Goal: Task Accomplishment & Management: Manage account settings

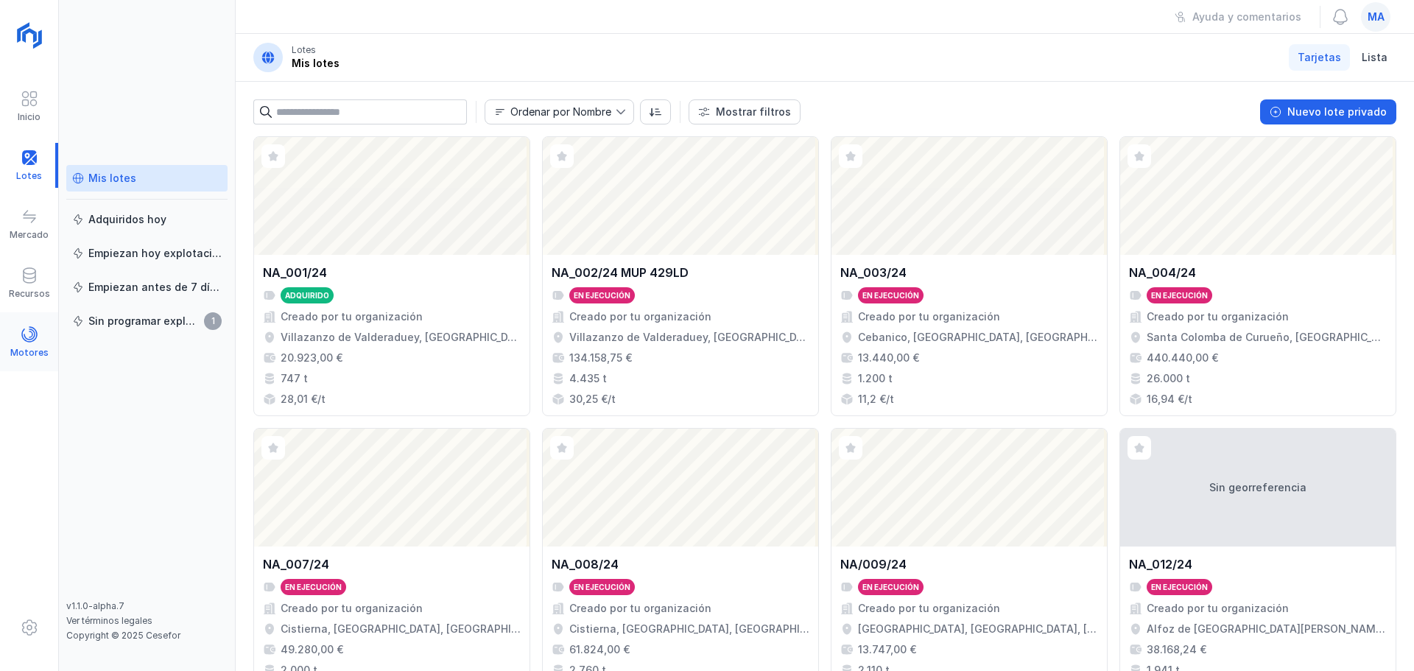
click at [22, 354] on div "Motores" at bounding box center [29, 353] width 38 height 12
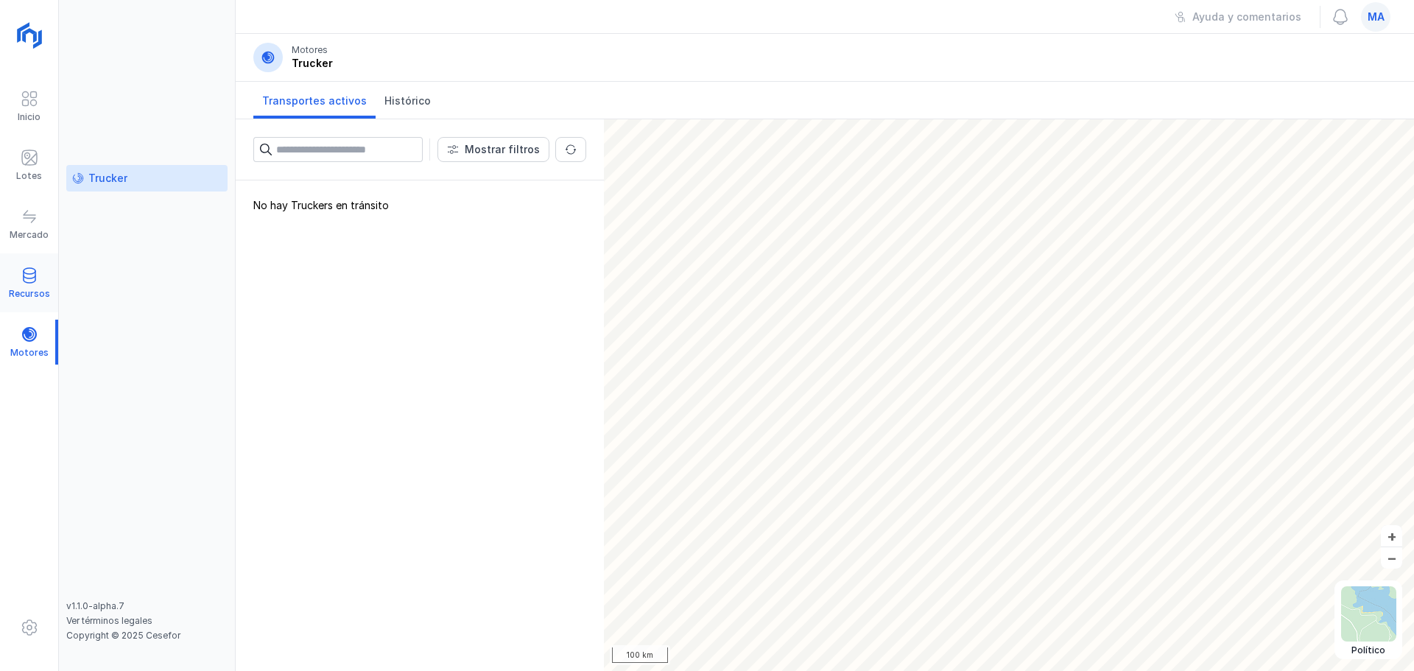
click at [36, 278] on span at bounding box center [30, 276] width 18 height 18
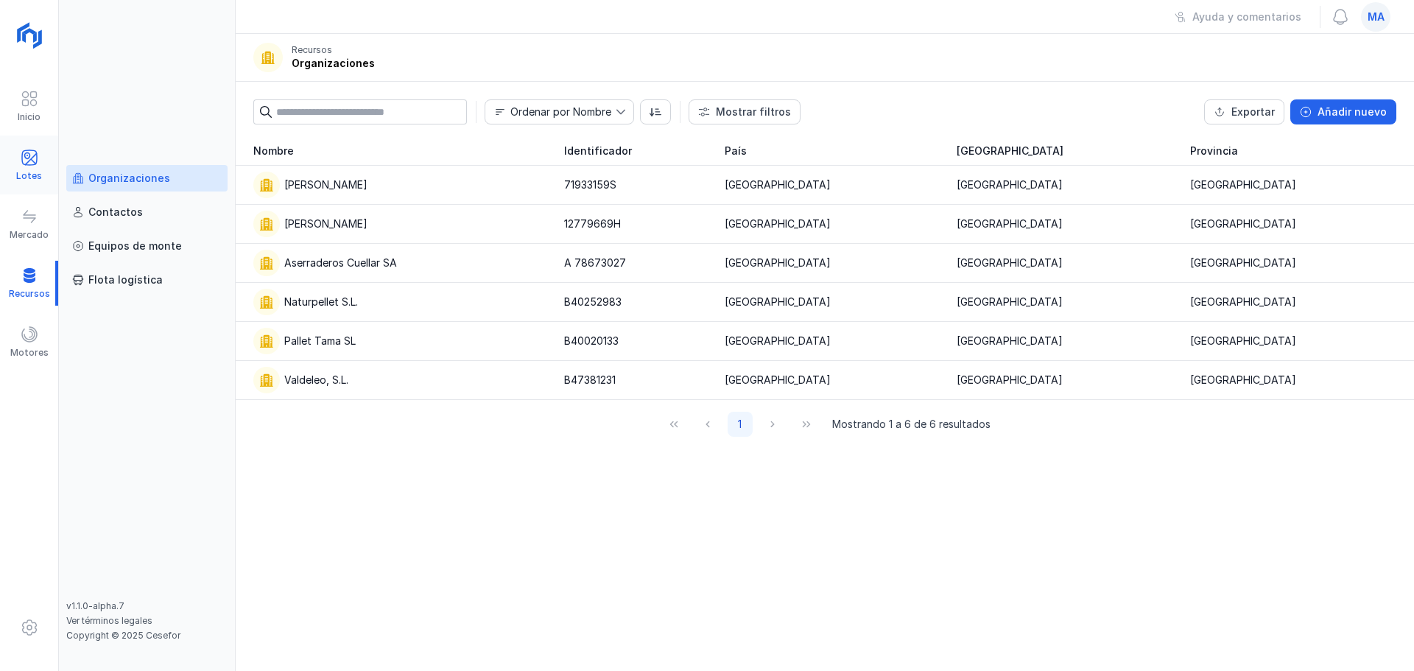
click at [38, 166] on div "Lotes" at bounding box center [29, 165] width 58 height 45
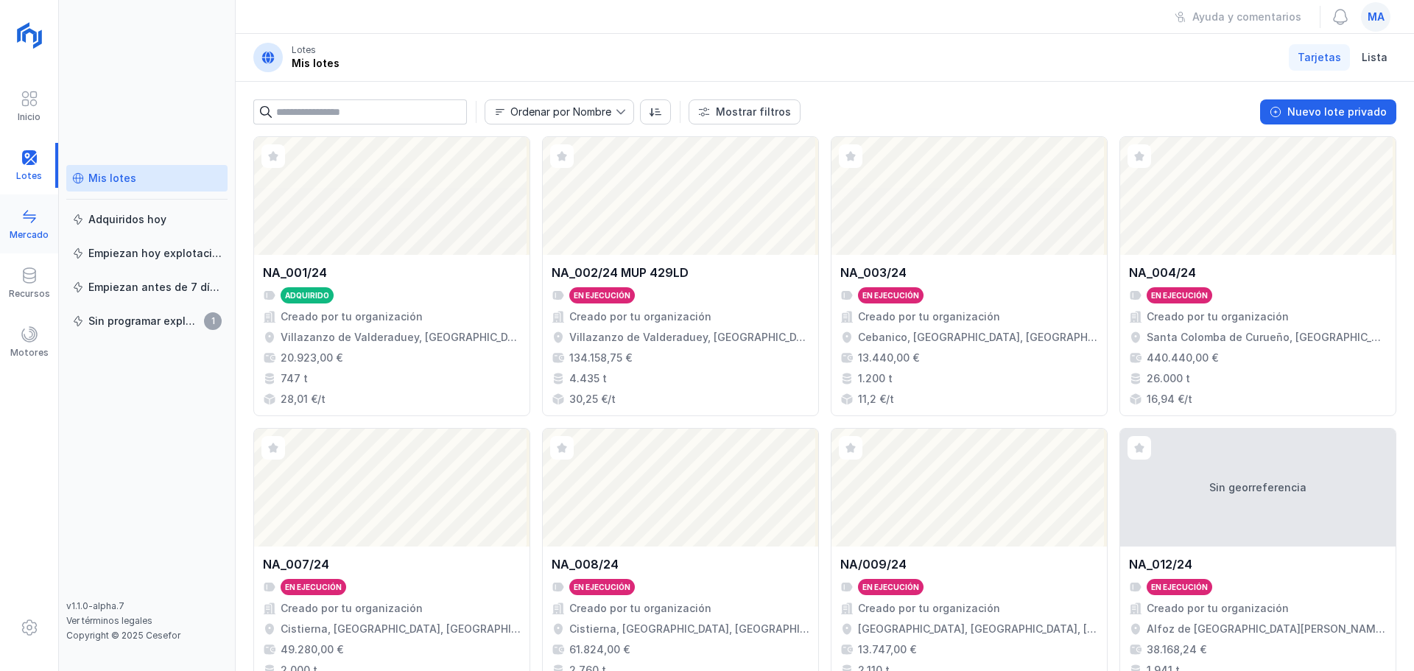
click at [26, 229] on div "Mercado" at bounding box center [29, 235] width 39 height 12
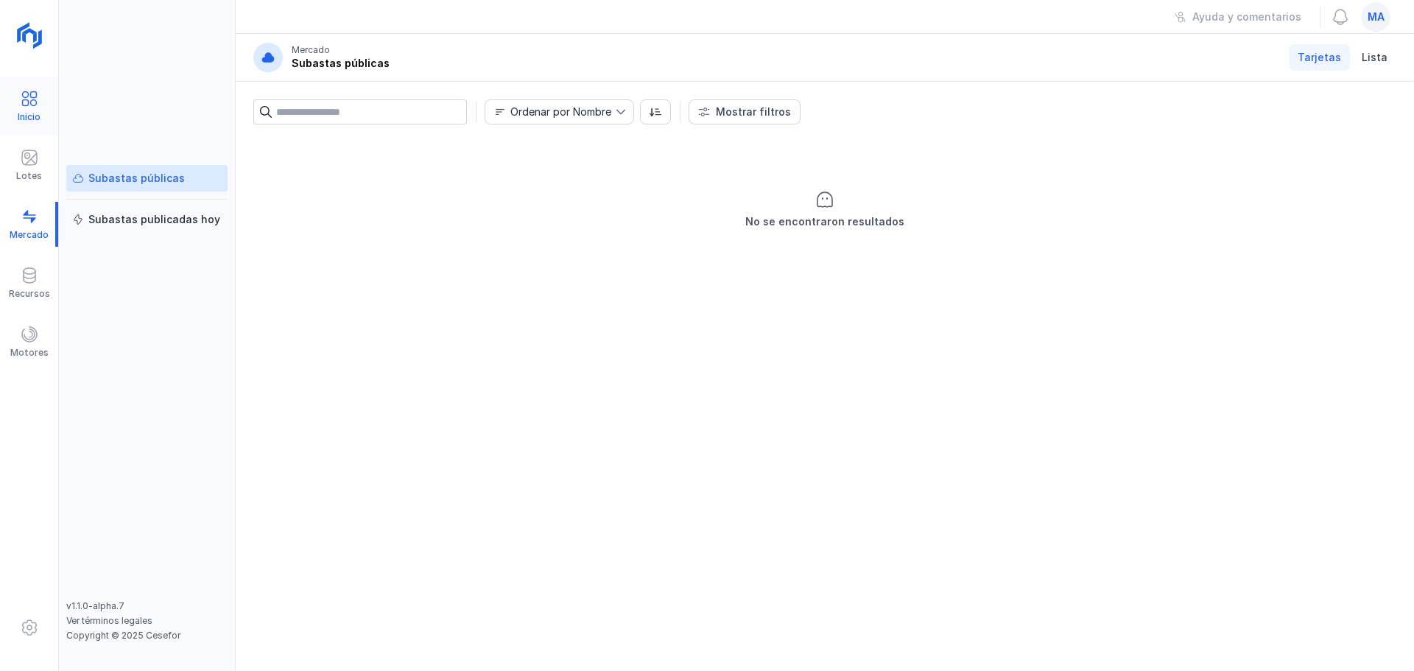
click at [32, 114] on div "Inicio" at bounding box center [29, 117] width 23 height 12
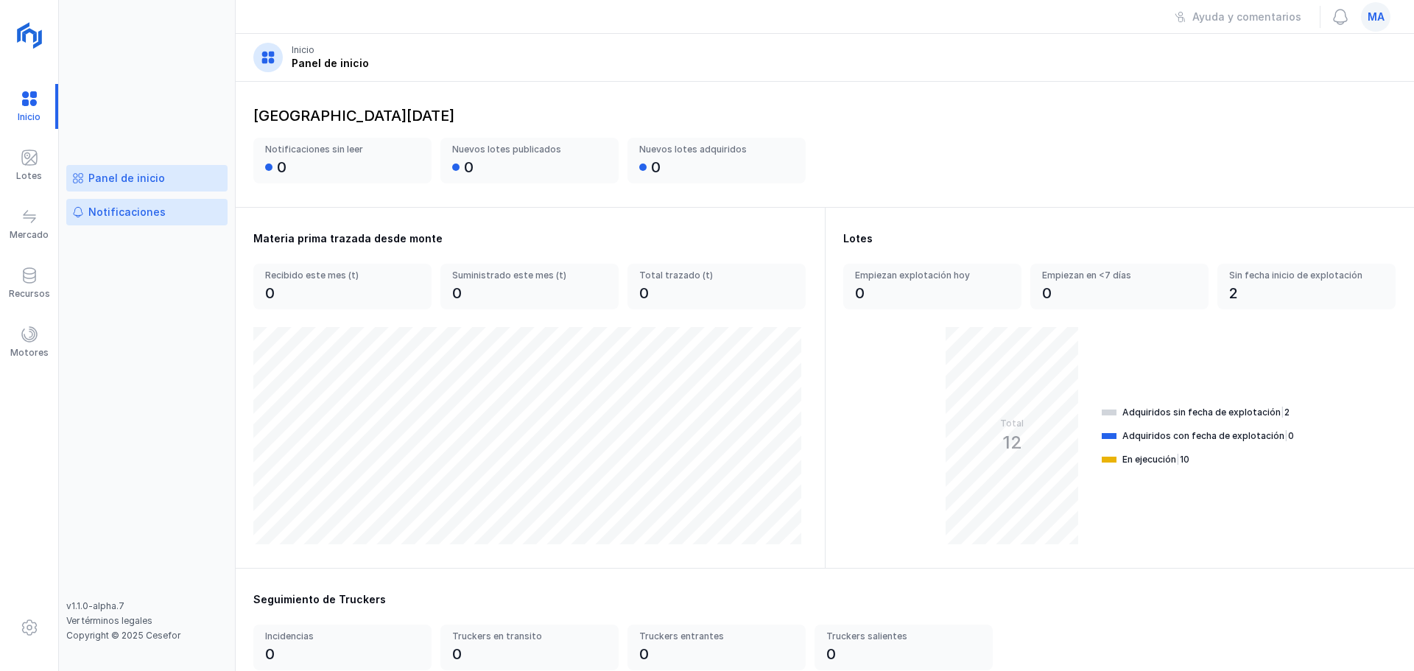
click at [131, 211] on div "Notificaciones" at bounding box center [126, 212] width 77 height 15
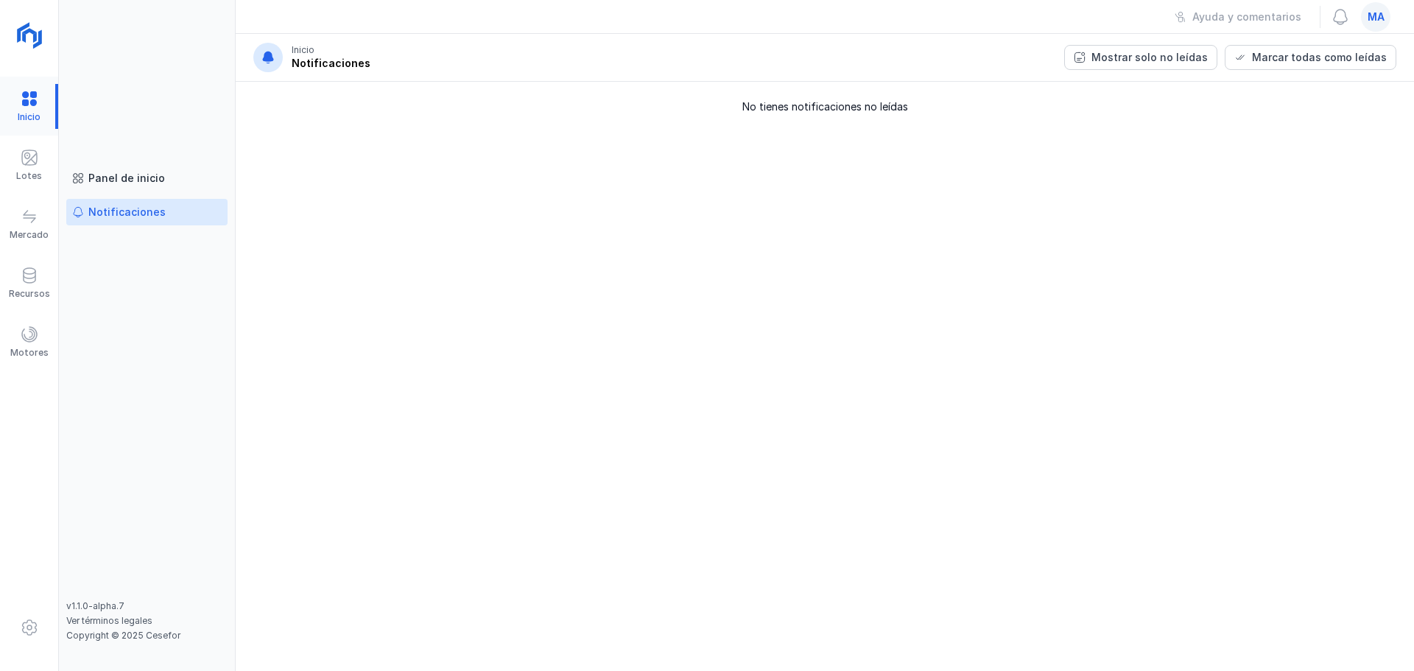
click at [31, 111] on div at bounding box center [29, 106] width 58 height 45
click at [36, 156] on span at bounding box center [30, 158] width 18 height 18
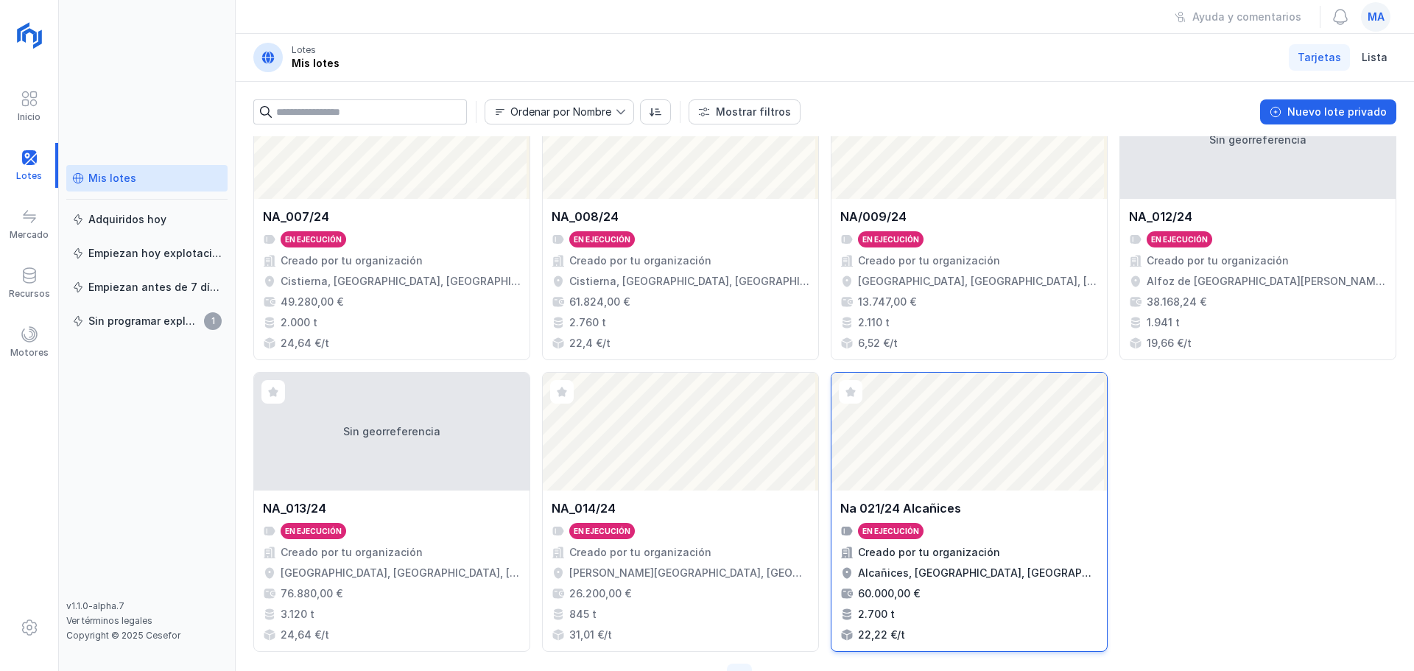
scroll to position [395, 0]
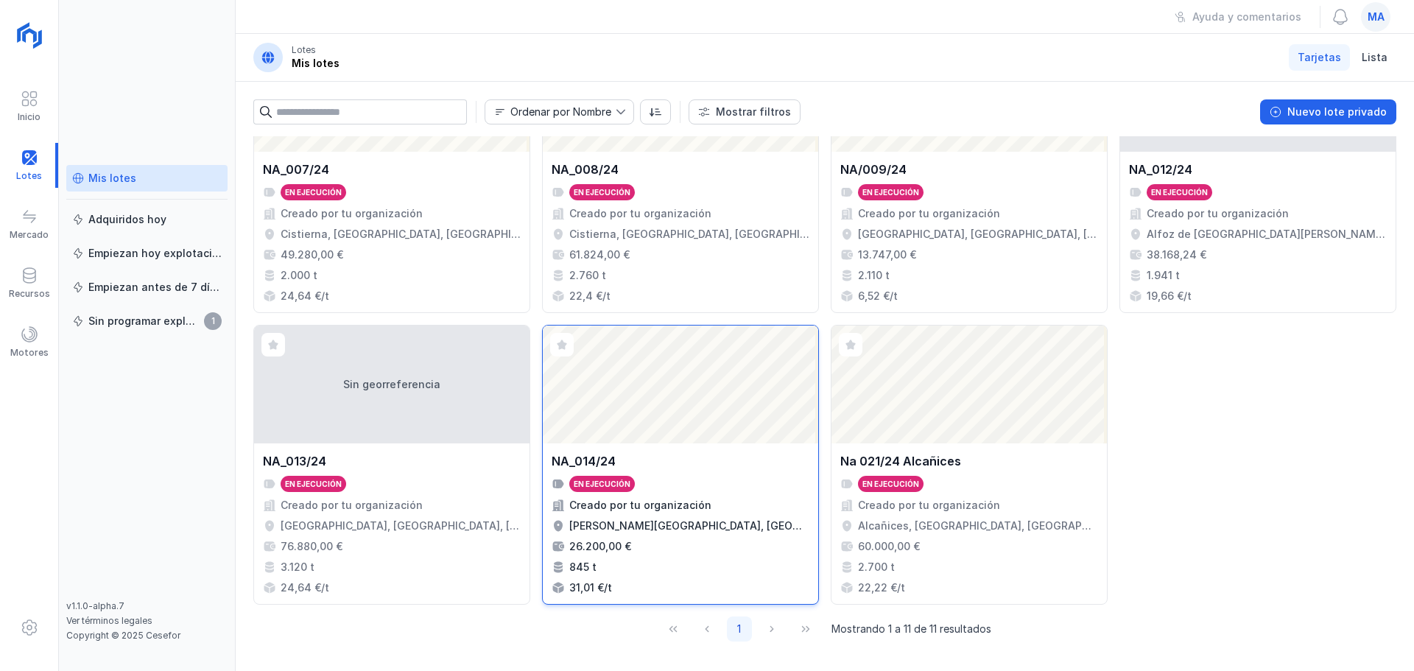
click at [677, 420] on div "Abrir lote" at bounding box center [680, 384] width 275 height 118
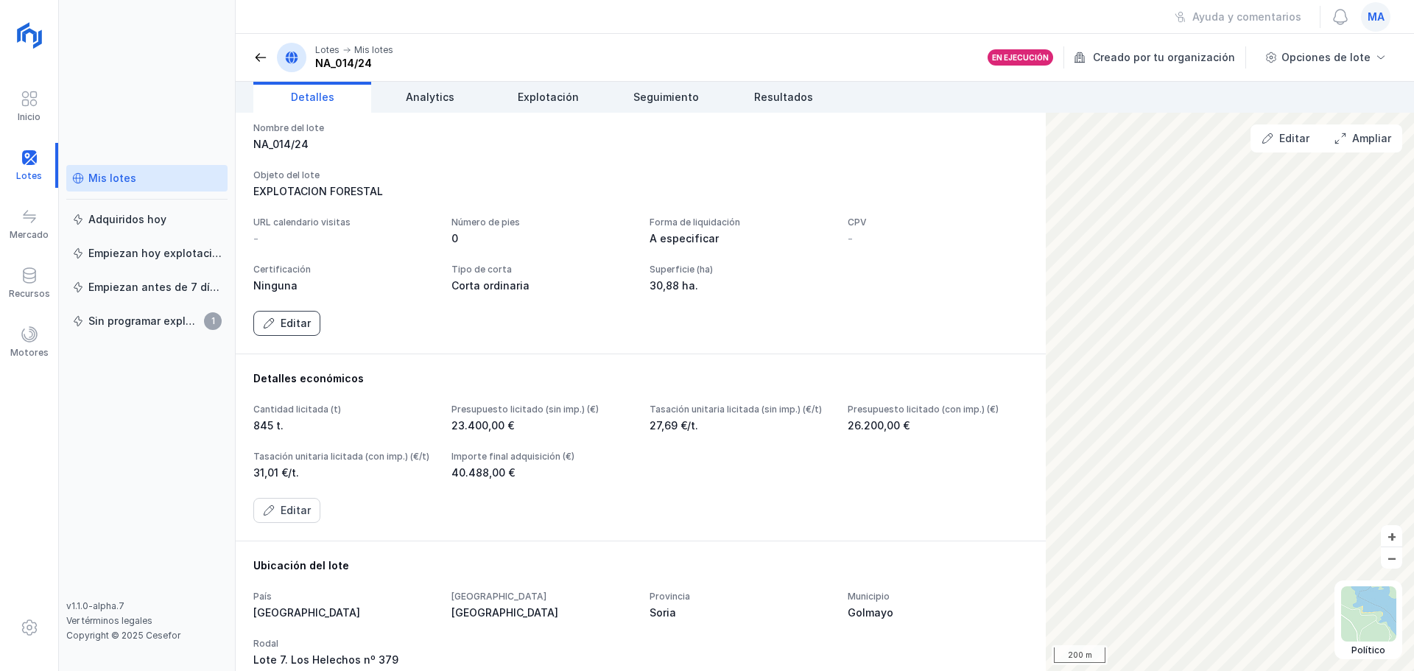
scroll to position [74, 0]
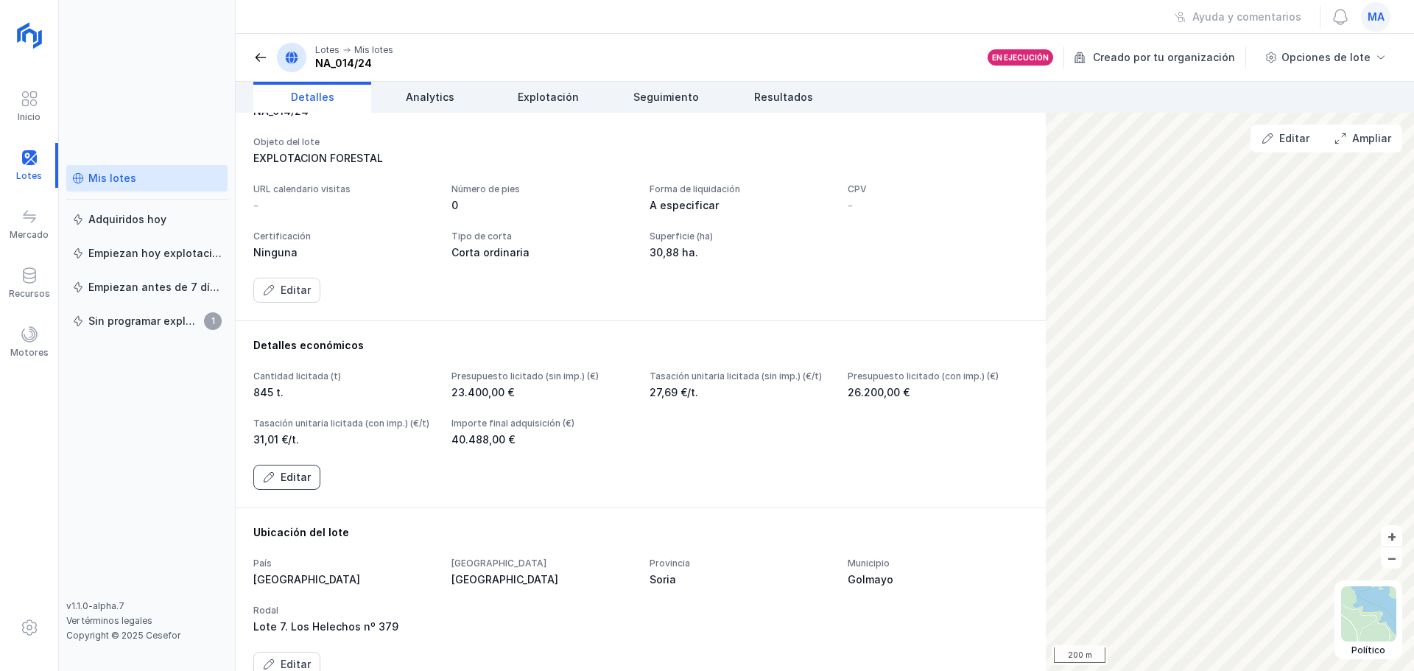
click at [297, 484] on div "Editar" at bounding box center [296, 477] width 30 height 15
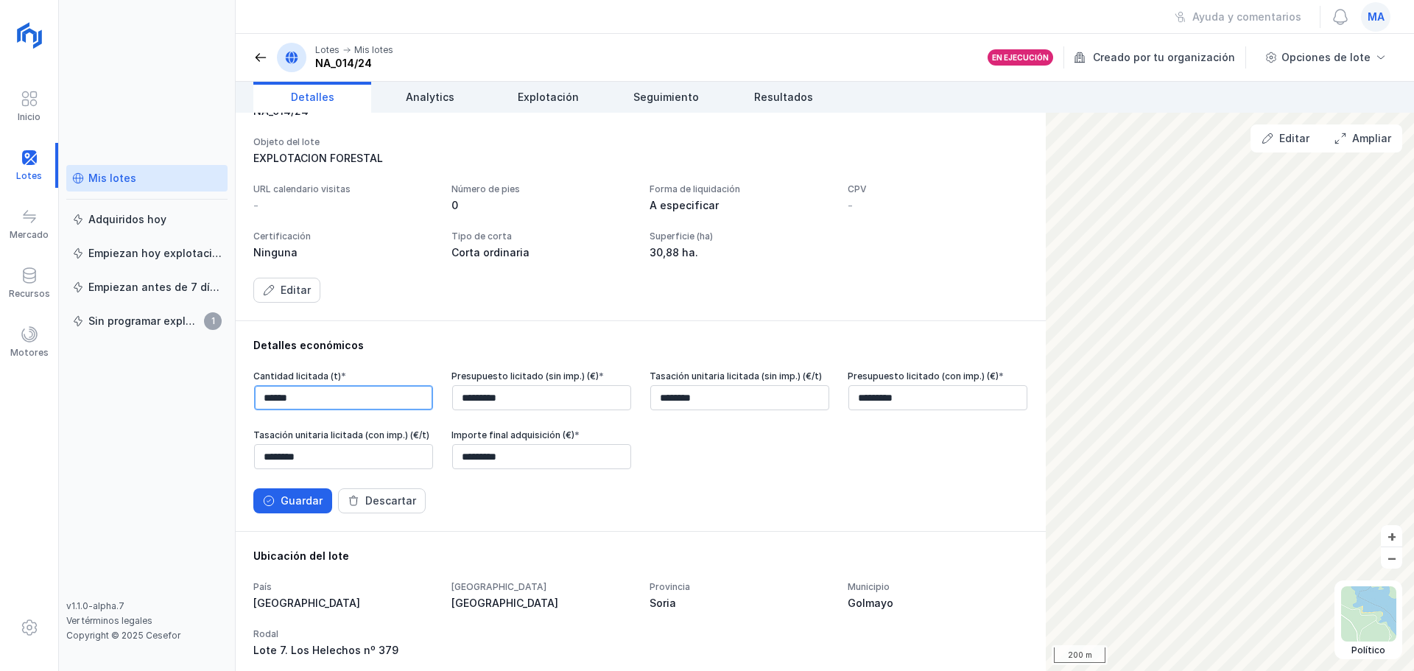
drag, startPoint x: 282, startPoint y: 444, endPoint x: 257, endPoint y: 444, distance: 25.0
click at [257, 410] on input "******" at bounding box center [343, 397] width 179 height 25
click at [490, 378] on div "Detalles económicos Cantidad licitada (t) * ****** Presupuesto licitado (sin im…" at bounding box center [641, 425] width 810 height 211
drag, startPoint x: 281, startPoint y: 445, endPoint x: 247, endPoint y: 446, distance: 34.6
click at [247, 446] on div "Detalles económicos Cantidad licitada (t) * ****** Presupuesto licitado (sin im…" at bounding box center [641, 425] width 810 height 211
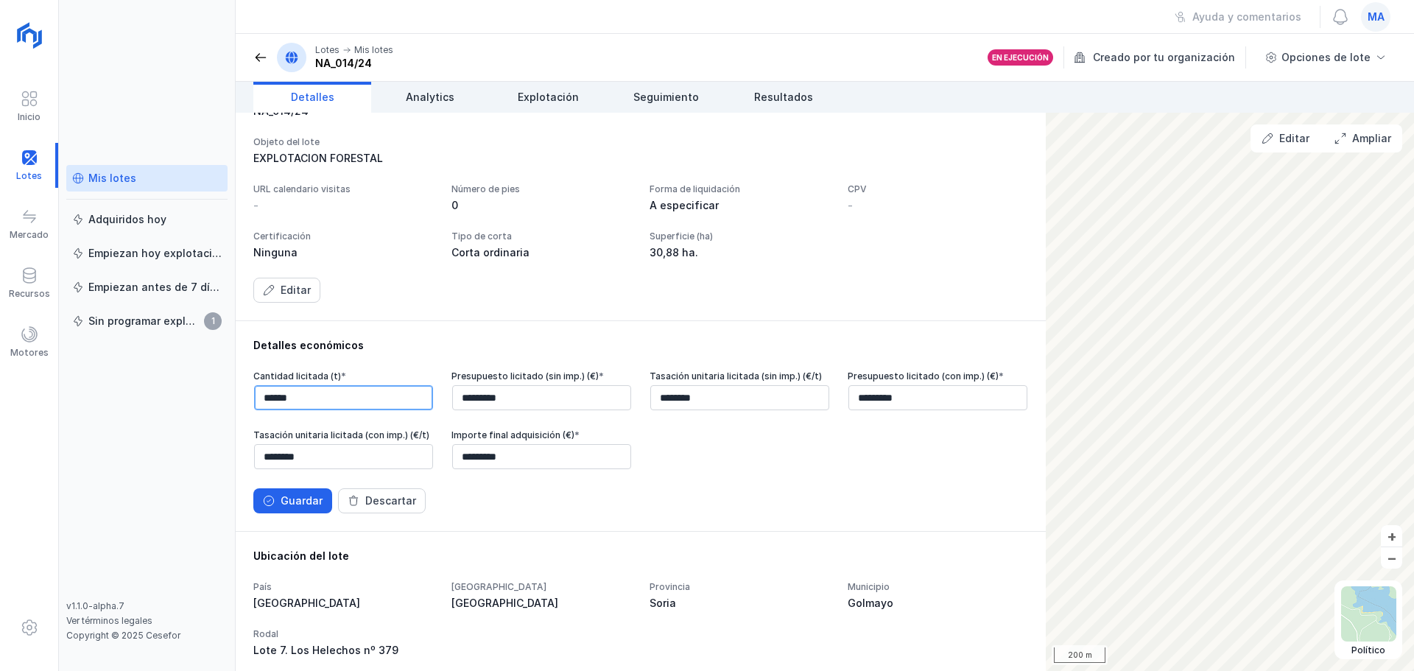
type input "********"
click at [319, 508] on div "Guardar" at bounding box center [302, 500] width 42 height 15
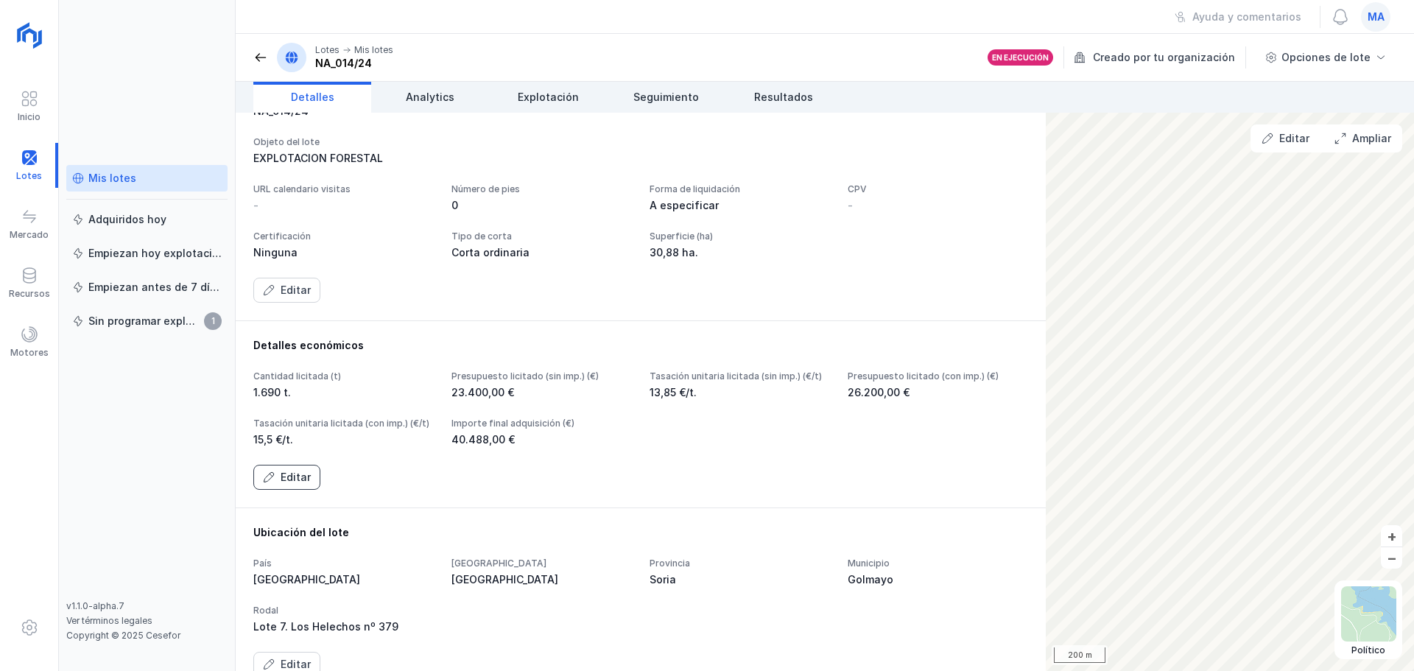
click at [286, 484] on div "Editar" at bounding box center [296, 477] width 30 height 15
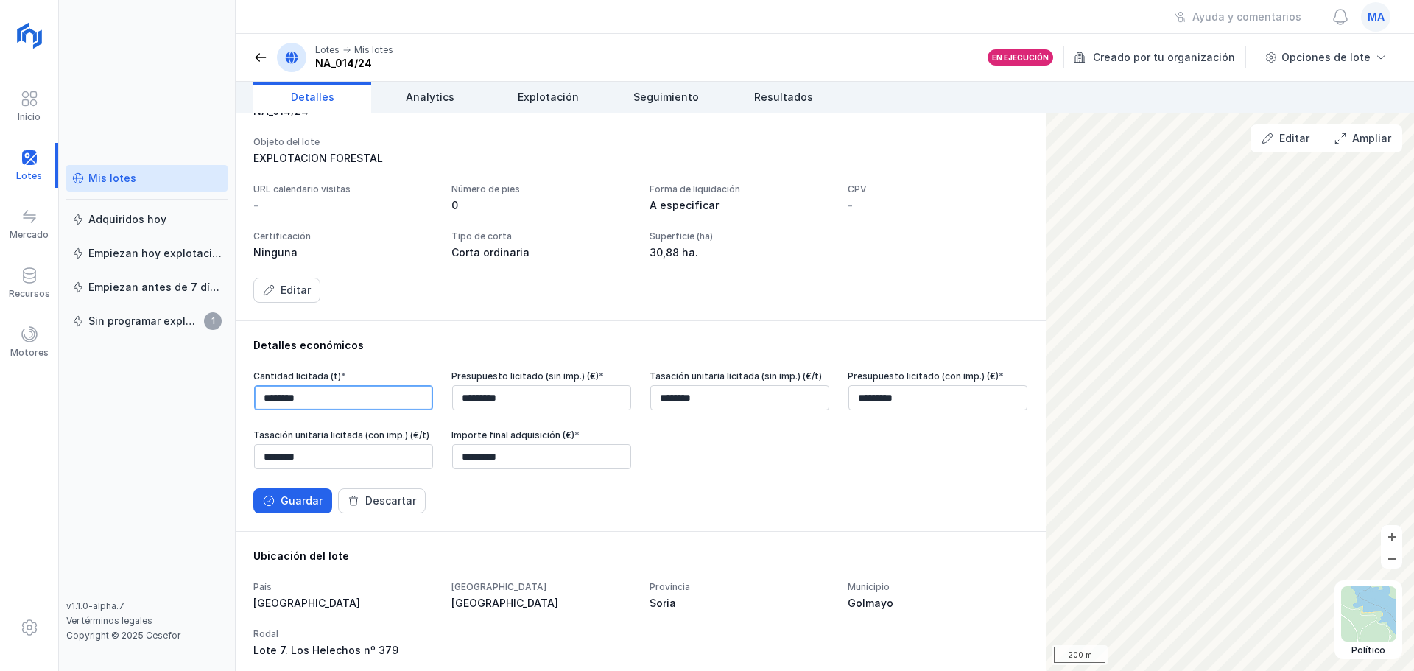
drag, startPoint x: 287, startPoint y: 446, endPoint x: 207, endPoint y: 438, distance: 80.7
click at [207, 438] on div "Inicio Lotes Mercado Recursos Motores Mis lotes Adquiridos [DATE] Empiezan [DAT…" at bounding box center [707, 335] width 1414 height 671
drag, startPoint x: 281, startPoint y: 443, endPoint x: 241, endPoint y: 445, distance: 39.8
click at [241, 445] on div "Detalles económicos Cantidad licitada (t) * ****** Presupuesto licitado (sin im…" at bounding box center [641, 425] width 810 height 211
type input "********"
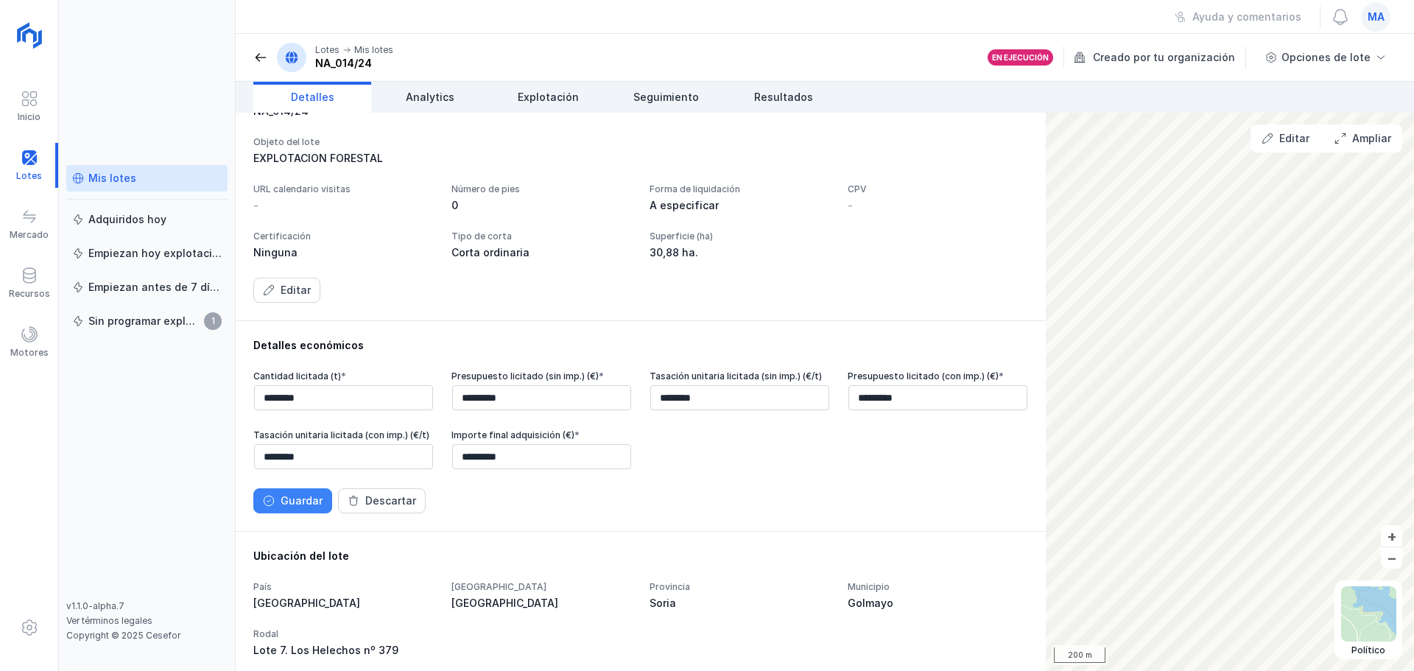
click at [275, 513] on button "Guardar" at bounding box center [292, 500] width 79 height 25
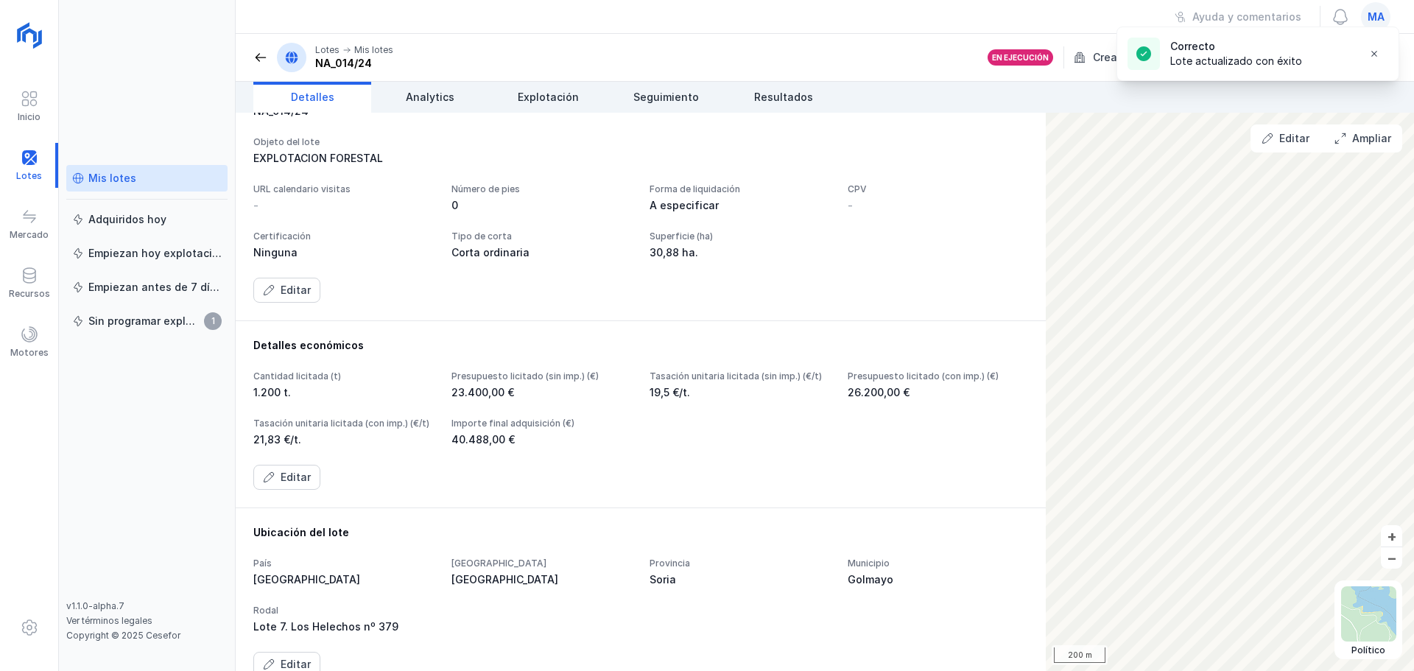
click at [278, 490] on div "Cantidad licitada (t) 1.200 t. Presupuesto licitado (sin imp.) (€) 23.400,00 € …" at bounding box center [640, 429] width 775 height 119
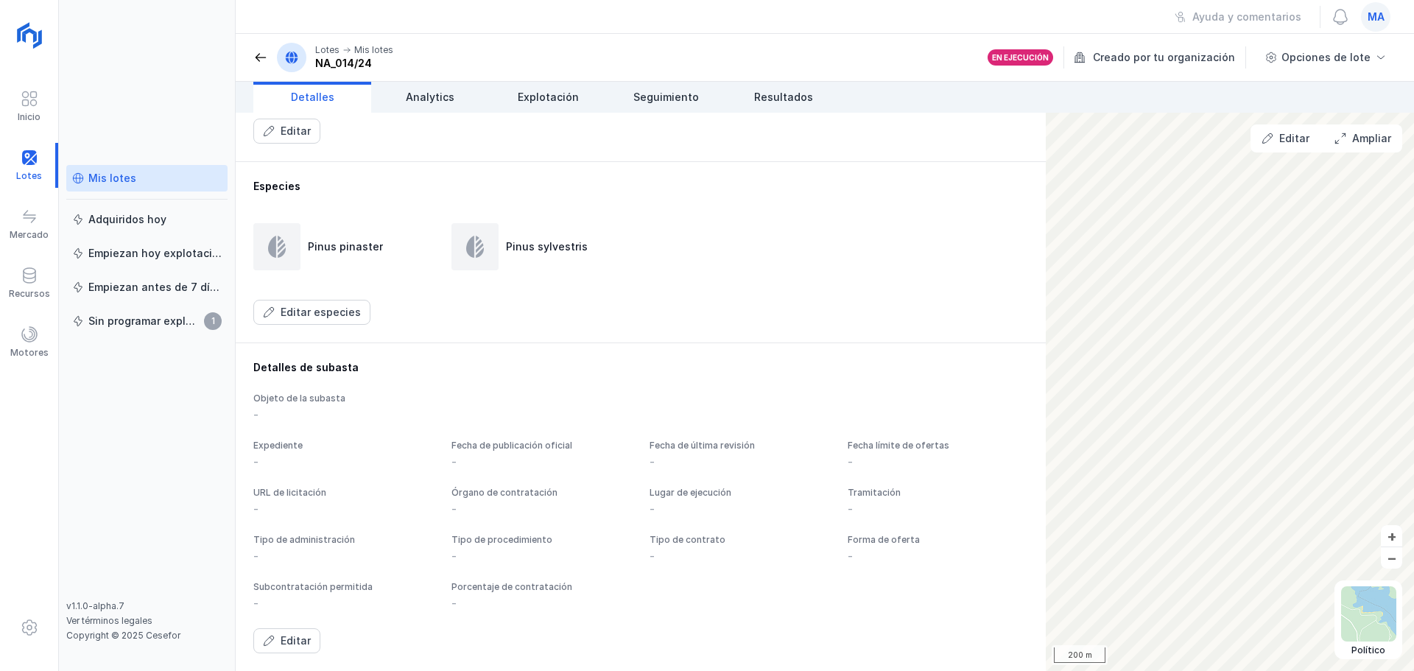
scroll to position [221, 0]
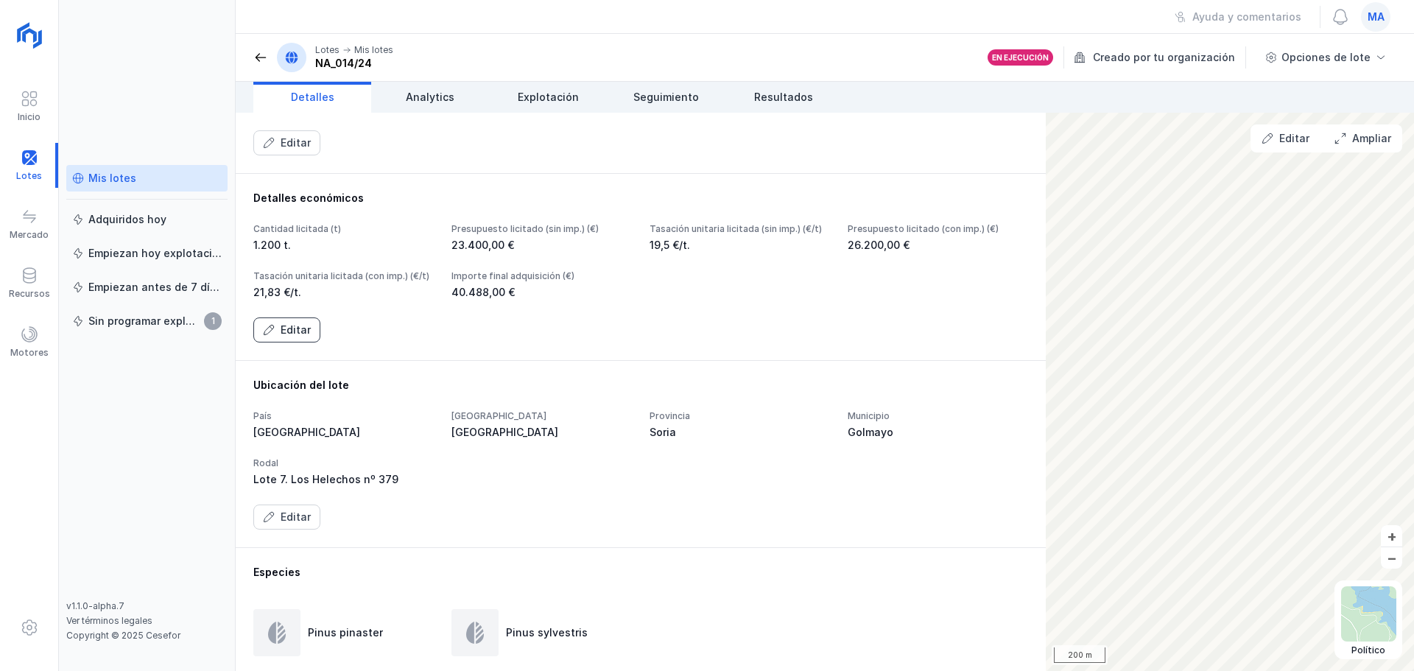
click at [292, 337] on div "Editar" at bounding box center [296, 330] width 30 height 15
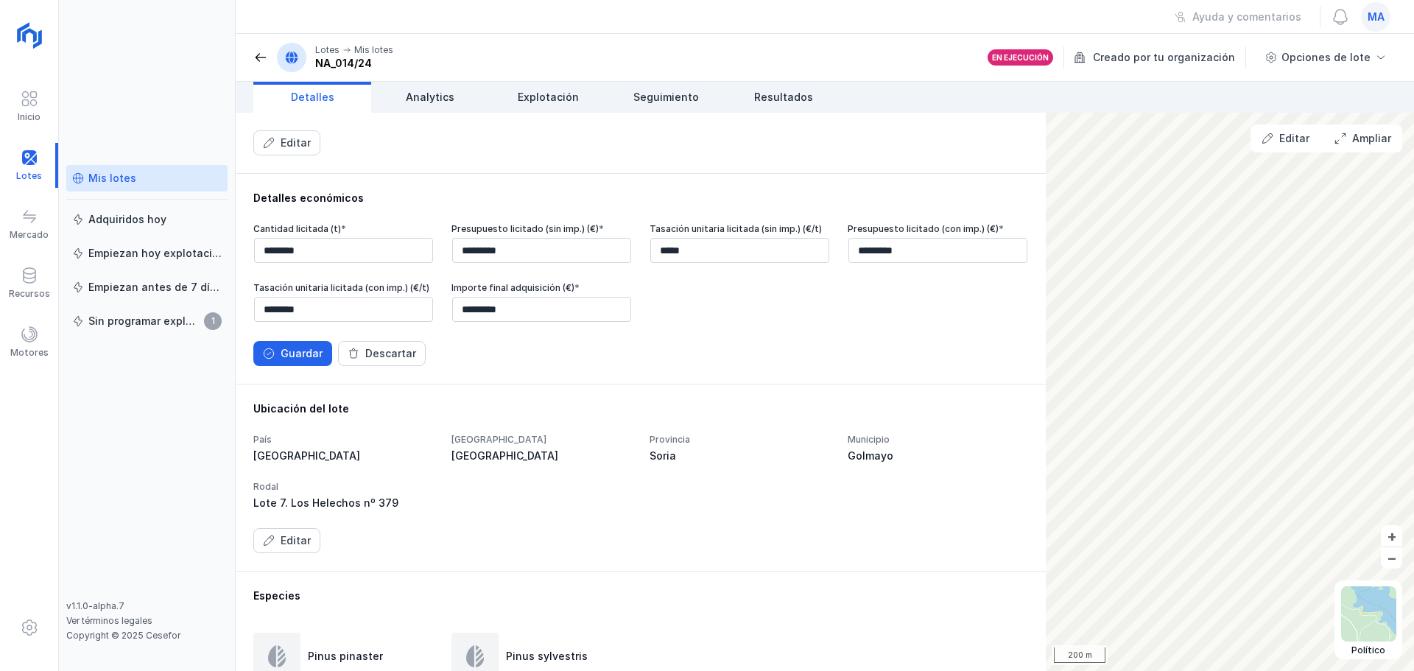
click at [297, 361] on div "Guardar" at bounding box center [302, 353] width 42 height 15
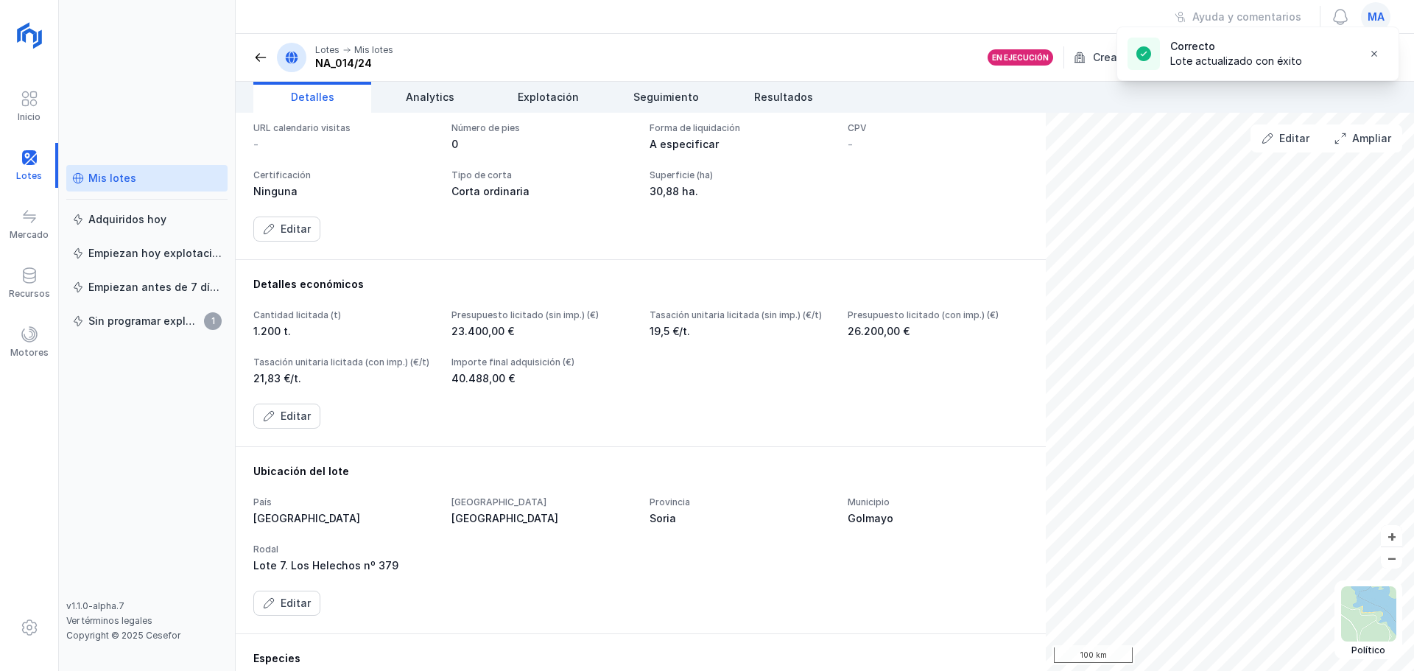
scroll to position [0, 0]
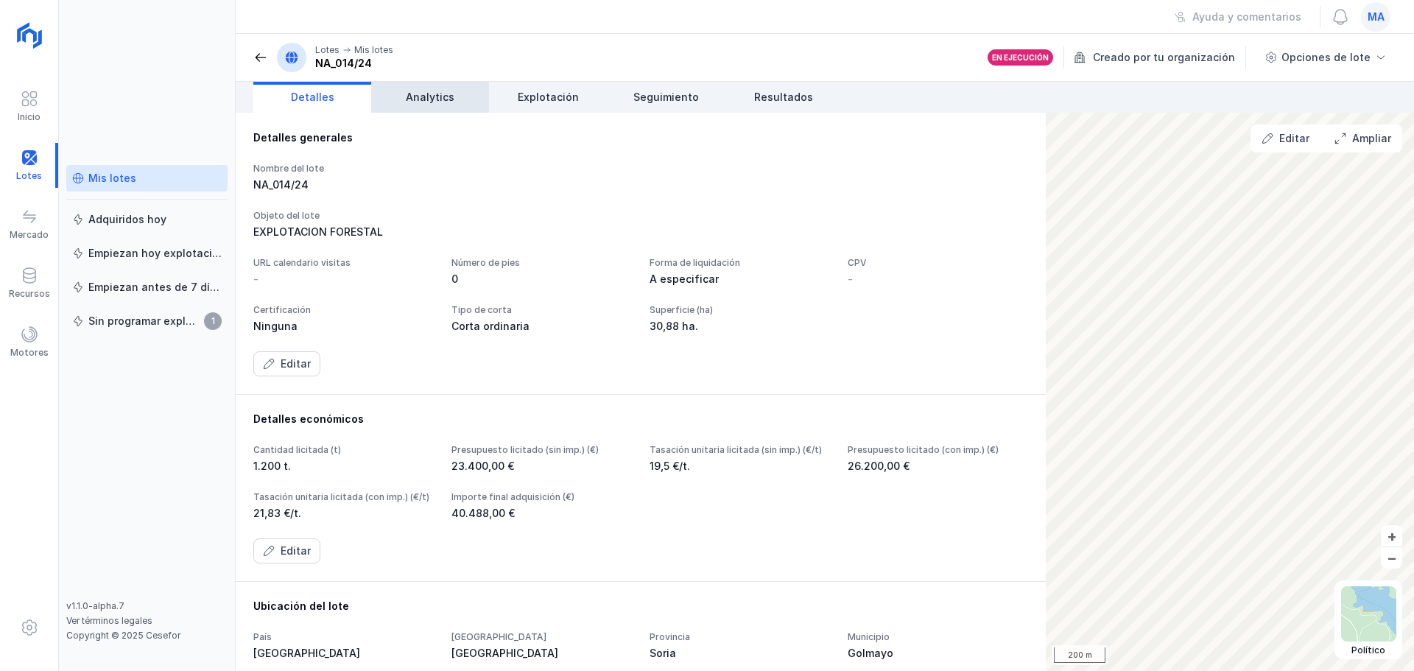
click at [443, 98] on span "Analytics" at bounding box center [430, 97] width 49 height 15
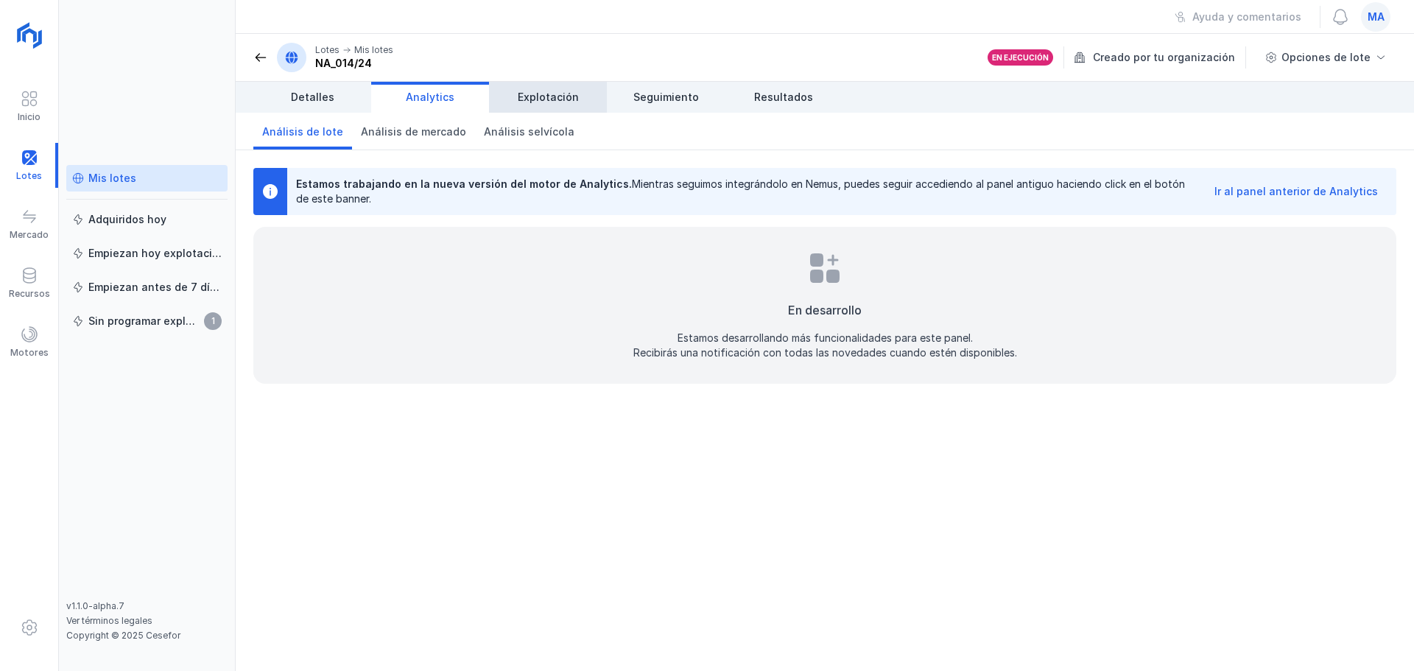
click at [525, 101] on span "Explotación" at bounding box center [548, 97] width 61 height 15
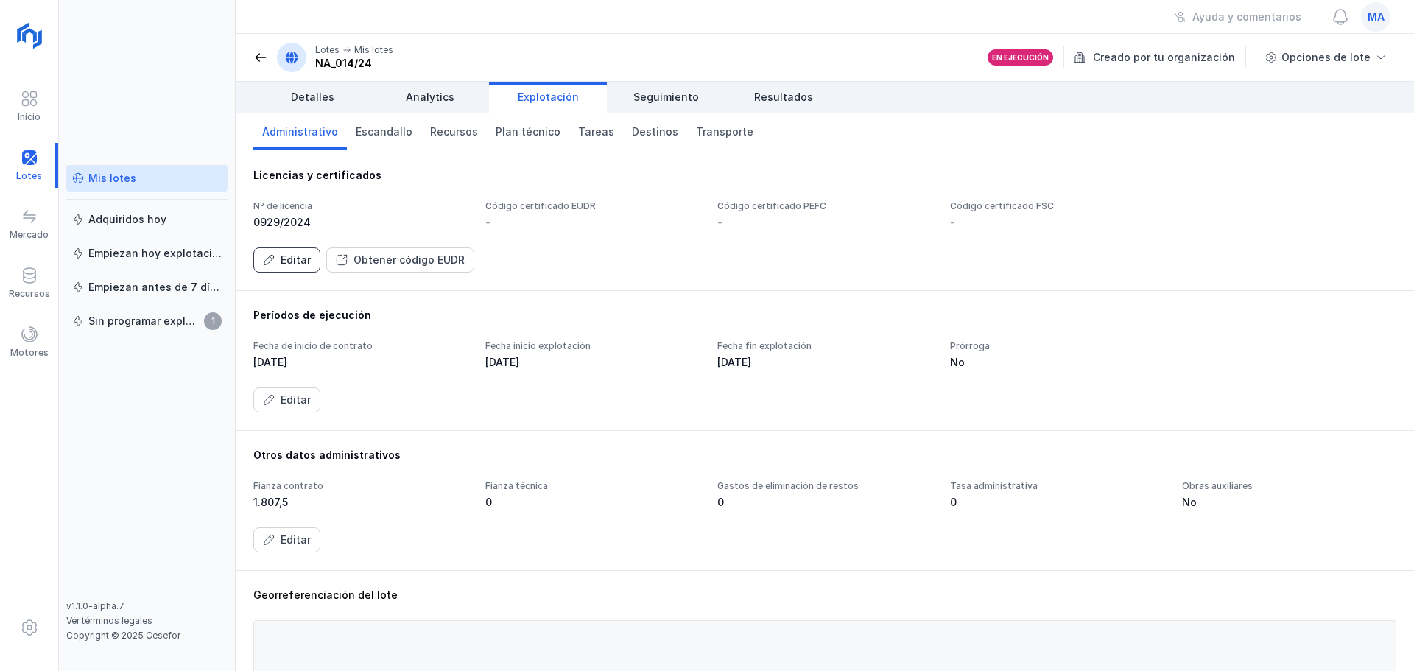
click at [286, 262] on div "Editar" at bounding box center [296, 260] width 30 height 15
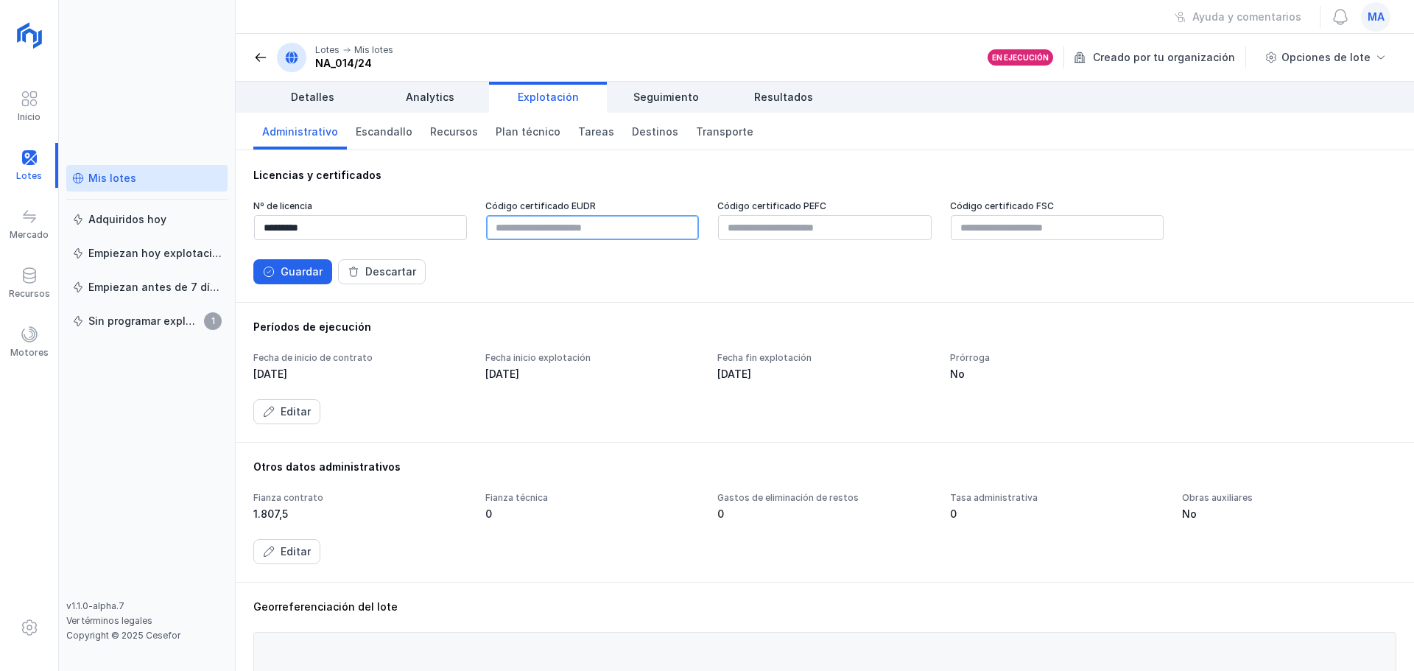
click at [556, 227] on input "text" at bounding box center [592, 227] width 213 height 25
paste input "**********"
type input "**********"
click at [282, 268] on div "Guardar" at bounding box center [302, 271] width 42 height 15
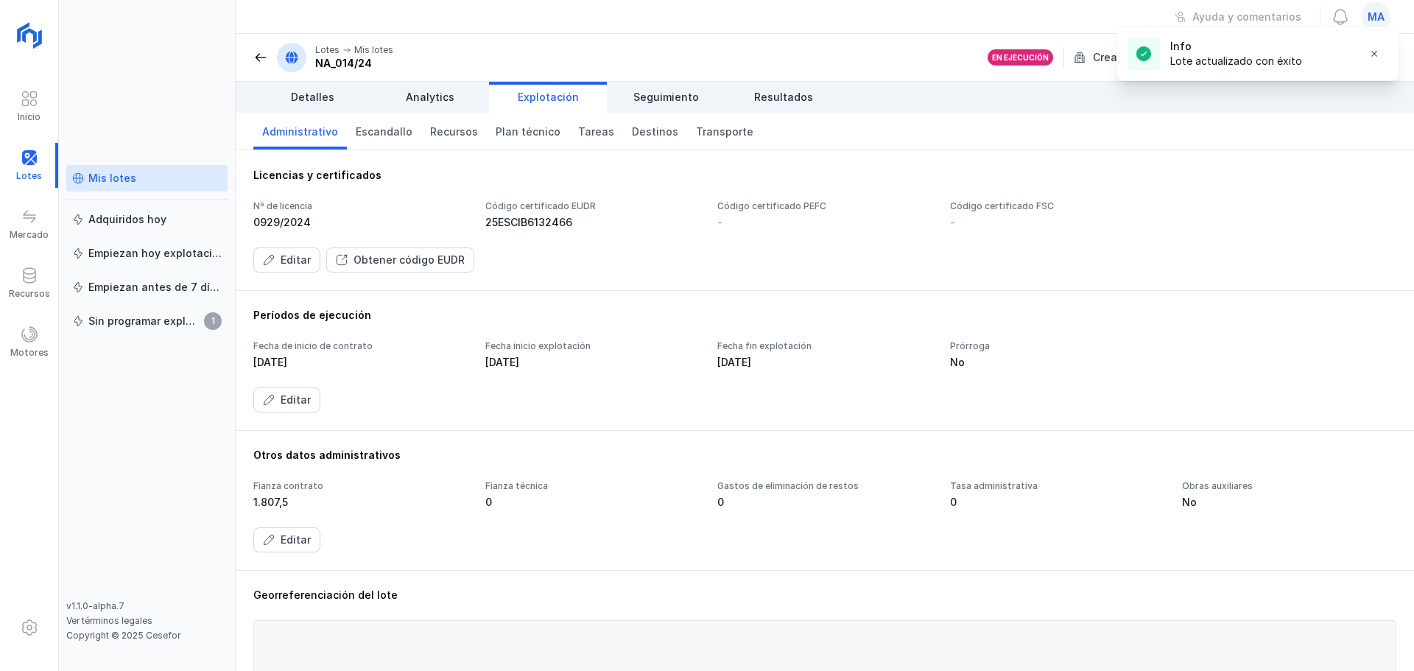
click at [584, 223] on div "25ESCIB6132466" at bounding box center [592, 222] width 214 height 15
click at [28, 99] on span at bounding box center [30, 99] width 18 height 18
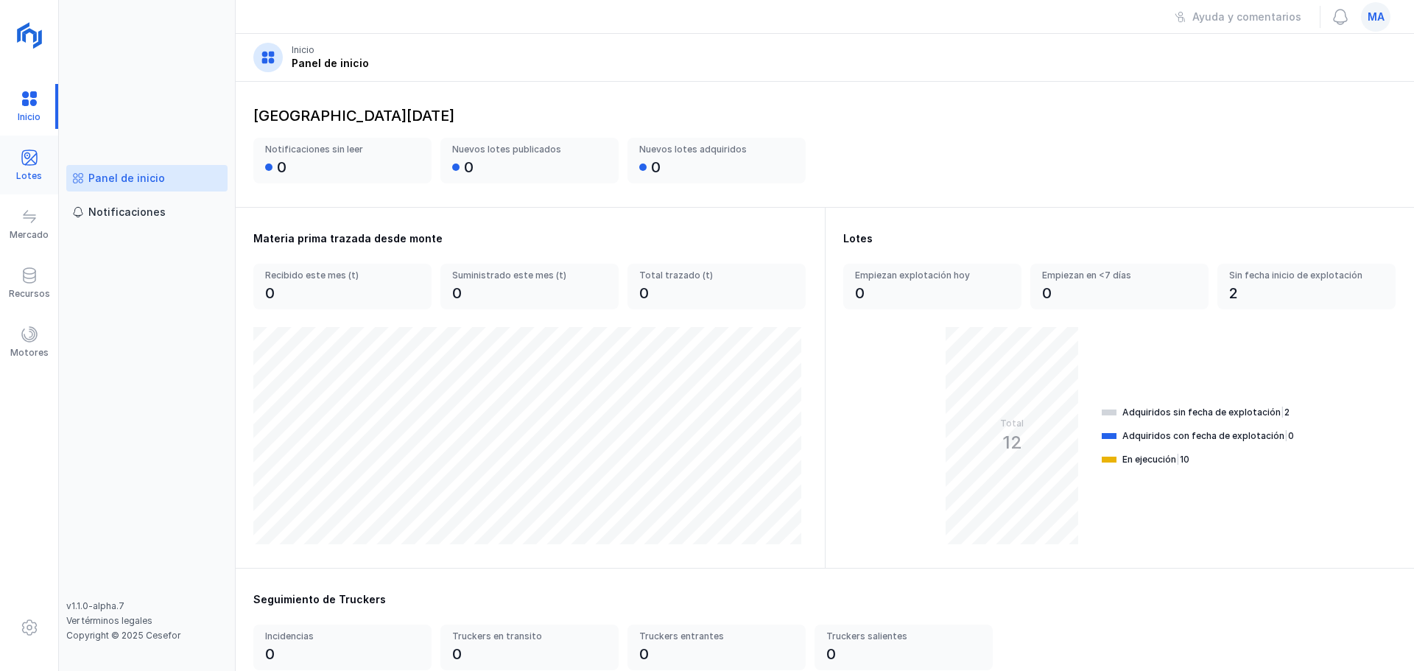
click at [27, 146] on div "Lotes" at bounding box center [29, 165] width 58 height 45
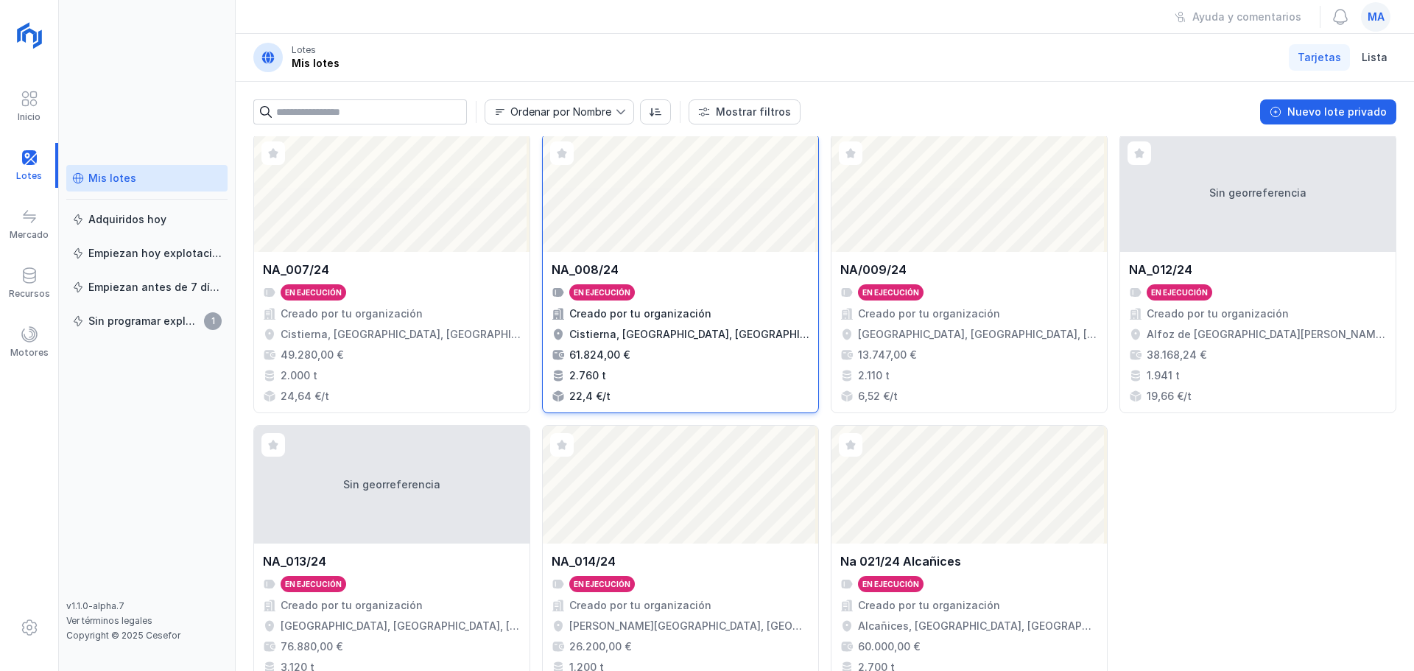
scroll to position [395, 0]
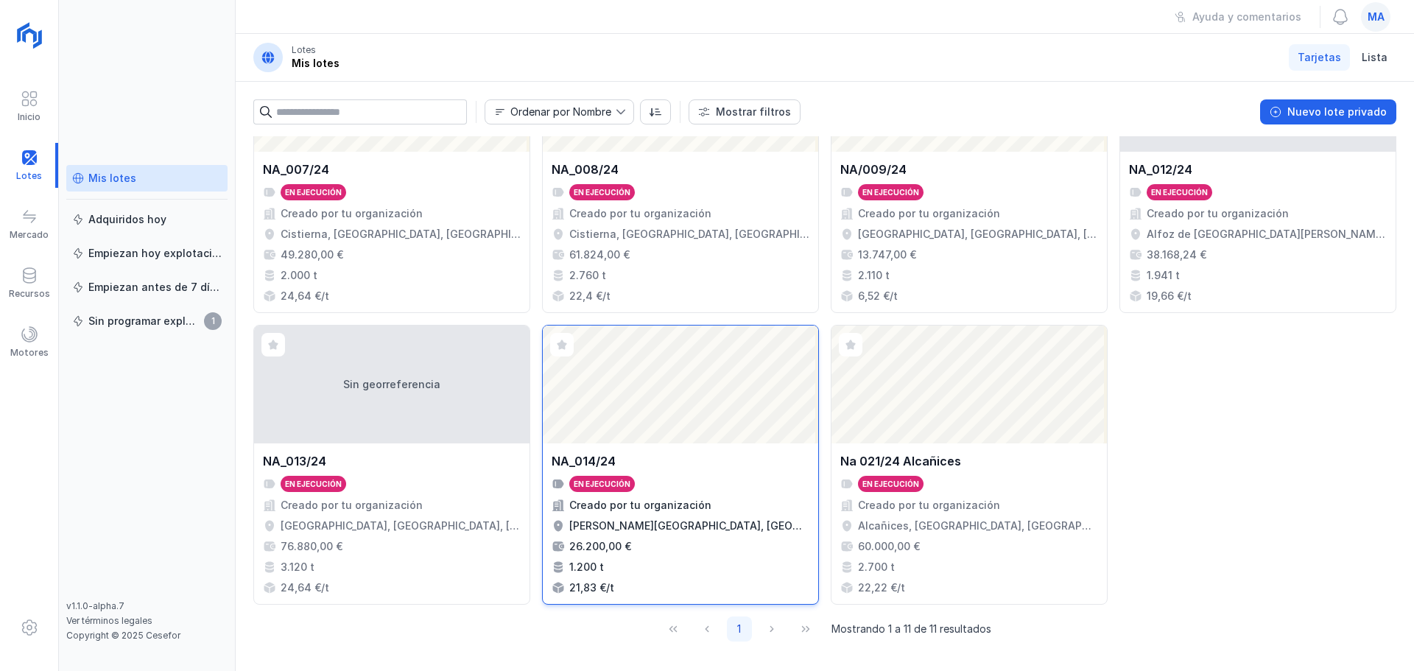
click at [753, 542] on div "26.200,00 €" at bounding box center [681, 546] width 258 height 15
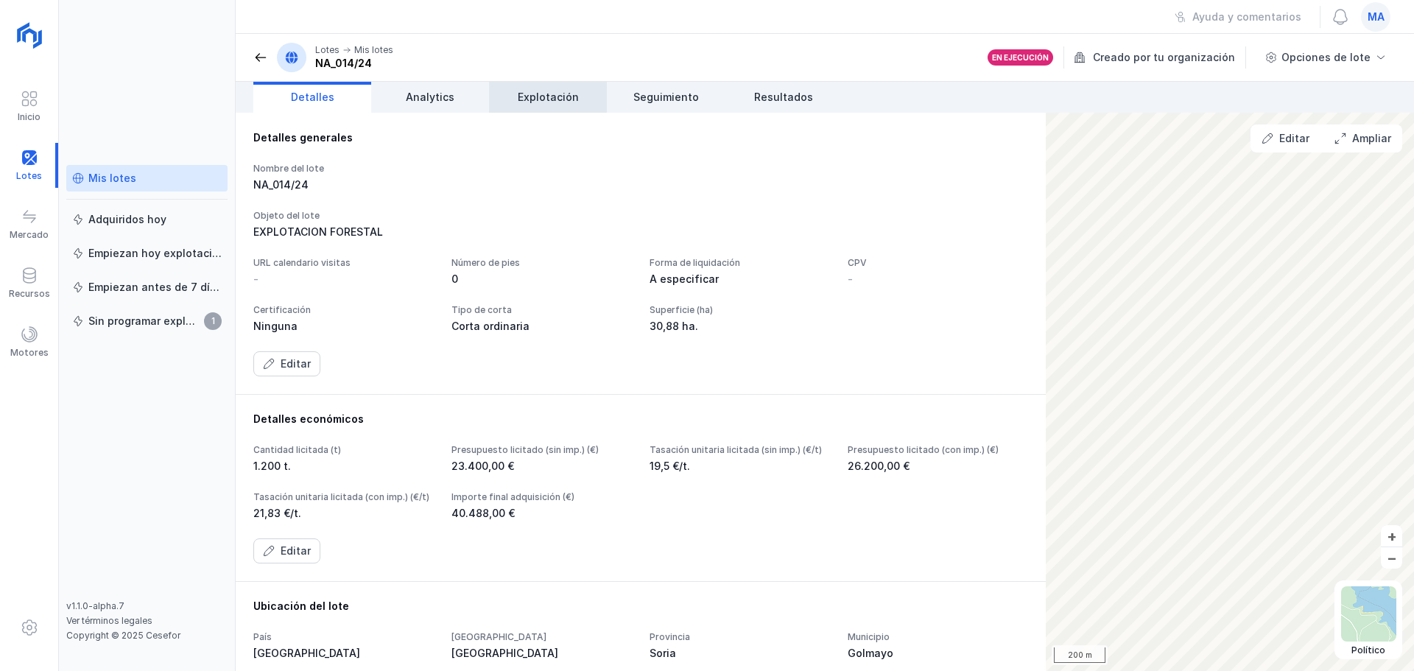
click at [556, 98] on span "Explotación" at bounding box center [548, 97] width 61 height 15
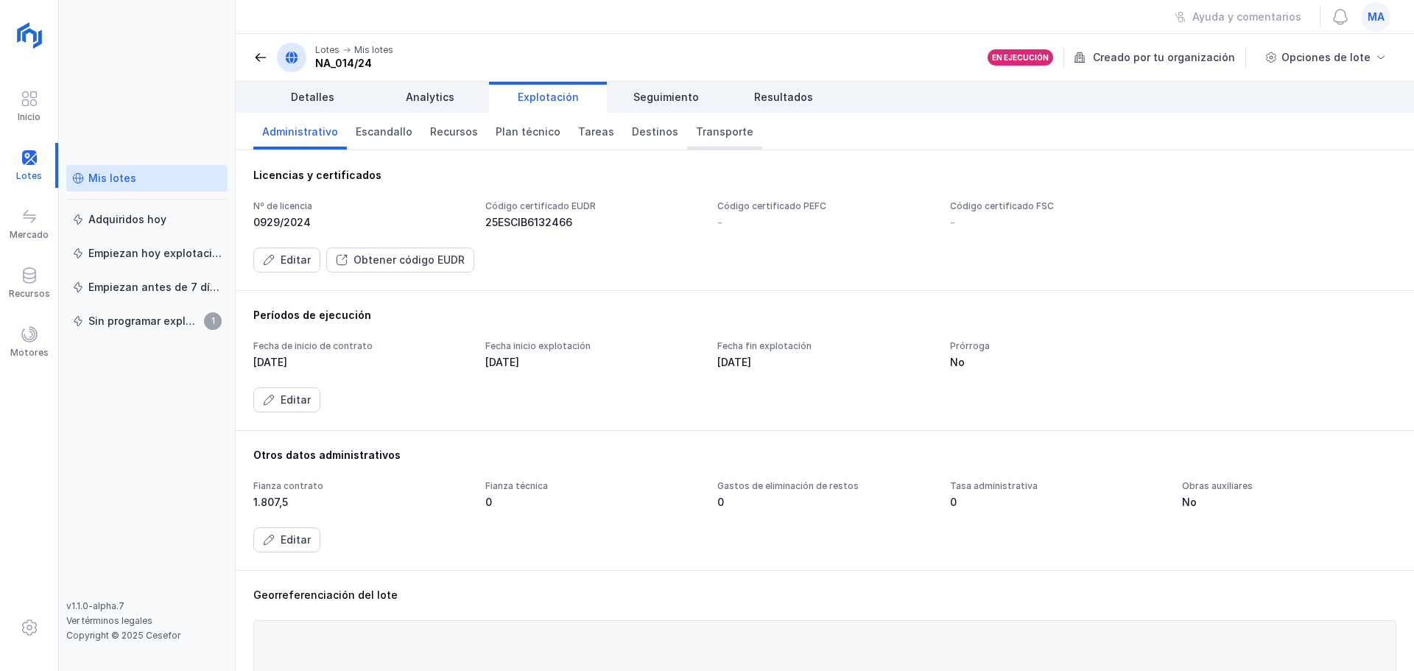
click at [696, 131] on span "Transporte" at bounding box center [724, 131] width 57 height 15
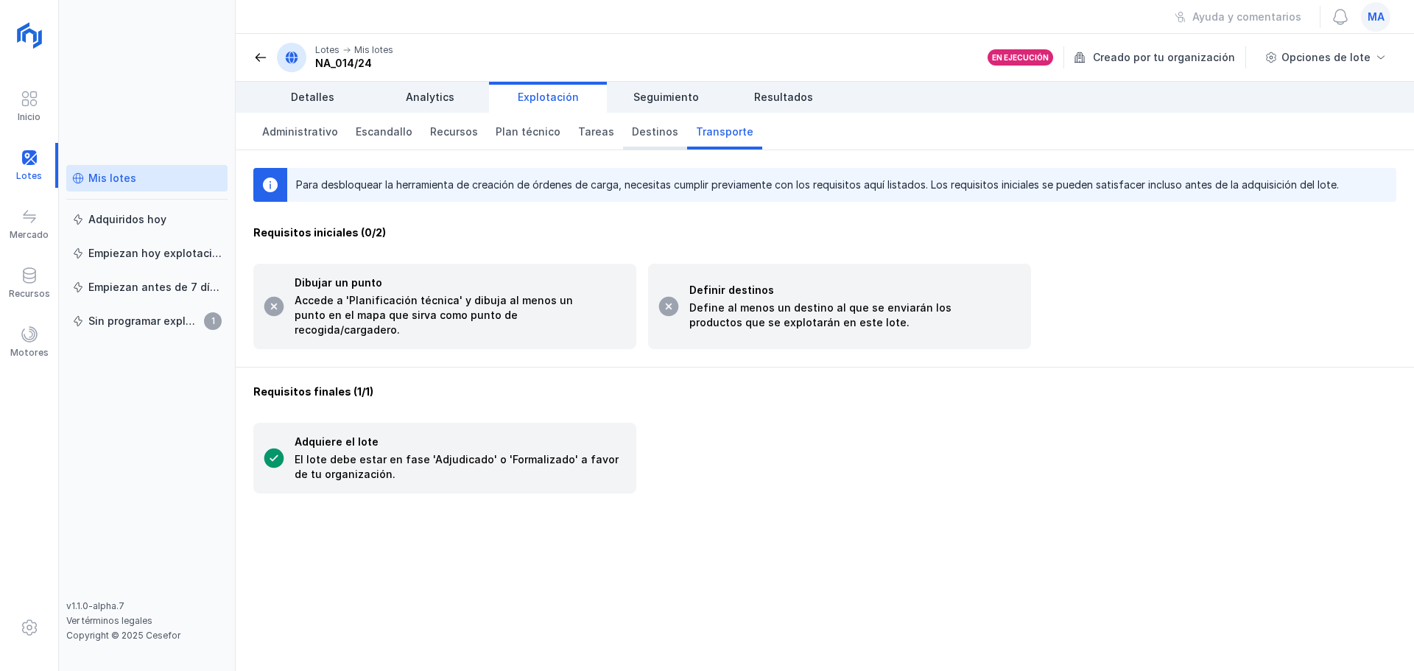
click at [632, 137] on span "Destinos" at bounding box center [655, 131] width 46 height 15
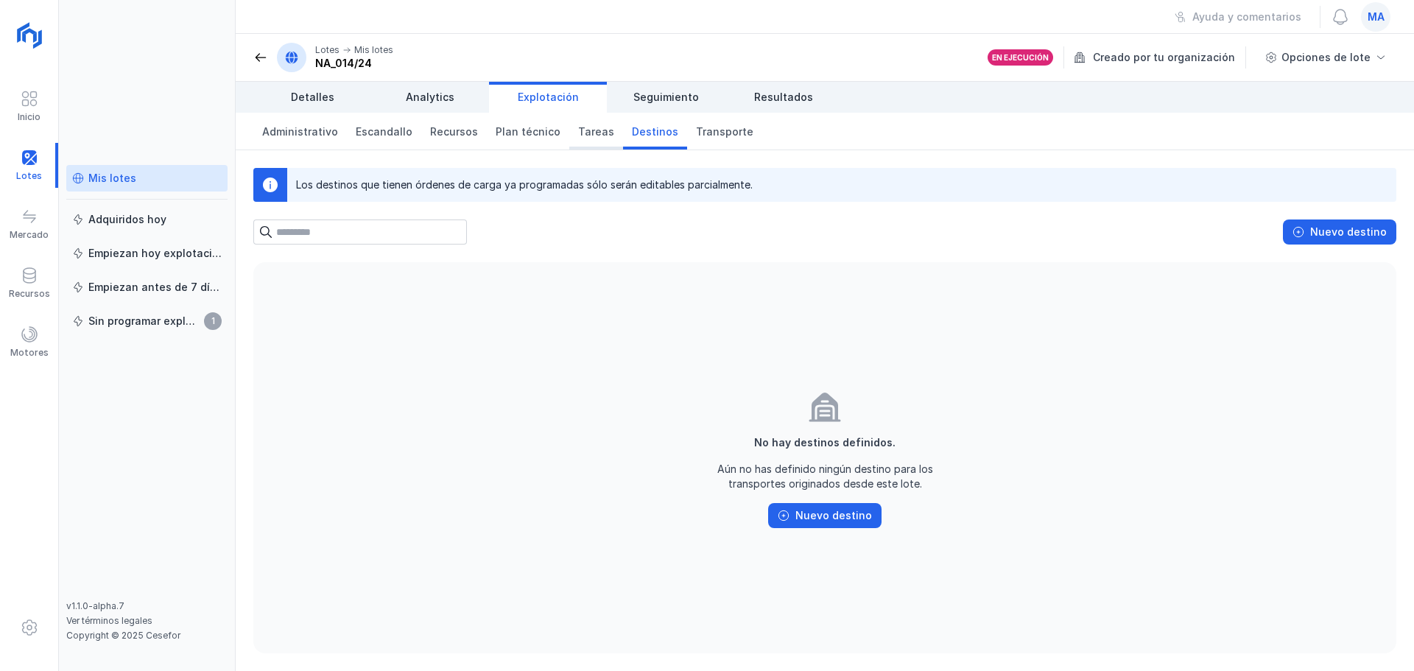
click at [577, 140] on link "Tareas" at bounding box center [596, 131] width 54 height 37
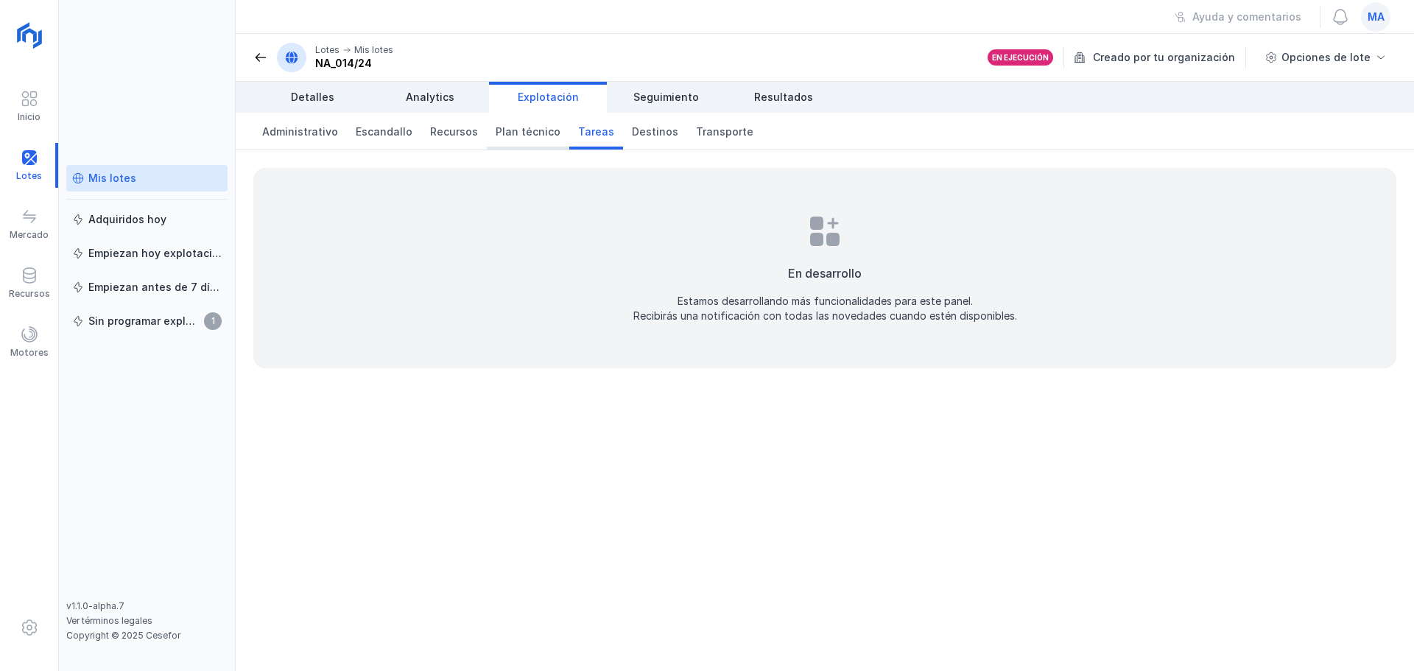
click at [515, 134] on span "Plan técnico" at bounding box center [528, 131] width 65 height 15
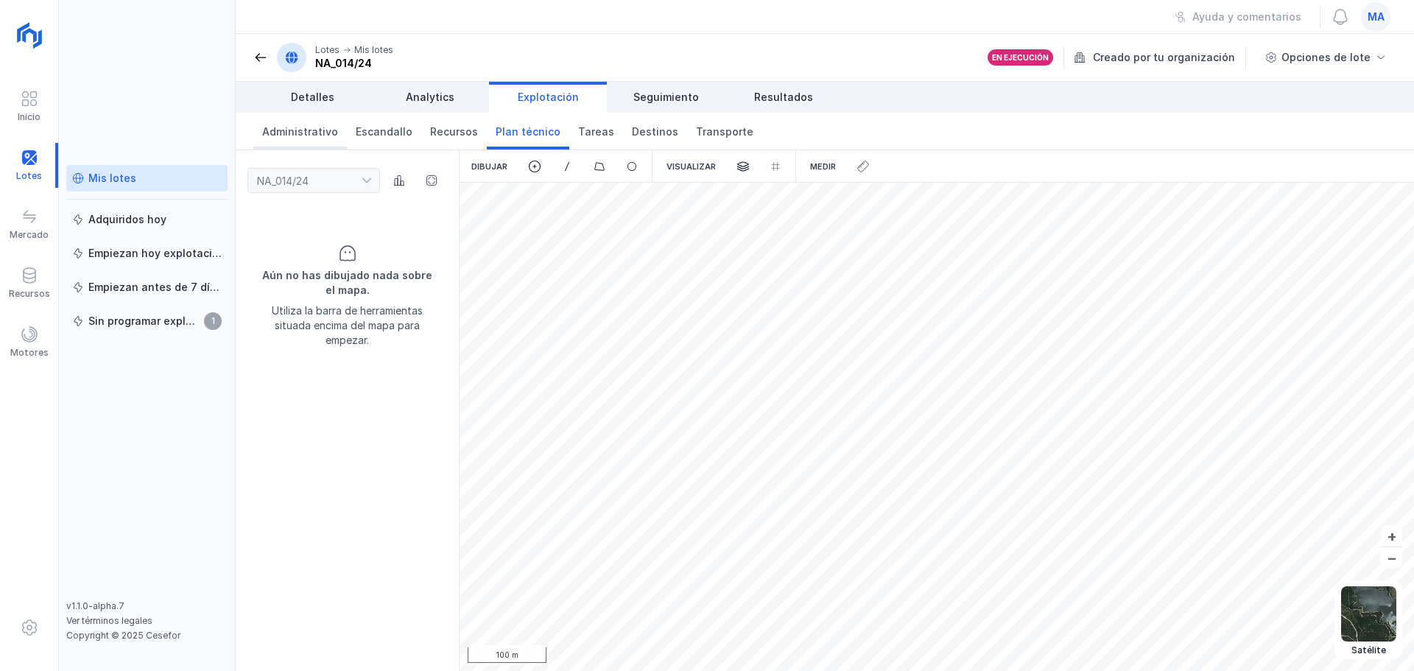
click at [314, 138] on span "Administrativo" at bounding box center [300, 131] width 76 height 15
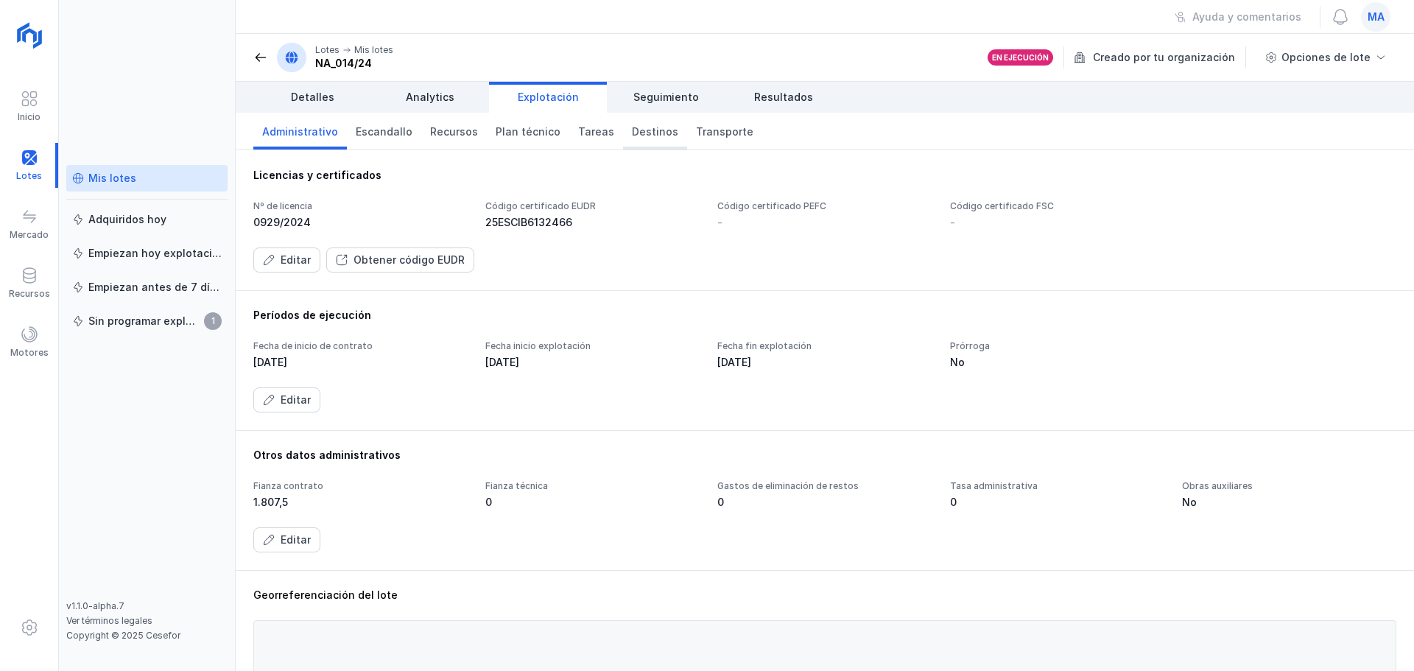
click at [632, 135] on span "Destinos" at bounding box center [655, 131] width 46 height 15
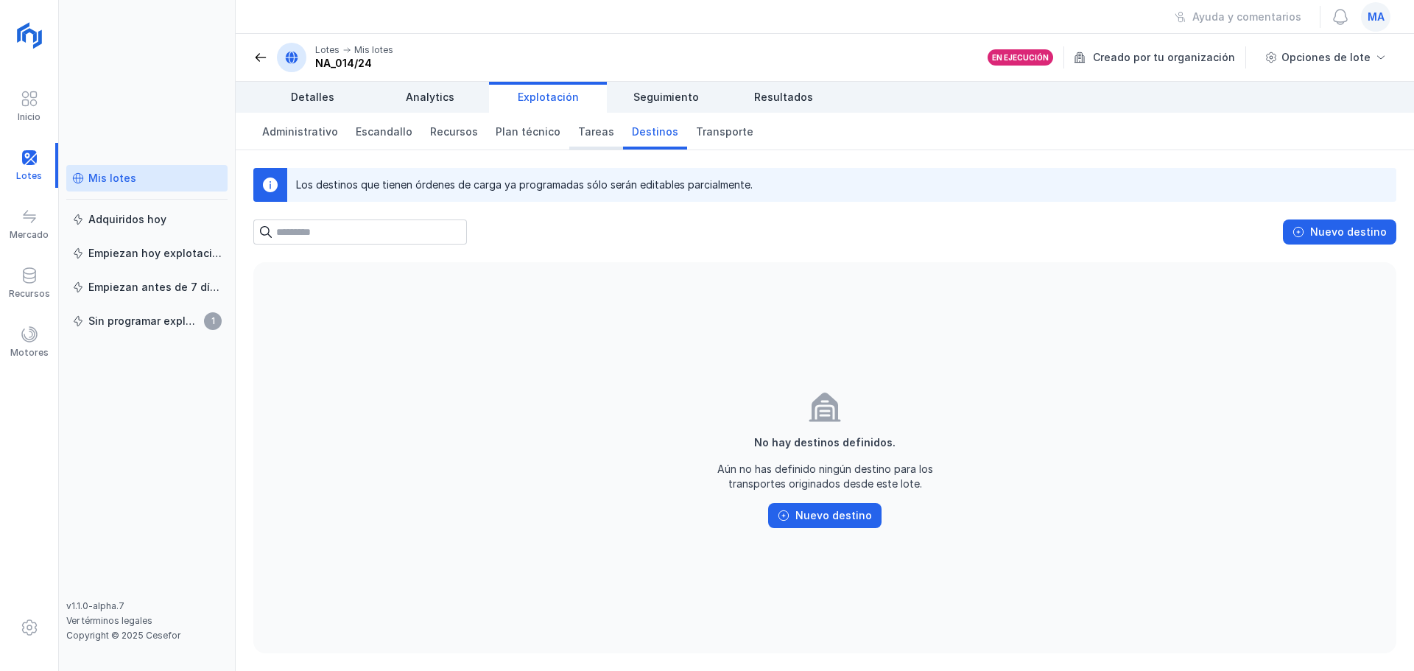
click at [578, 133] on span "Tareas" at bounding box center [596, 131] width 36 height 15
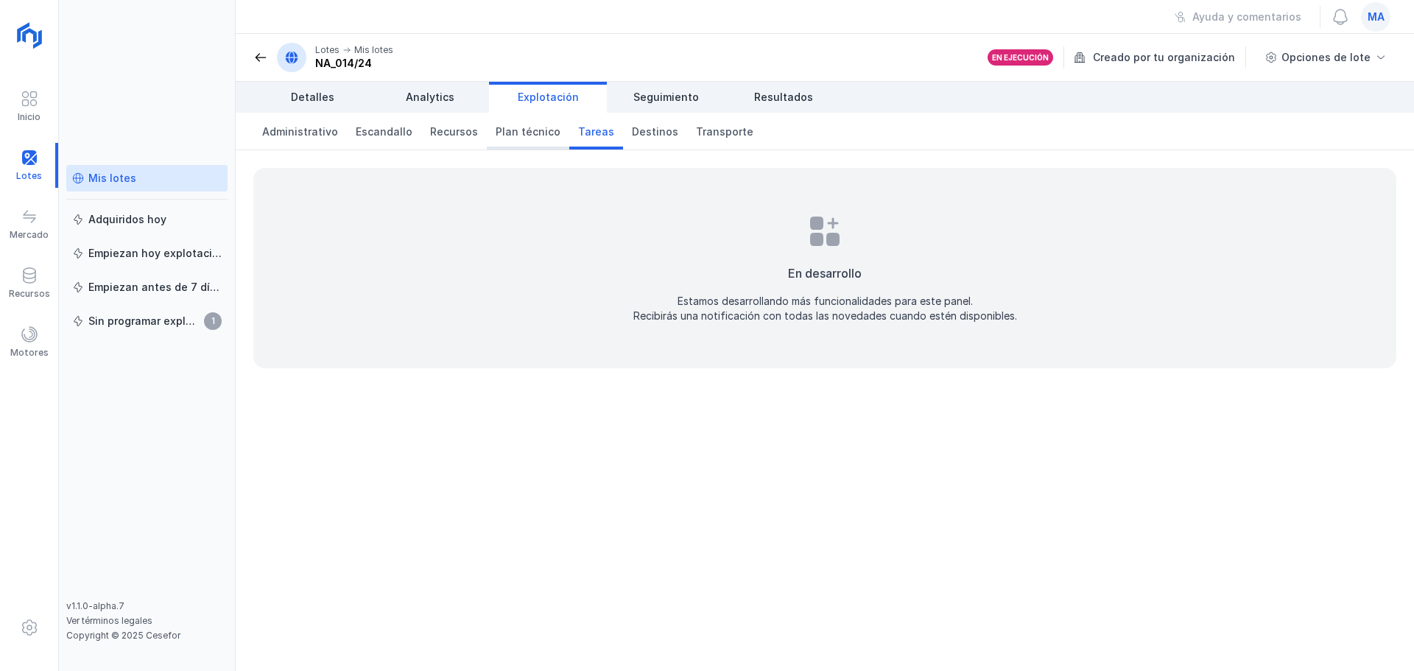
drag, startPoint x: 519, startPoint y: 138, endPoint x: 510, endPoint y: 134, distance: 9.6
click at [517, 138] on span "Plan técnico" at bounding box center [528, 131] width 65 height 15
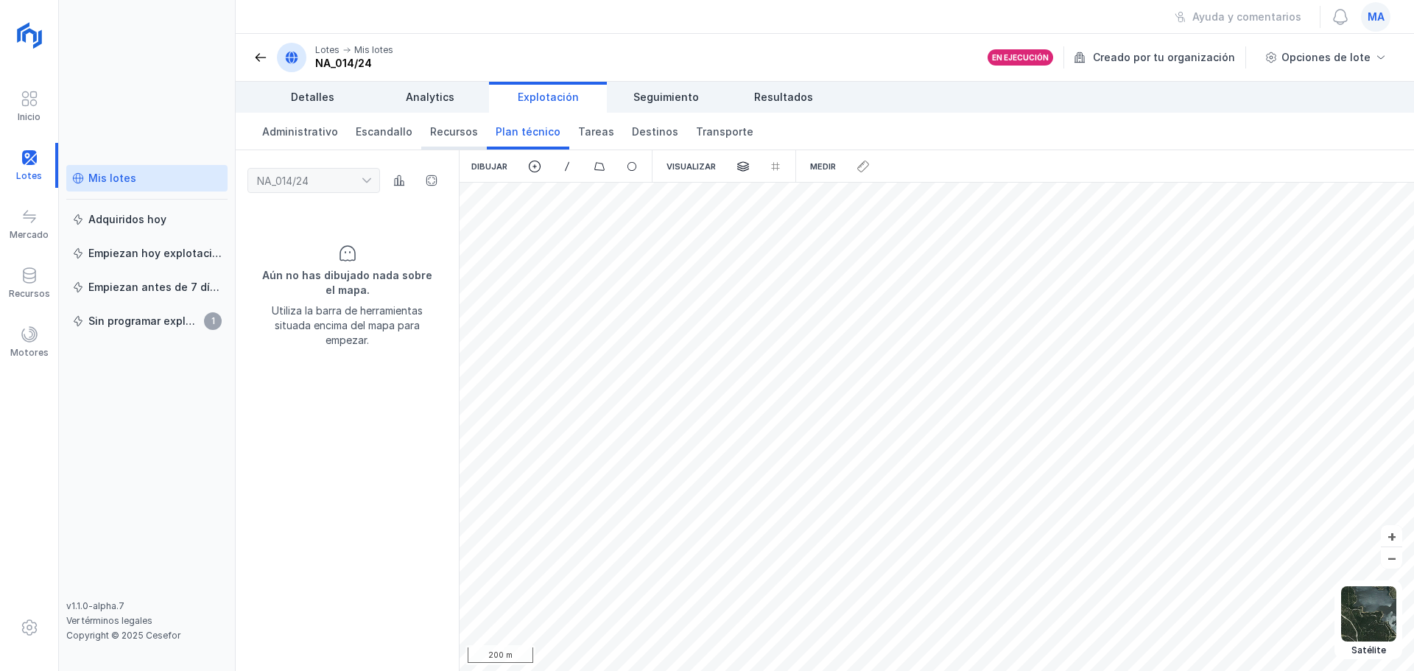
click at [456, 127] on span "Recursos" at bounding box center [454, 131] width 48 height 15
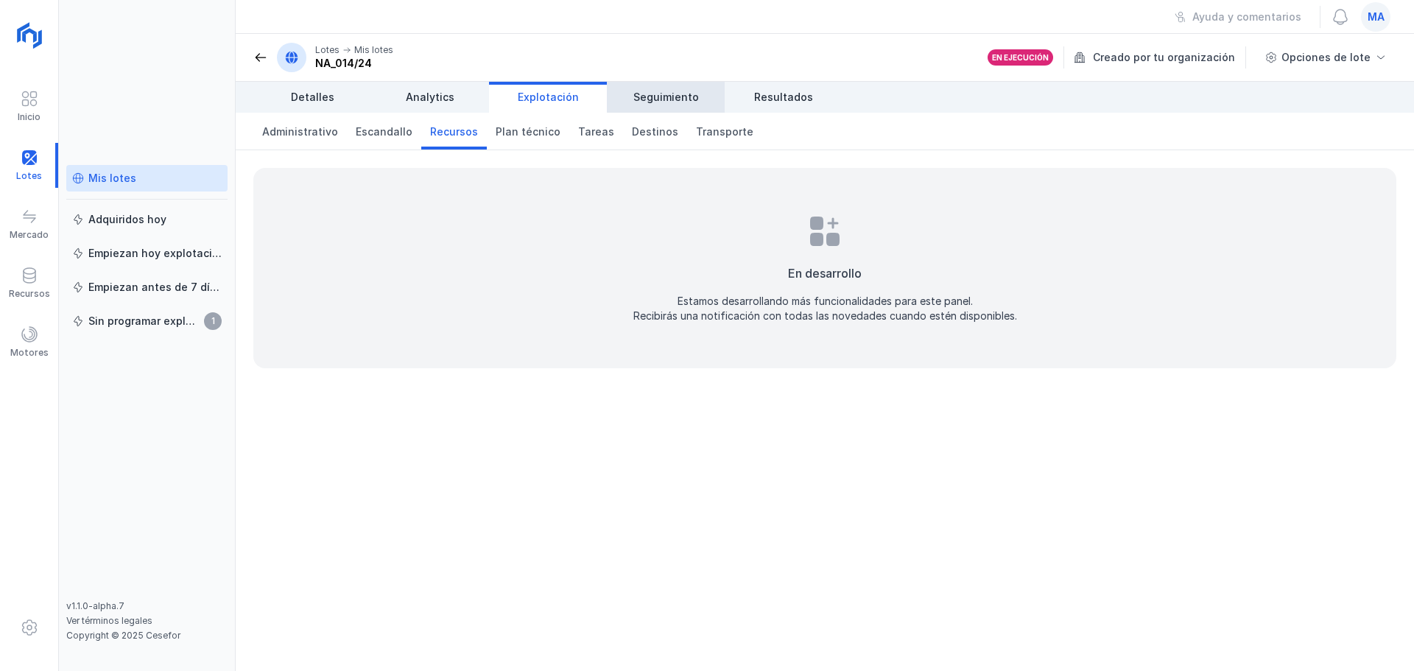
click at [637, 103] on span "Seguimiento" at bounding box center [666, 97] width 66 height 15
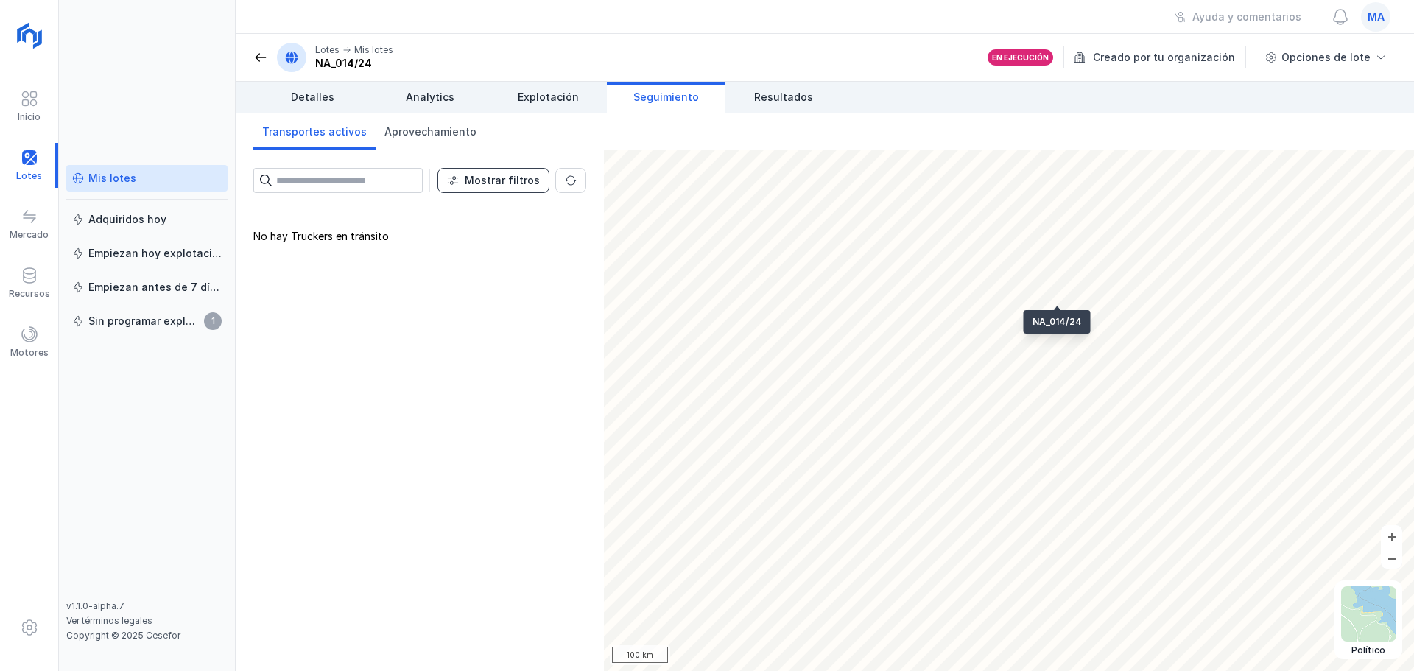
click at [503, 183] on div "Mostrar filtros" at bounding box center [502, 180] width 75 height 15
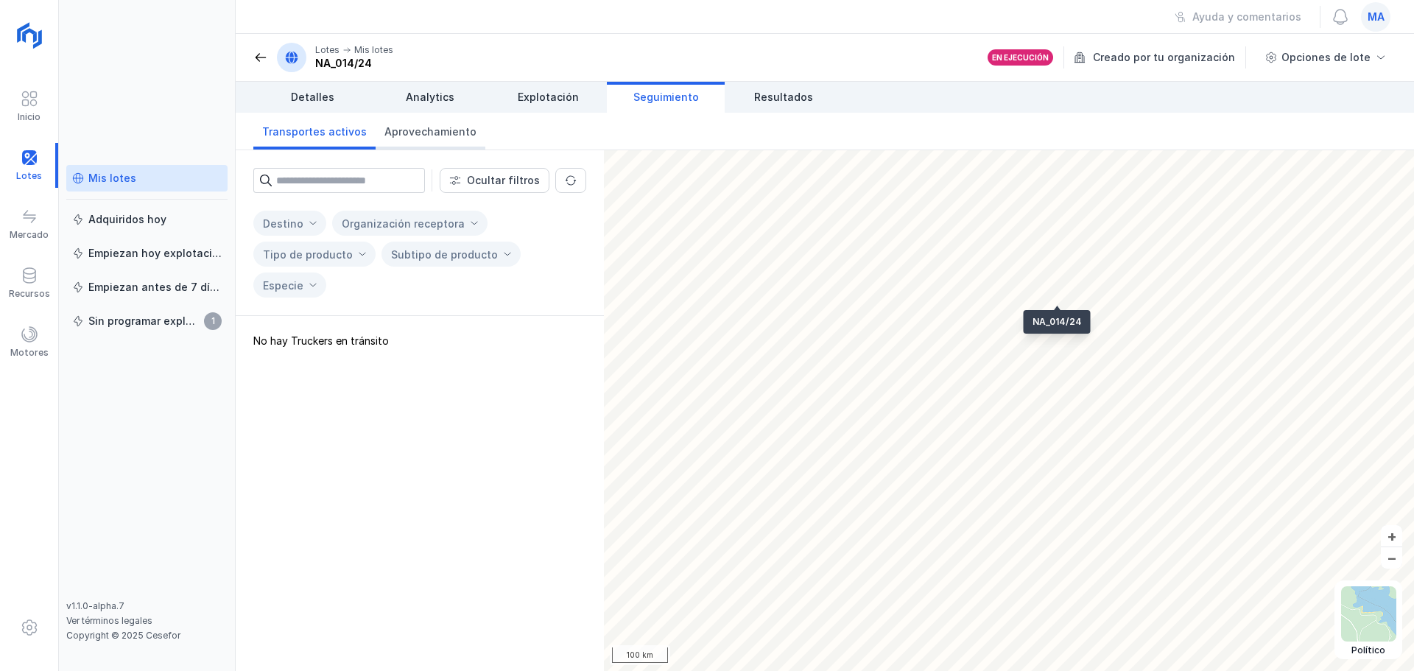
click at [456, 127] on span "Aprovechamiento" at bounding box center [430, 131] width 92 height 15
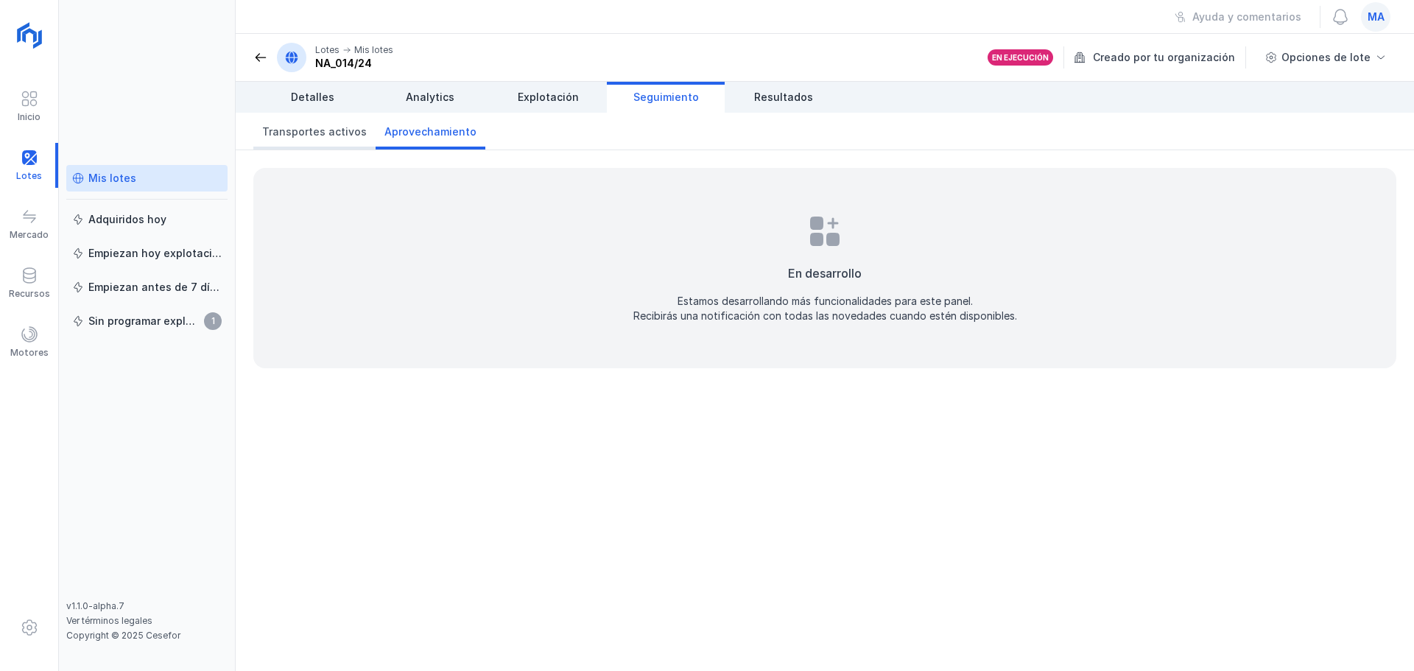
click at [276, 132] on span "Transportes activos" at bounding box center [314, 131] width 105 height 15
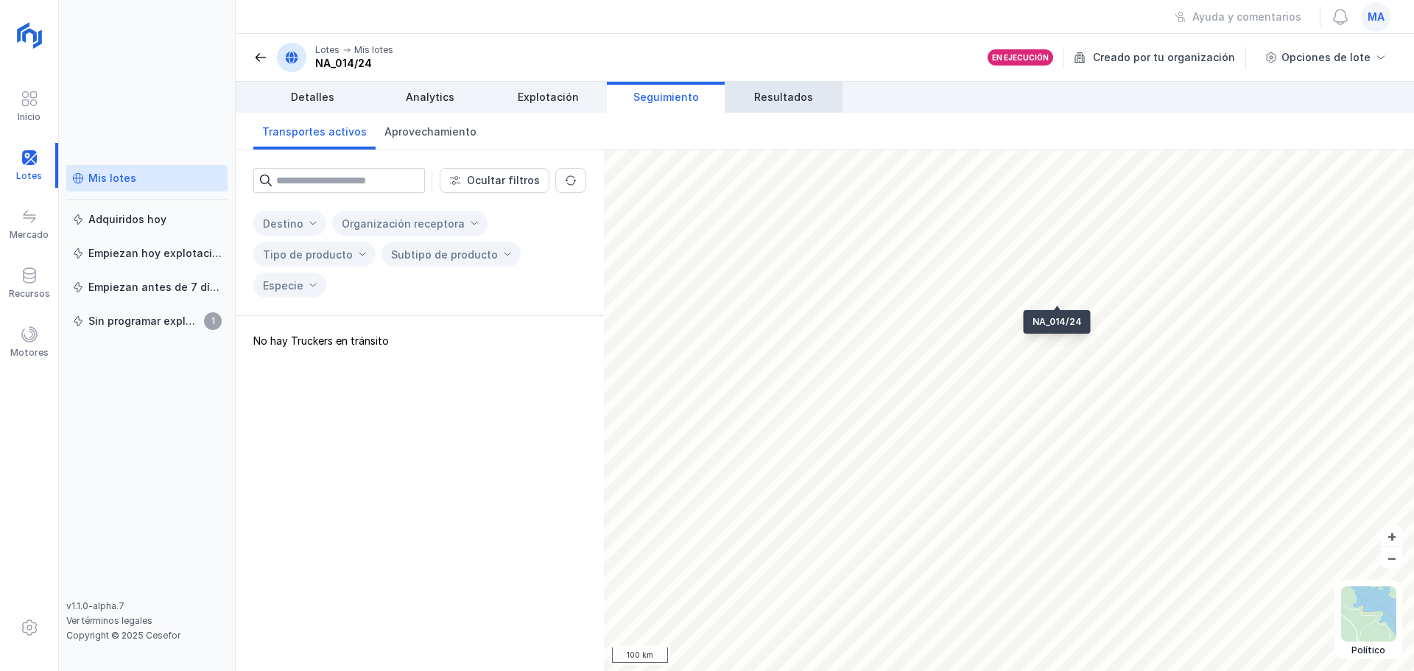
click at [770, 93] on span "Resultados" at bounding box center [783, 97] width 59 height 15
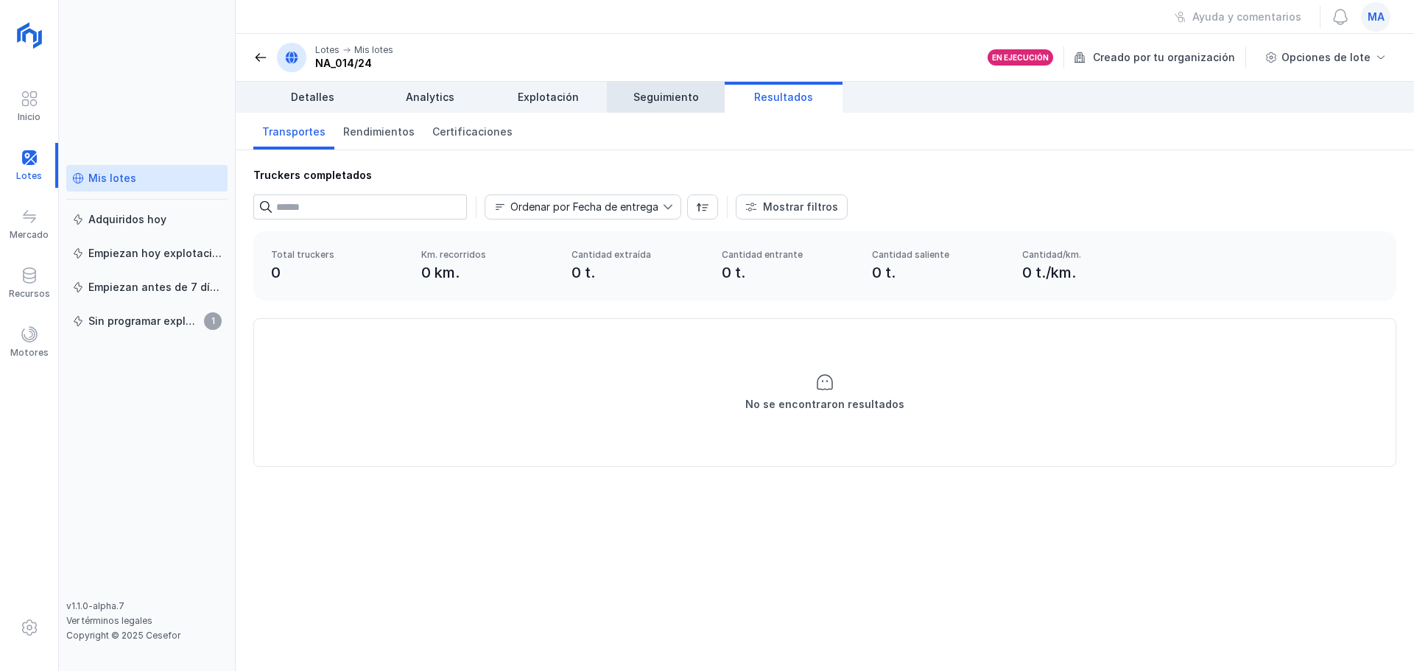
click at [695, 101] on span "Seguimiento" at bounding box center [666, 97] width 66 height 15
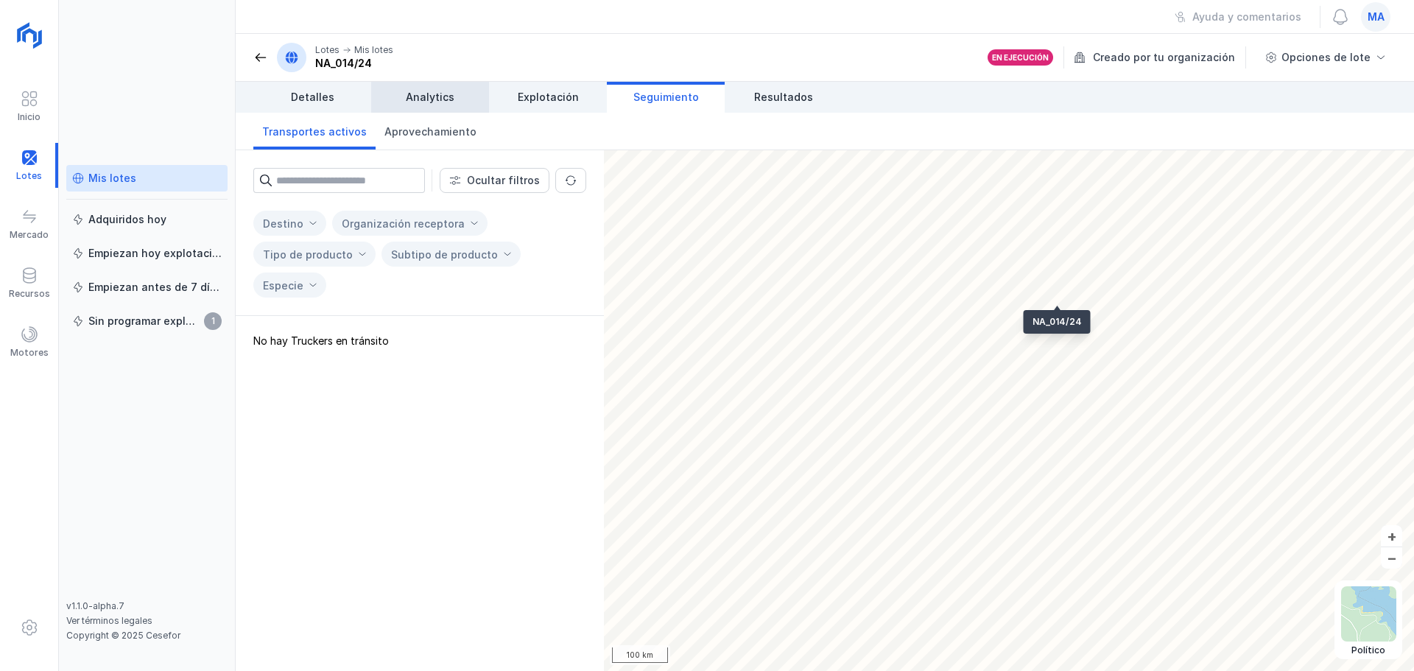
click at [436, 99] on span "Analytics" at bounding box center [430, 97] width 49 height 15
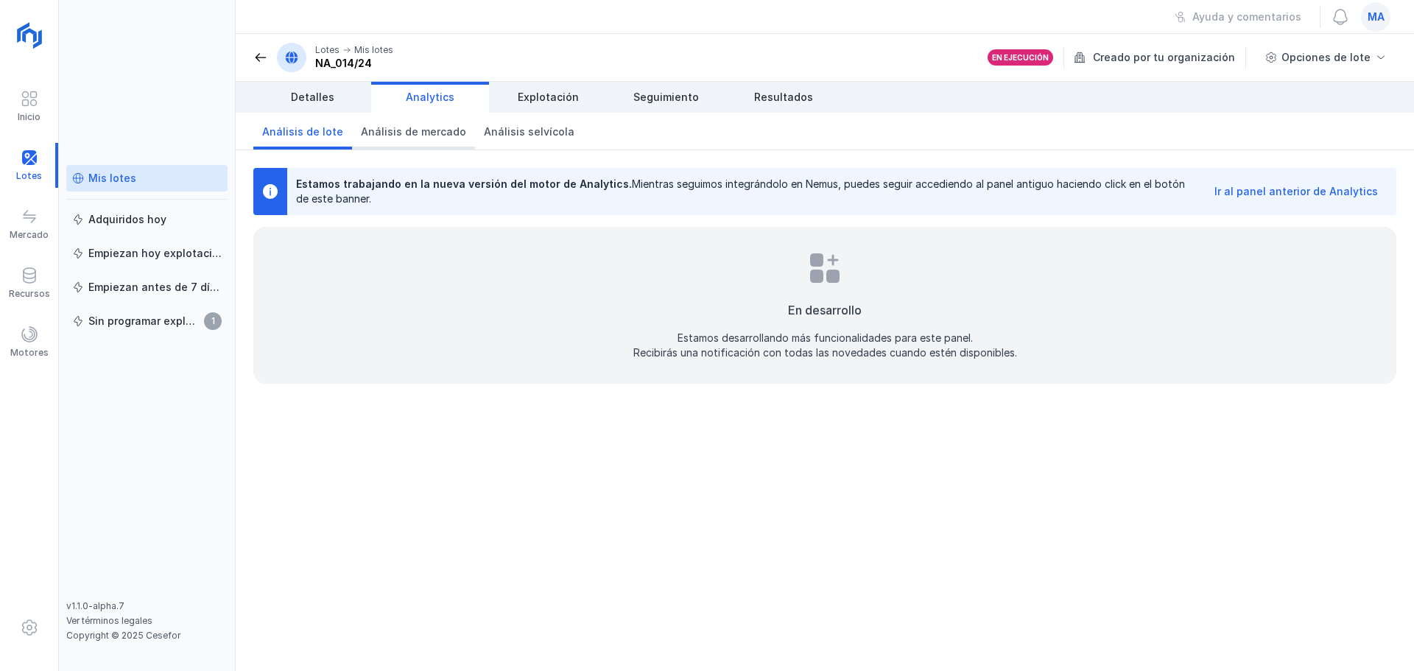
click at [367, 133] on span "Análisis de mercado" at bounding box center [413, 131] width 105 height 15
click at [484, 135] on span "Análisis selvícola" at bounding box center [529, 131] width 91 height 15
drag, startPoint x: 311, startPoint y: 127, endPoint x: 312, endPoint y: 115, distance: 12.6
click at [312, 127] on span "Análisis de lote" at bounding box center [302, 131] width 81 height 15
click at [317, 96] on span "Detalles" at bounding box center [312, 97] width 43 height 15
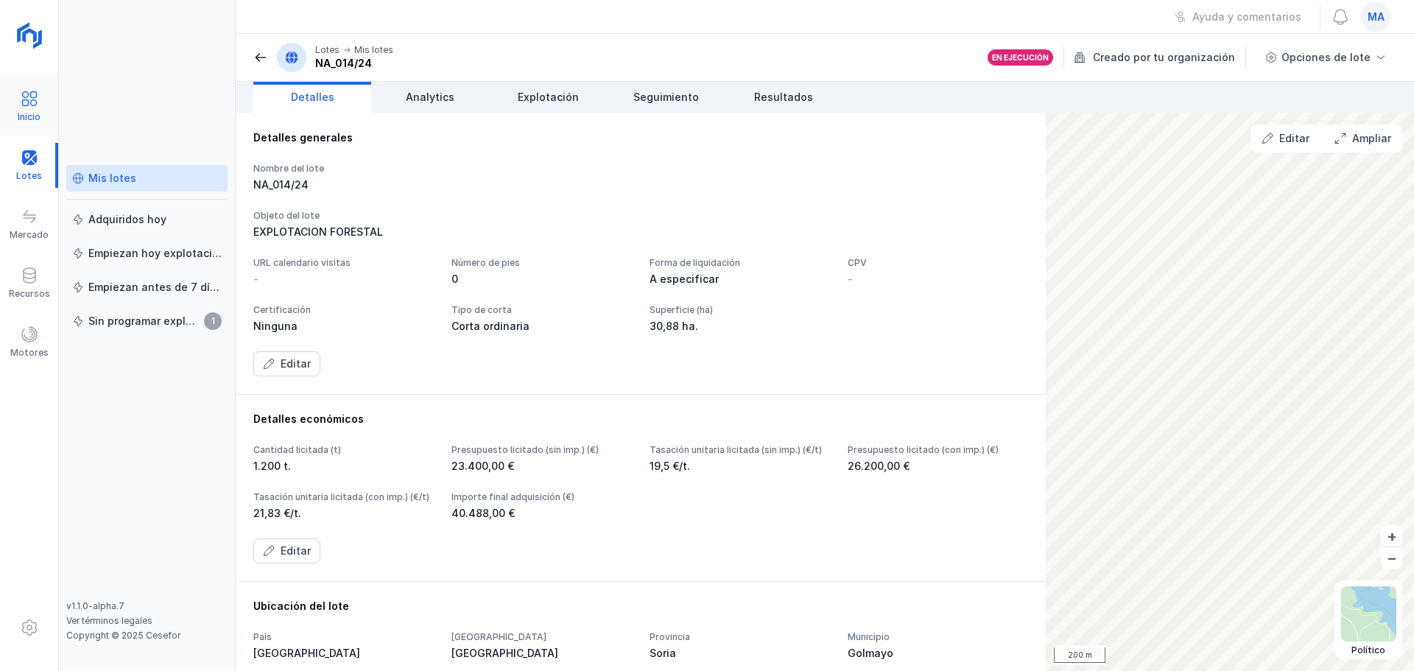
click at [37, 107] on span at bounding box center [30, 99] width 18 height 18
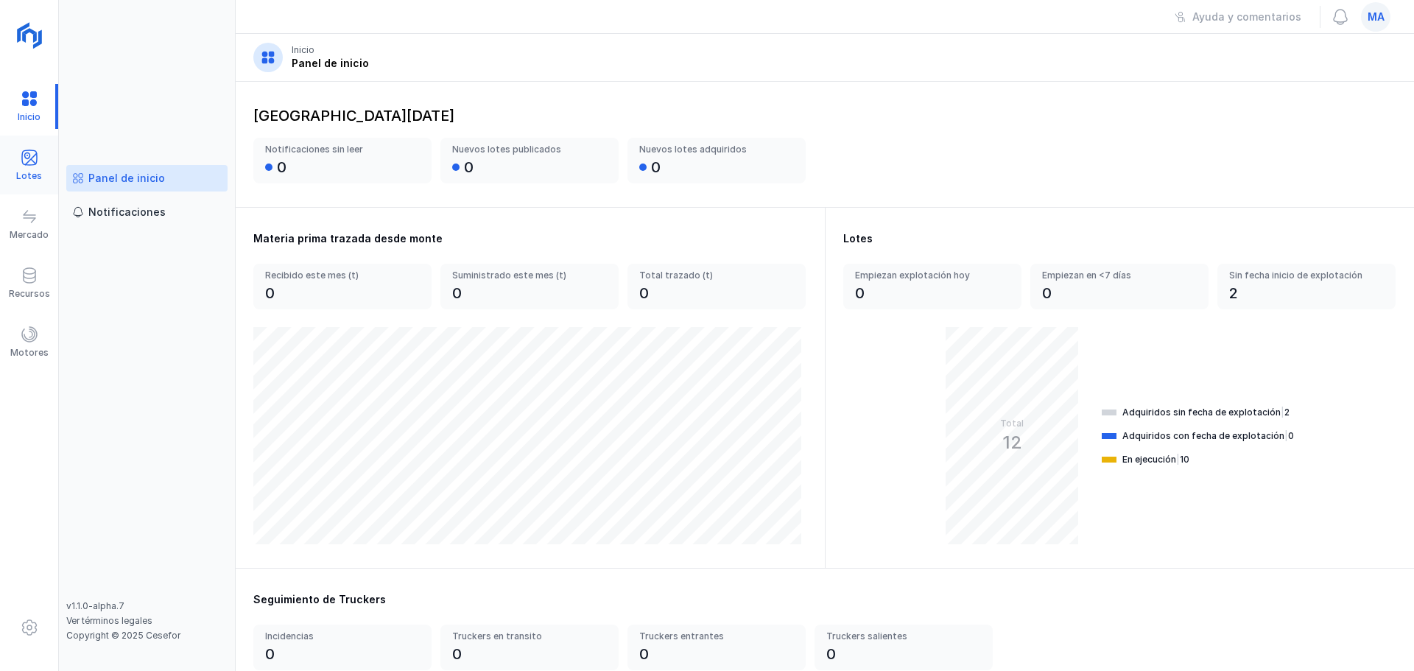
click at [33, 159] on span at bounding box center [30, 158] width 18 height 18
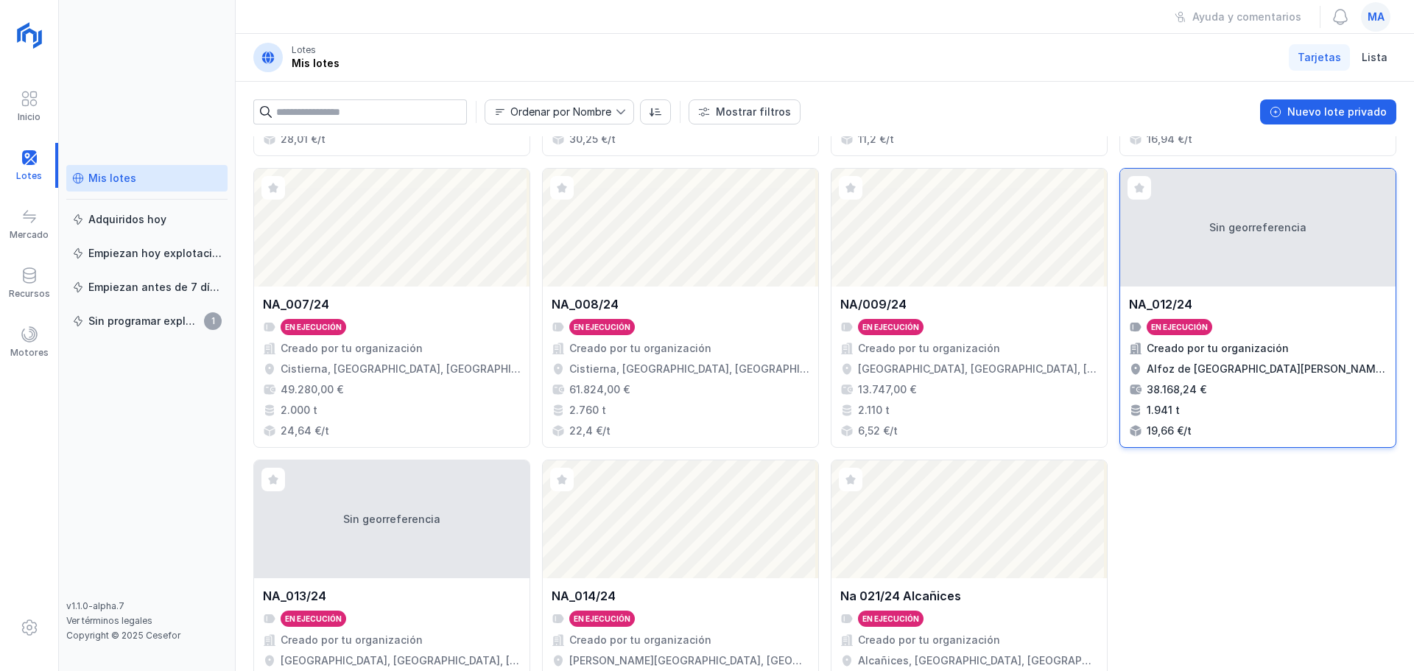
scroll to position [295, 0]
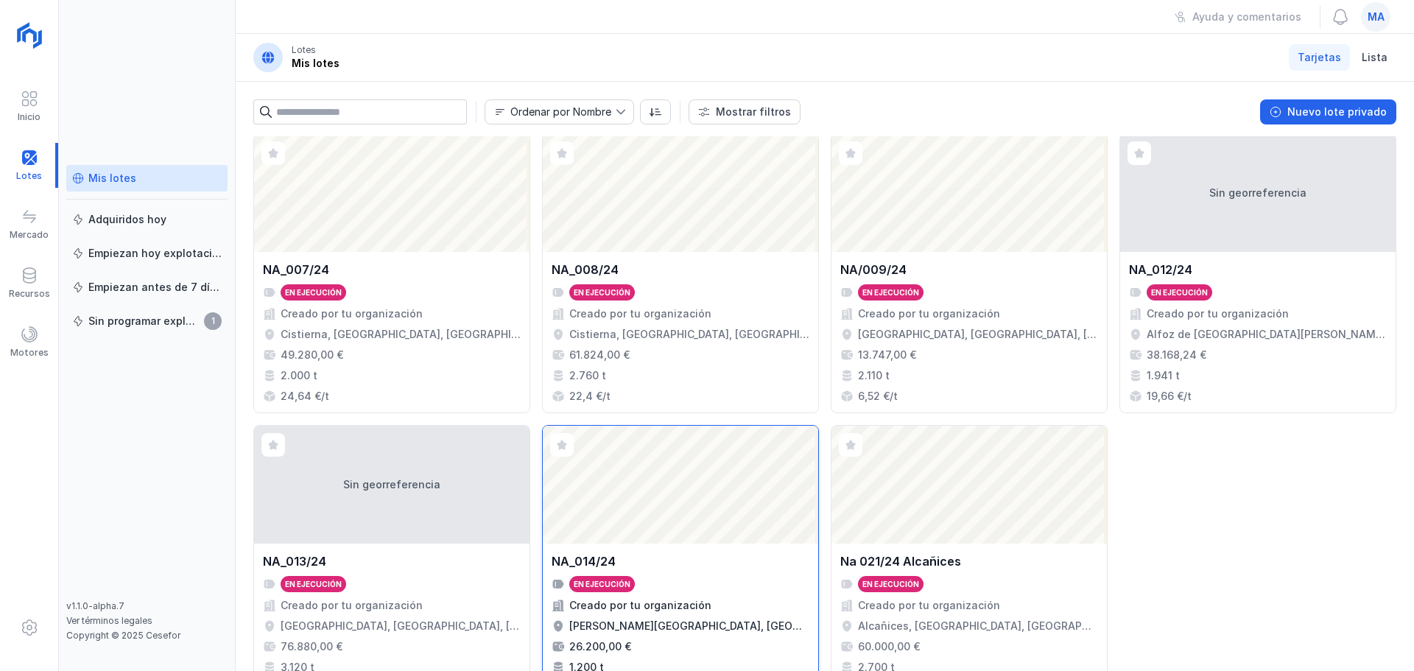
click at [698, 524] on div "Abrir lote" at bounding box center [680, 485] width 275 height 118
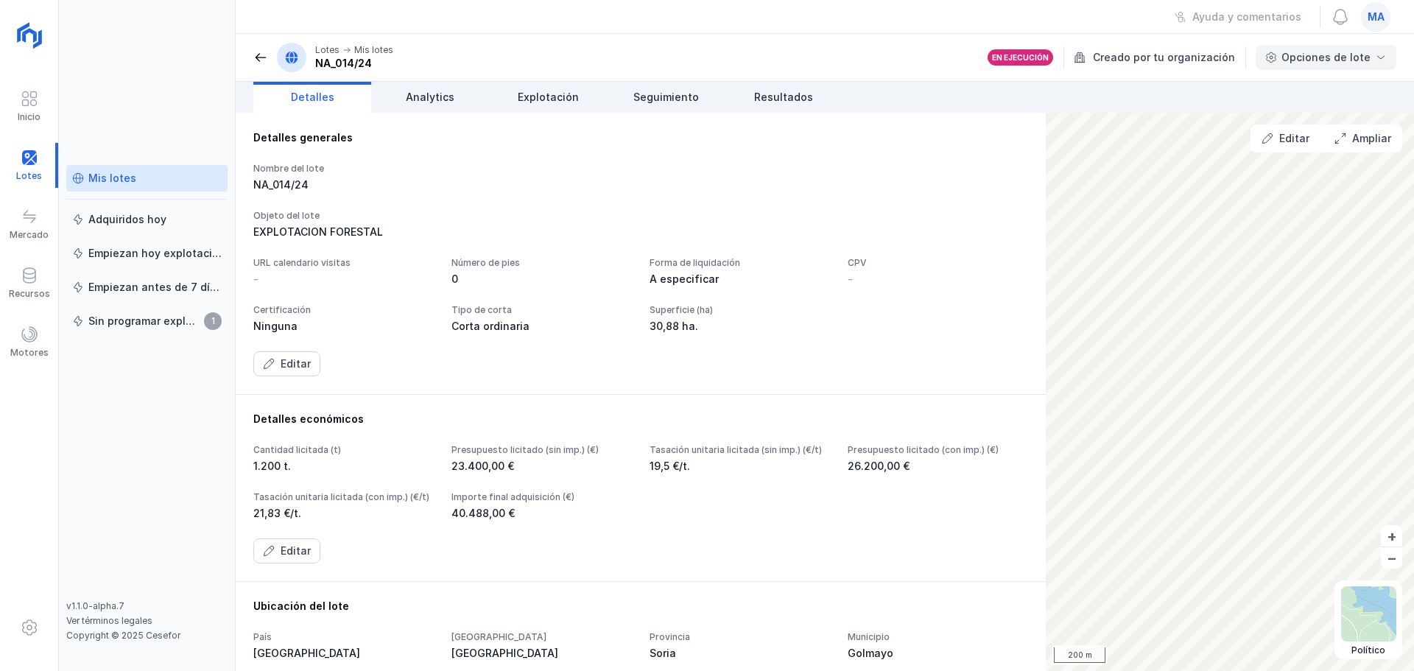
click at [1335, 64] on div "Opciones de lote" at bounding box center [1325, 57] width 89 height 15
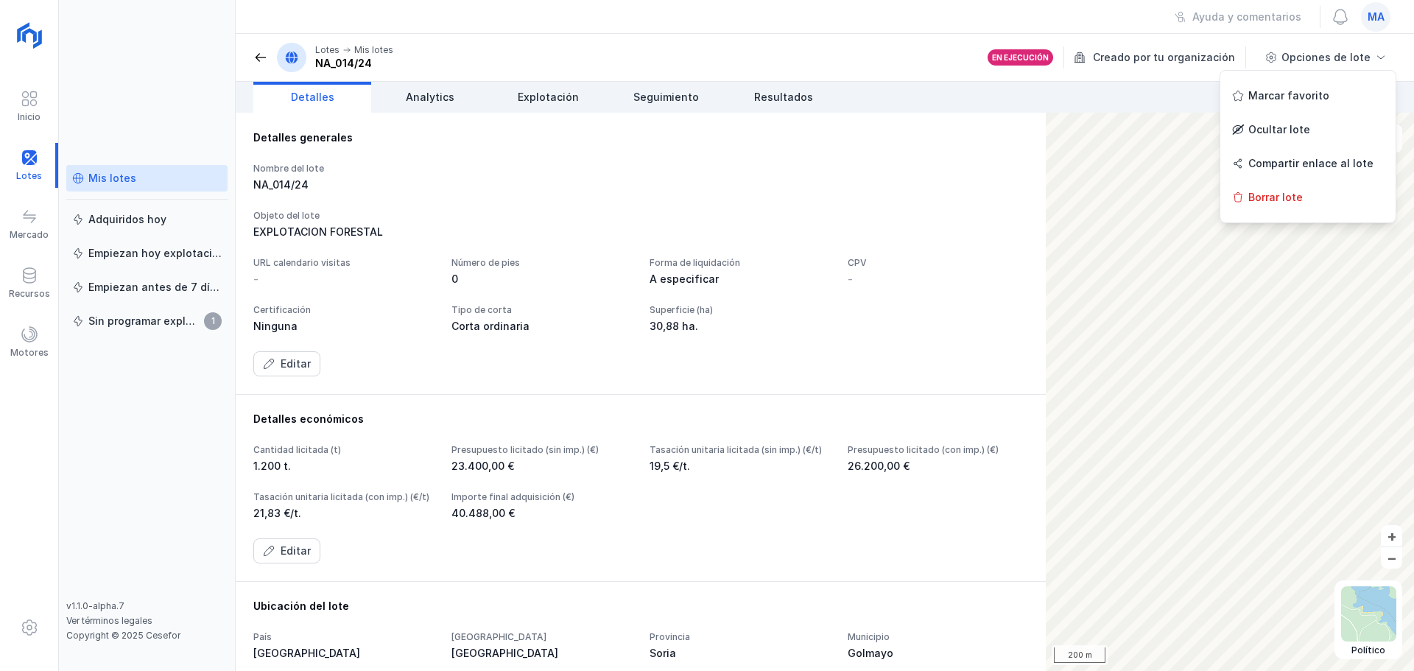
click at [968, 52] on header "Lotes Mis lotes NA_014/24 En ejecución Creado por tu organización Opciones de l…" at bounding box center [825, 58] width 1178 height 48
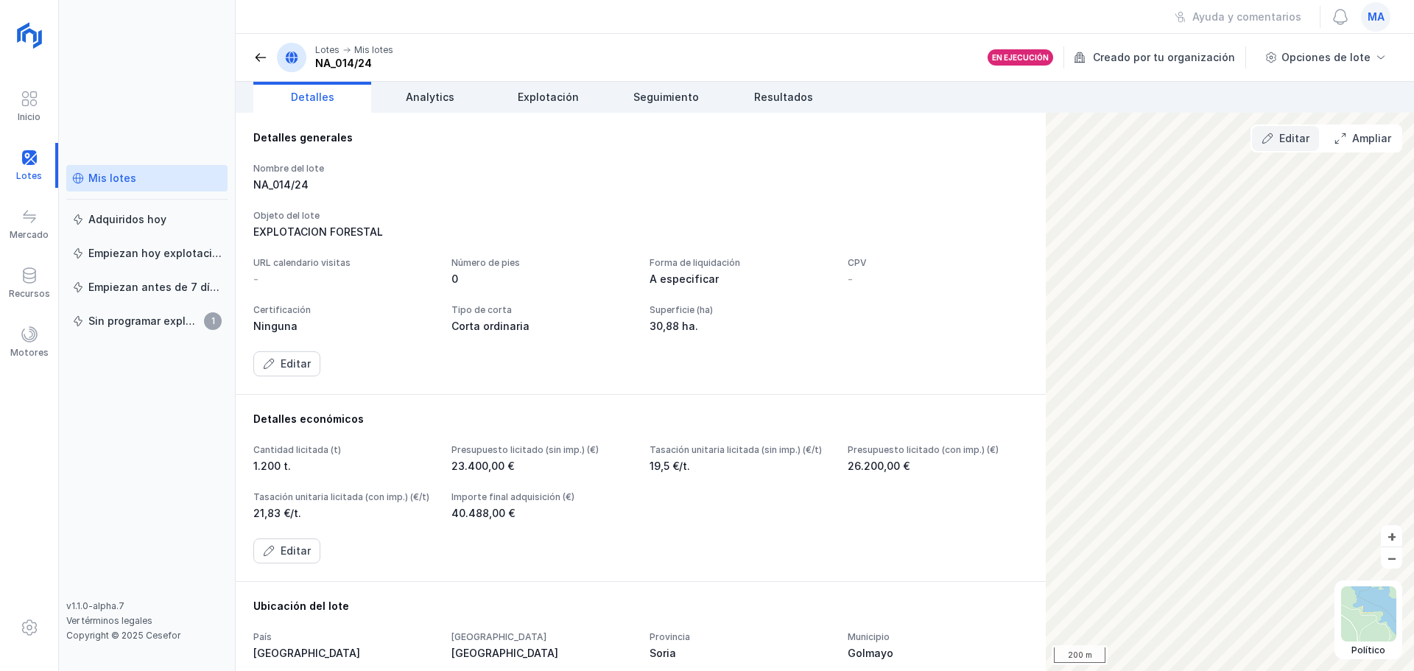
click at [1291, 130] on button "Editar" at bounding box center [1285, 138] width 67 height 25
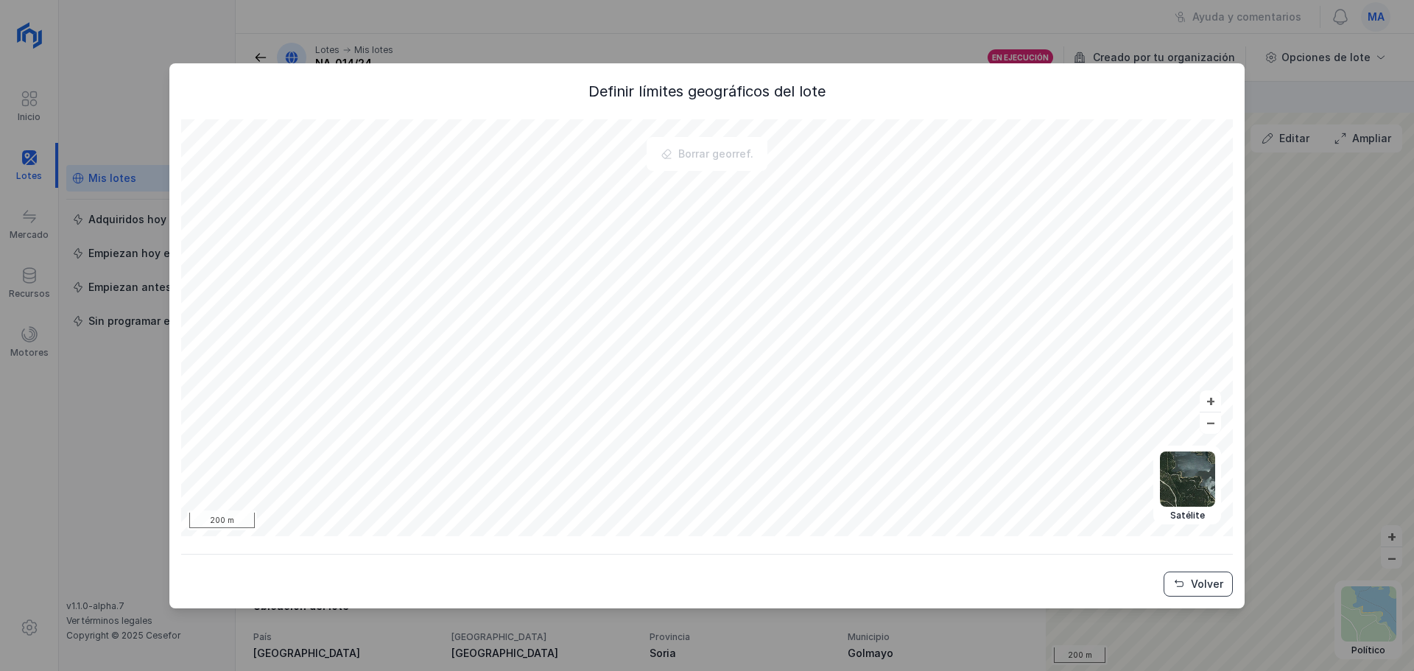
click at [1194, 571] on button "Volver" at bounding box center [1197, 583] width 69 height 25
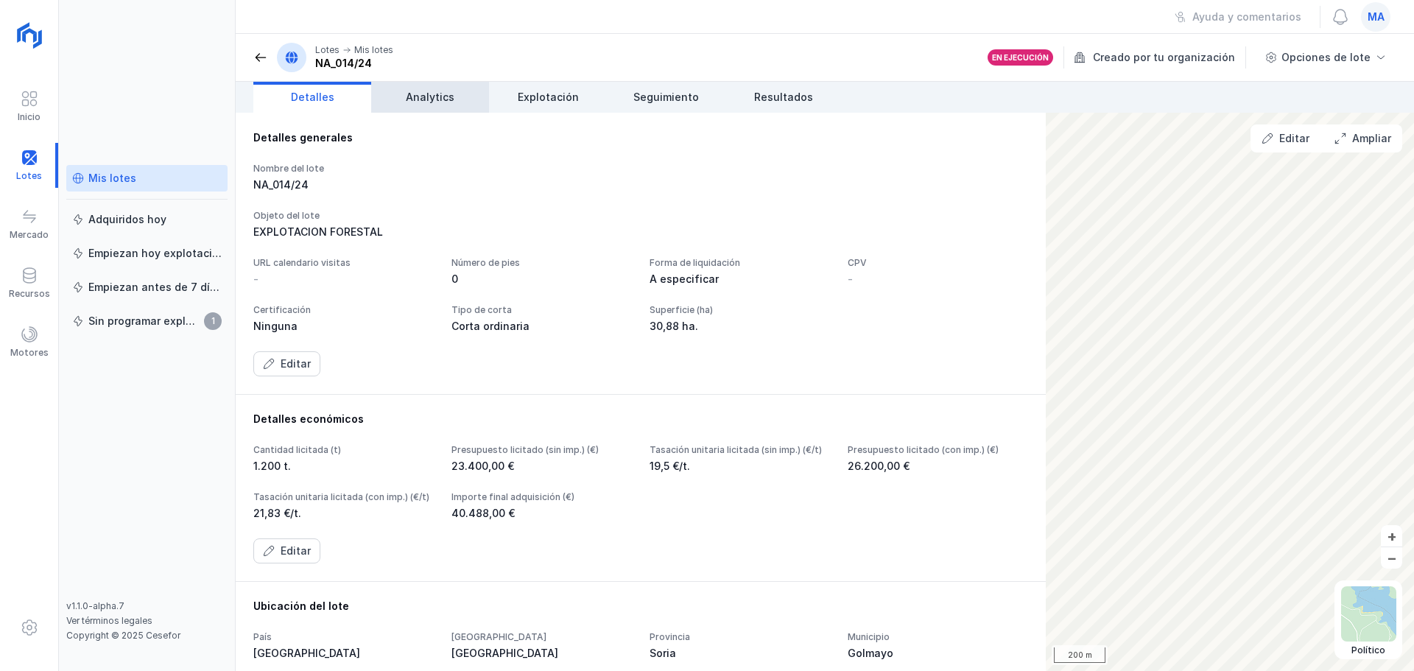
click at [434, 102] on span "Analytics" at bounding box center [430, 97] width 49 height 15
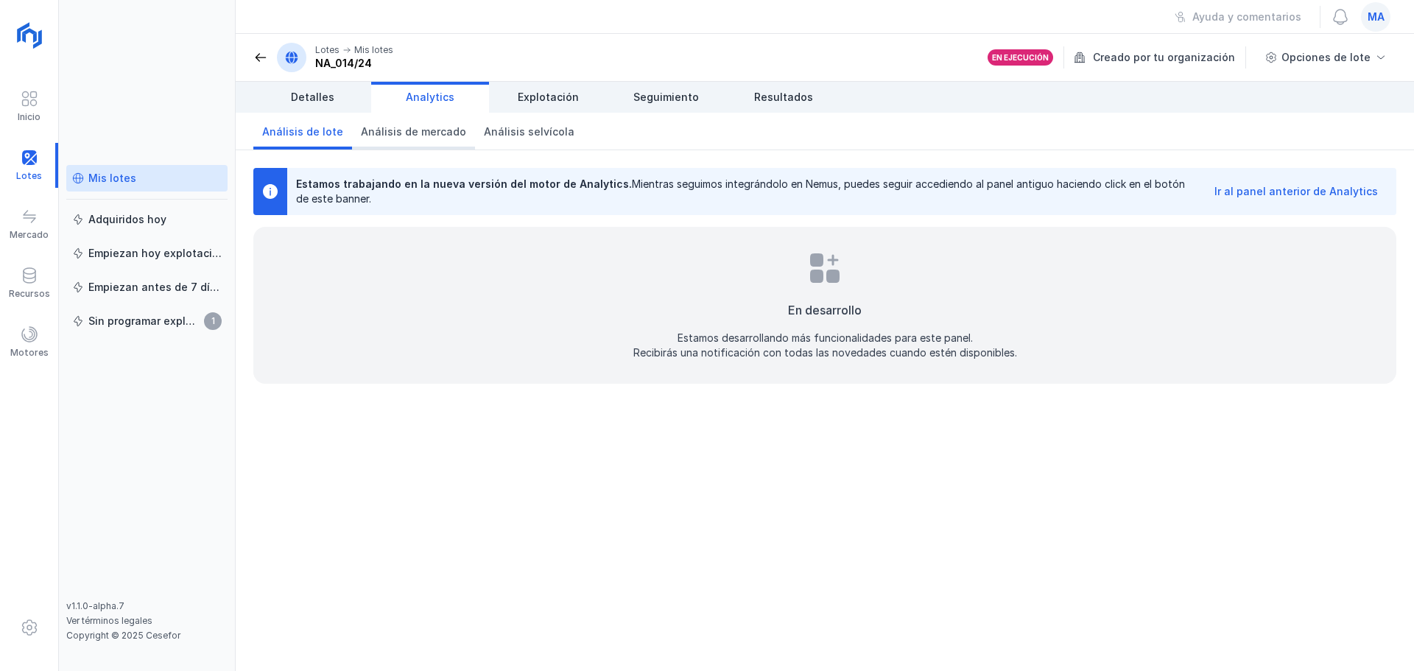
click at [372, 135] on span "Análisis de mercado" at bounding box center [413, 131] width 105 height 15
click at [504, 135] on span "Análisis selvícola" at bounding box center [529, 131] width 91 height 15
click at [535, 104] on span "Explotación" at bounding box center [548, 97] width 61 height 15
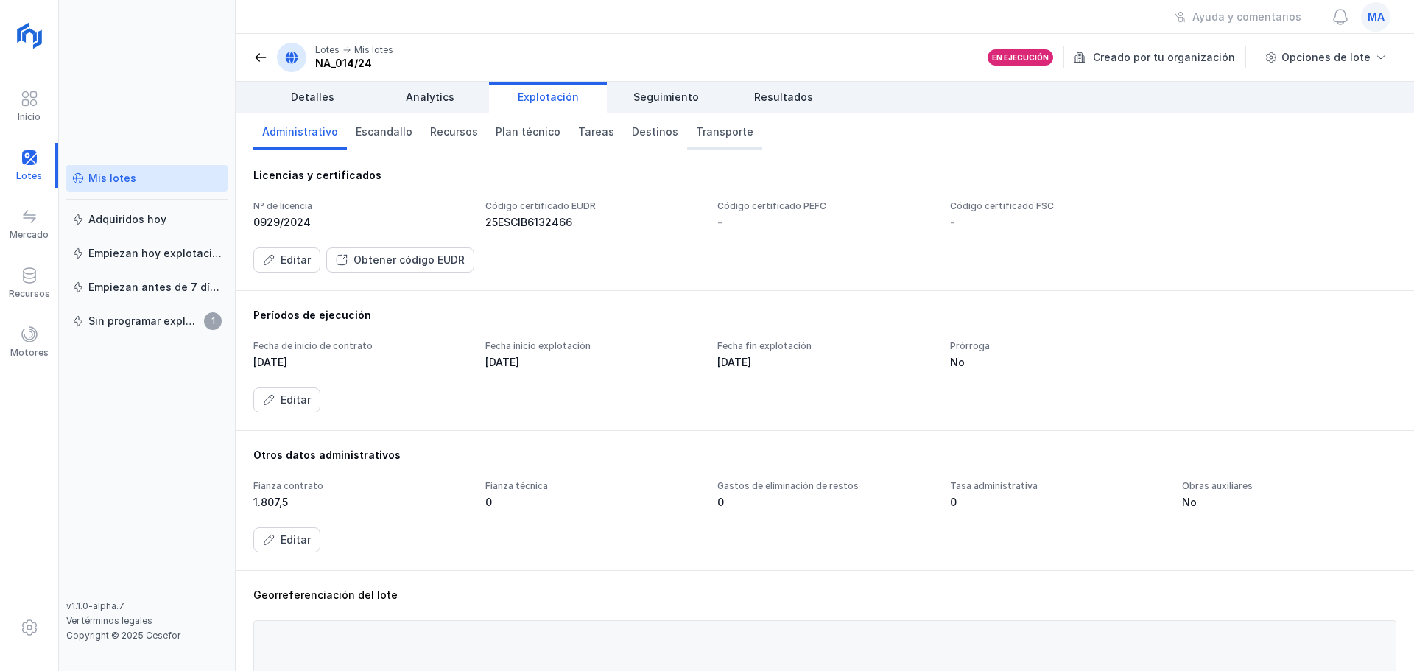
click at [696, 130] on span "Transporte" at bounding box center [724, 131] width 57 height 15
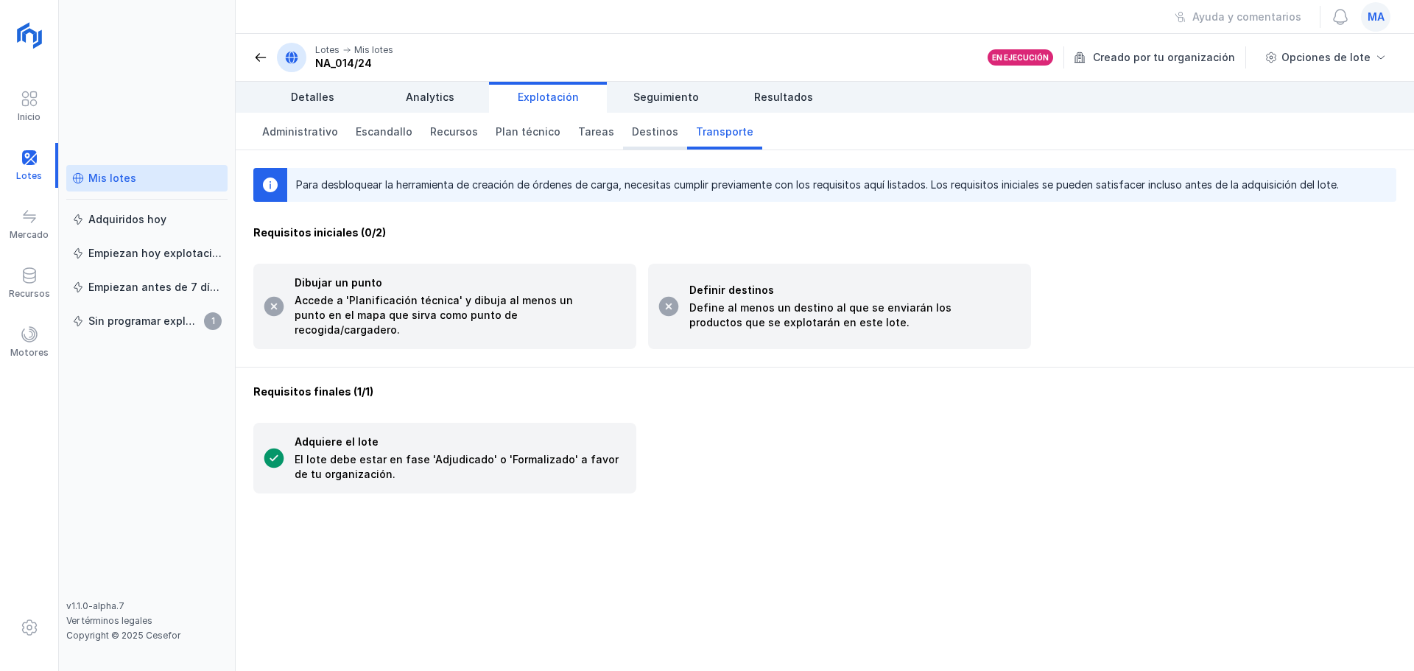
click at [632, 133] on span "Destinos" at bounding box center [655, 131] width 46 height 15
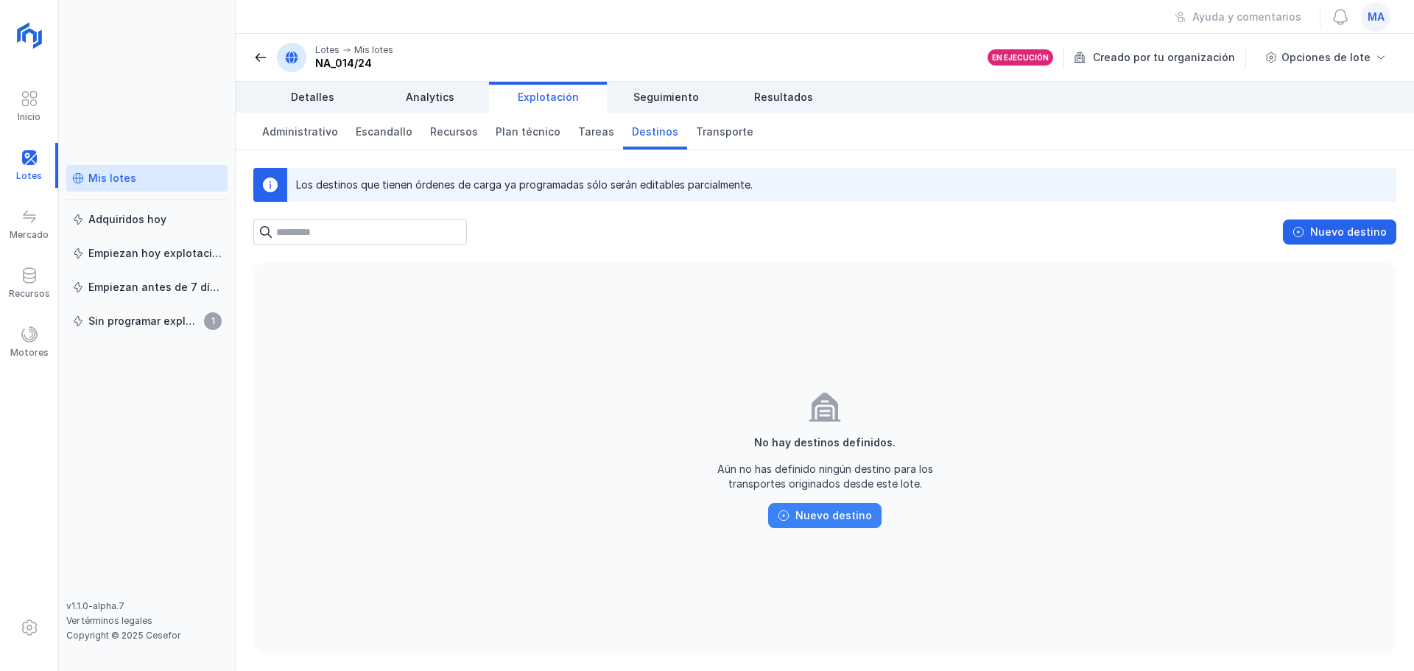
click at [849, 520] on div "Nuevo destino" at bounding box center [833, 515] width 77 height 15
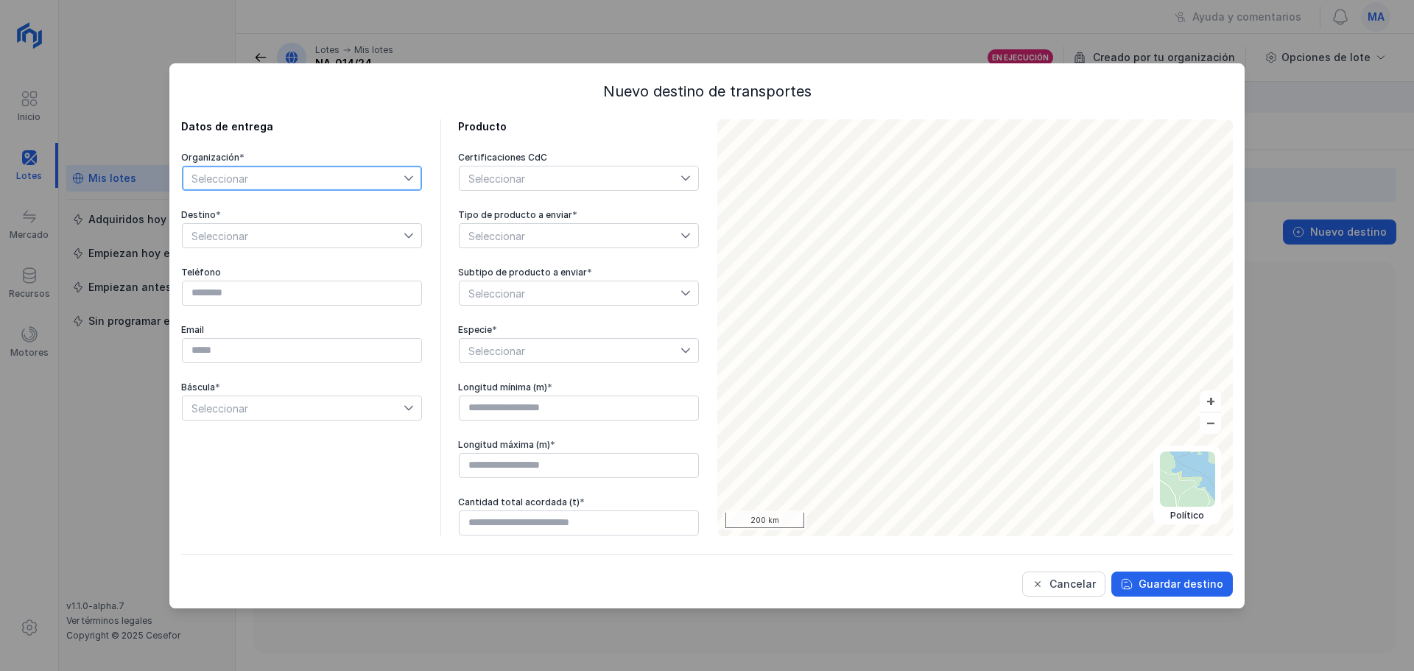
click at [353, 186] on span "Seleccionar" at bounding box center [293, 178] width 221 height 24
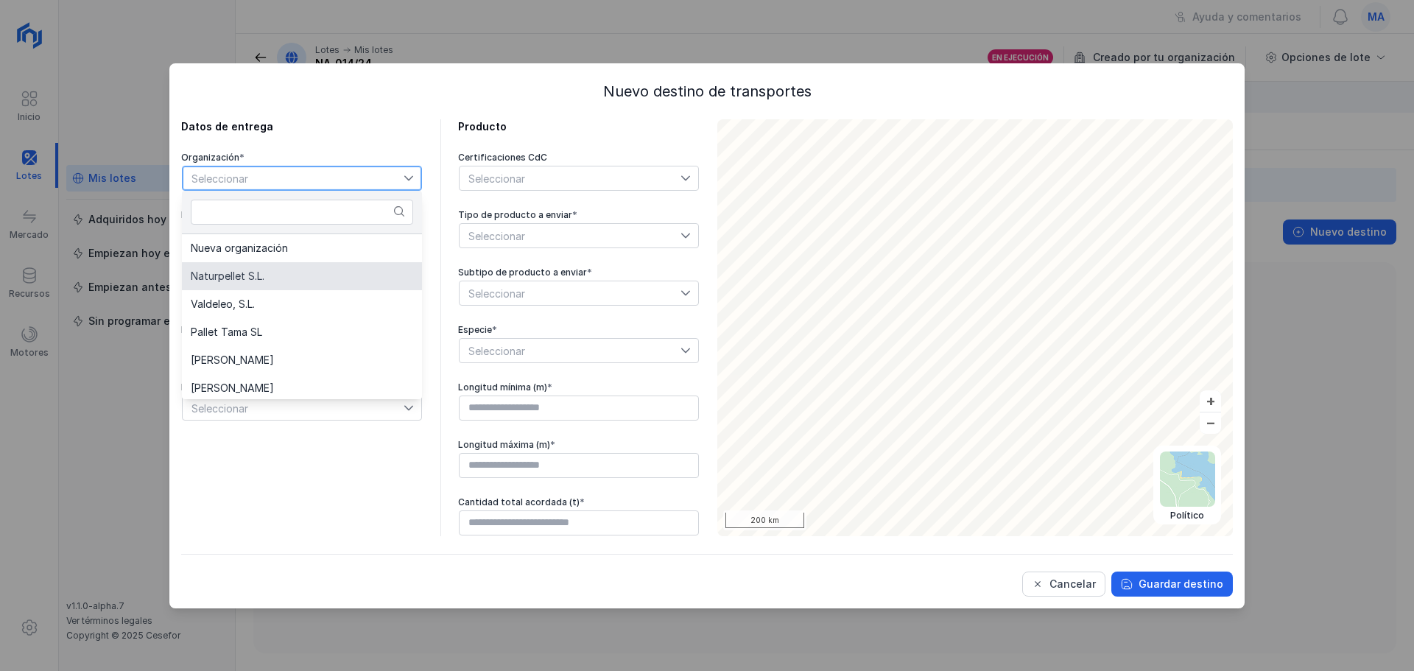
click at [368, 272] on li "Naturpellet S.L." at bounding box center [302, 276] width 240 height 28
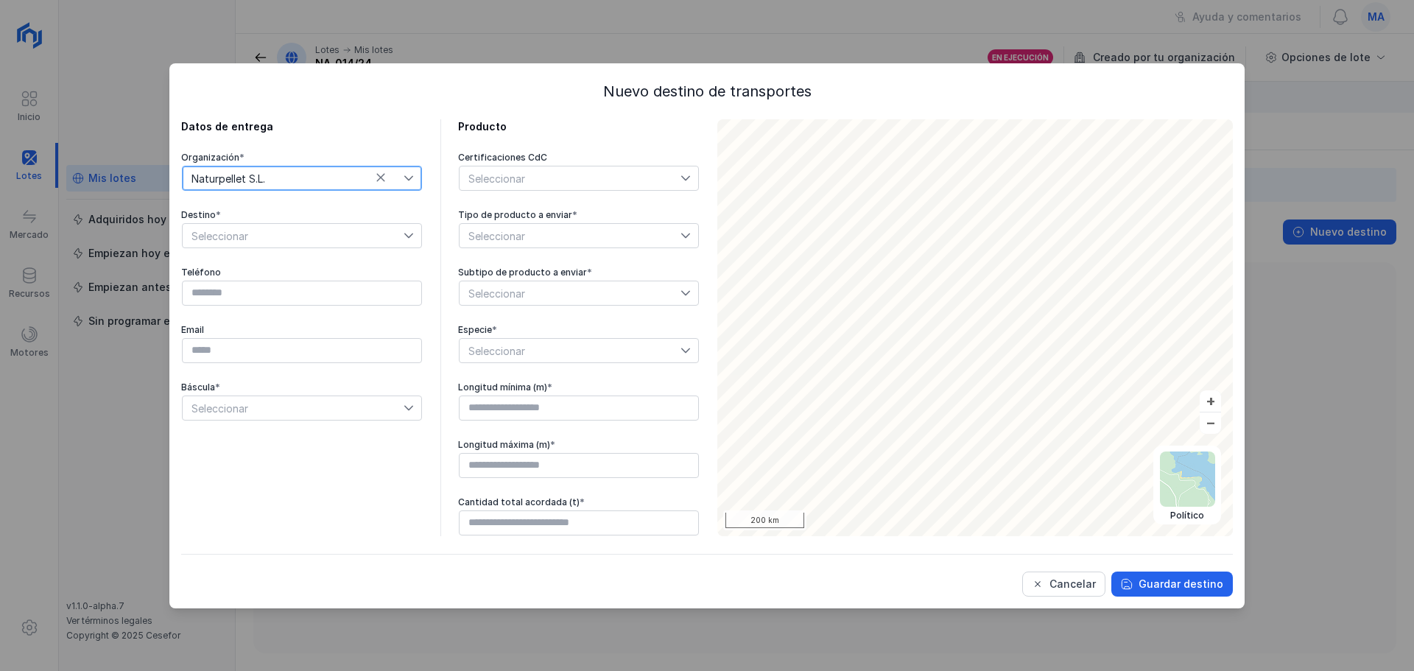
click at [363, 235] on span "Seleccionar" at bounding box center [293, 236] width 221 height 24
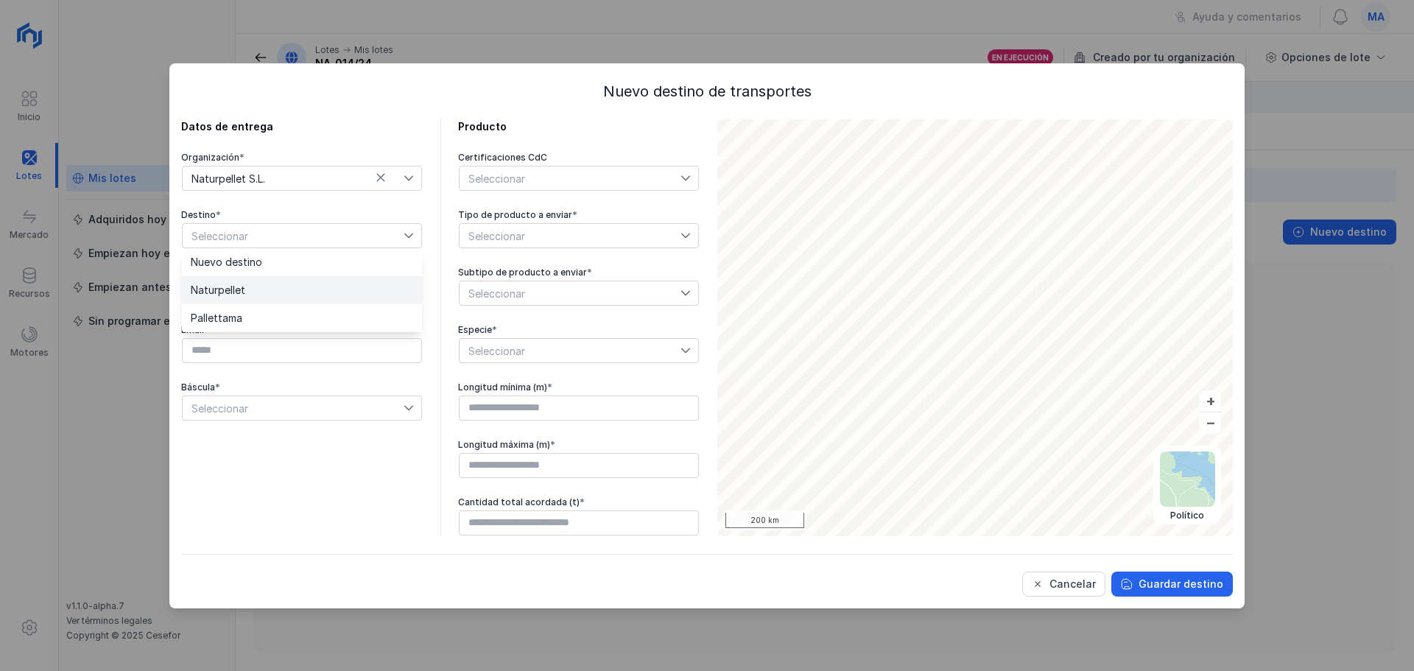
click at [376, 281] on li "Naturpellet" at bounding box center [302, 290] width 240 height 28
type input "*********"
type input "**********"
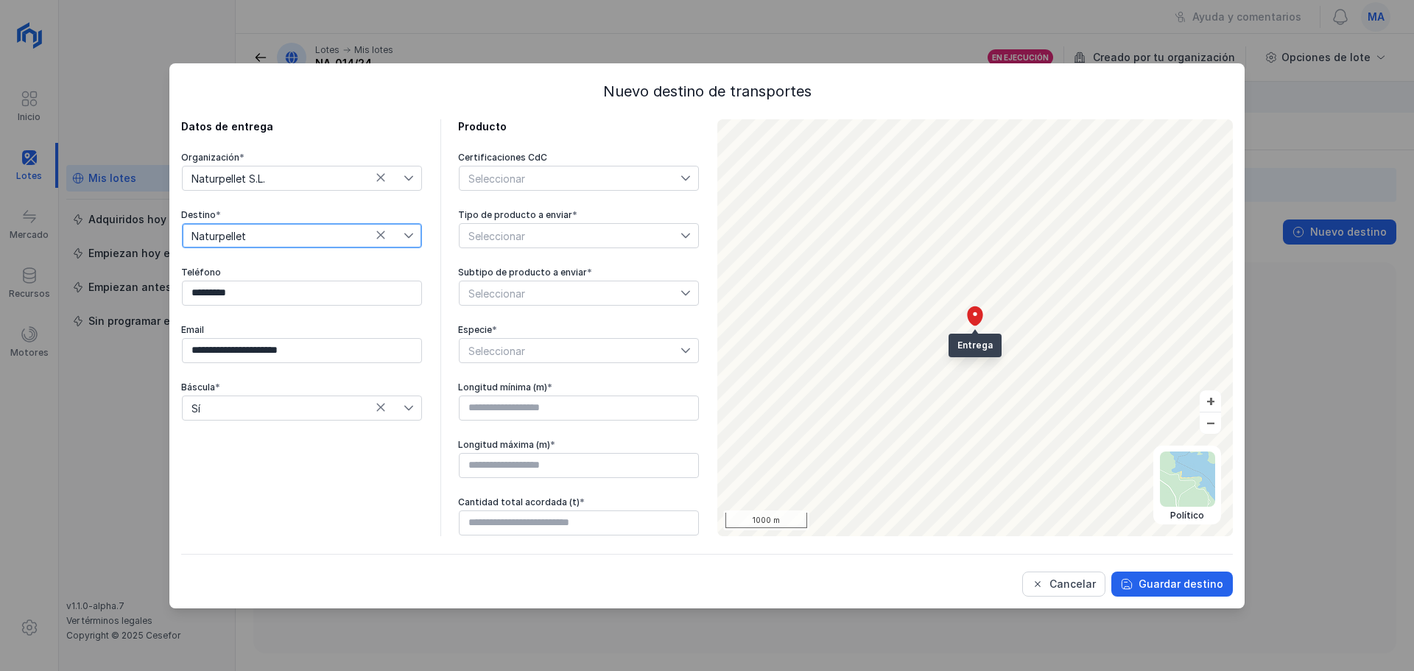
click at [512, 184] on div "Seleccionar" at bounding box center [493, 178] width 68 height 24
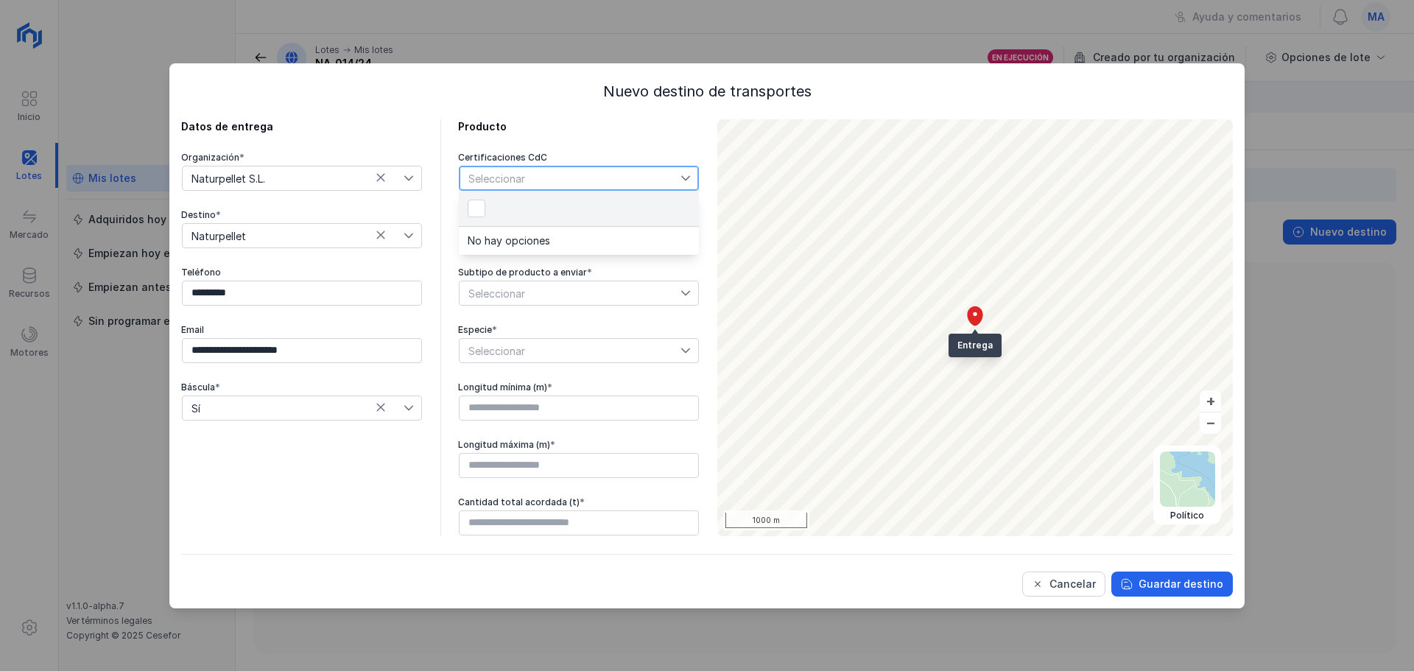
scroll to position [7, 74]
click at [512, 184] on div "Seleccionar" at bounding box center [493, 178] width 68 height 24
click at [546, 234] on span "Seleccionar" at bounding box center [569, 236] width 221 height 24
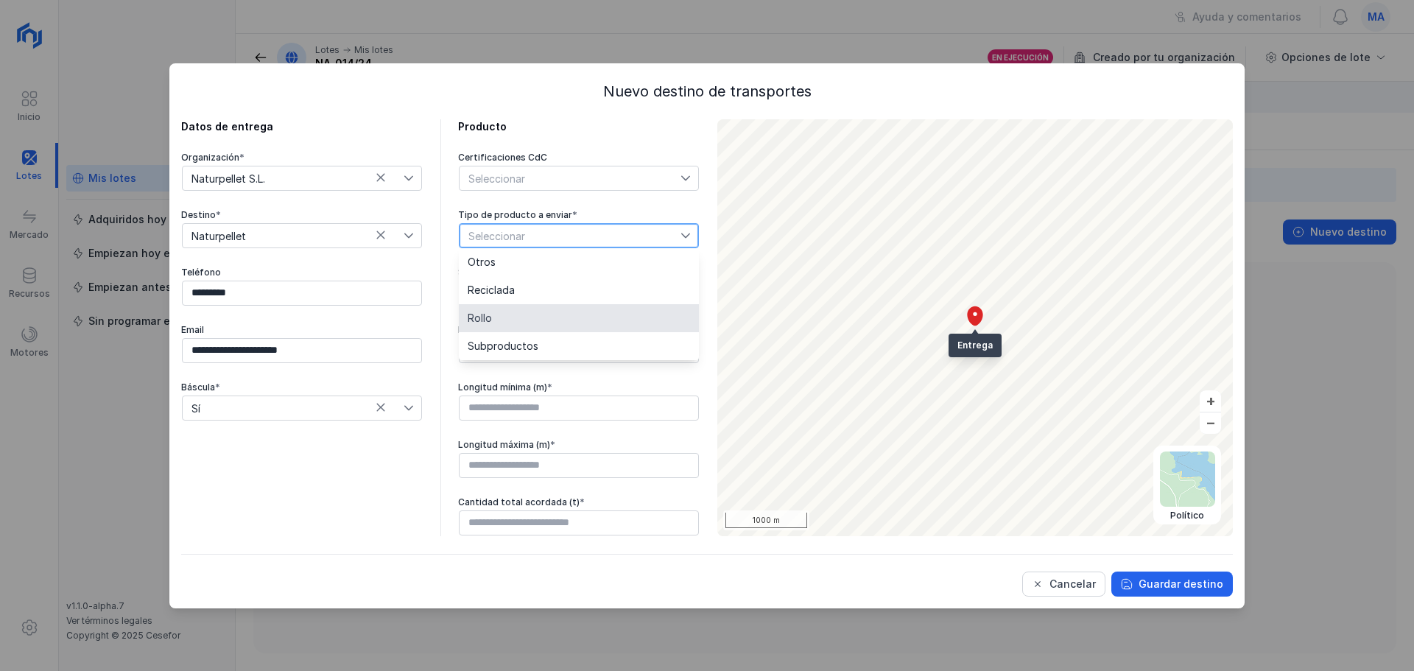
click at [534, 310] on li "Rollo" at bounding box center [579, 318] width 240 height 28
click at [529, 292] on span "Seleccionar" at bounding box center [569, 293] width 221 height 24
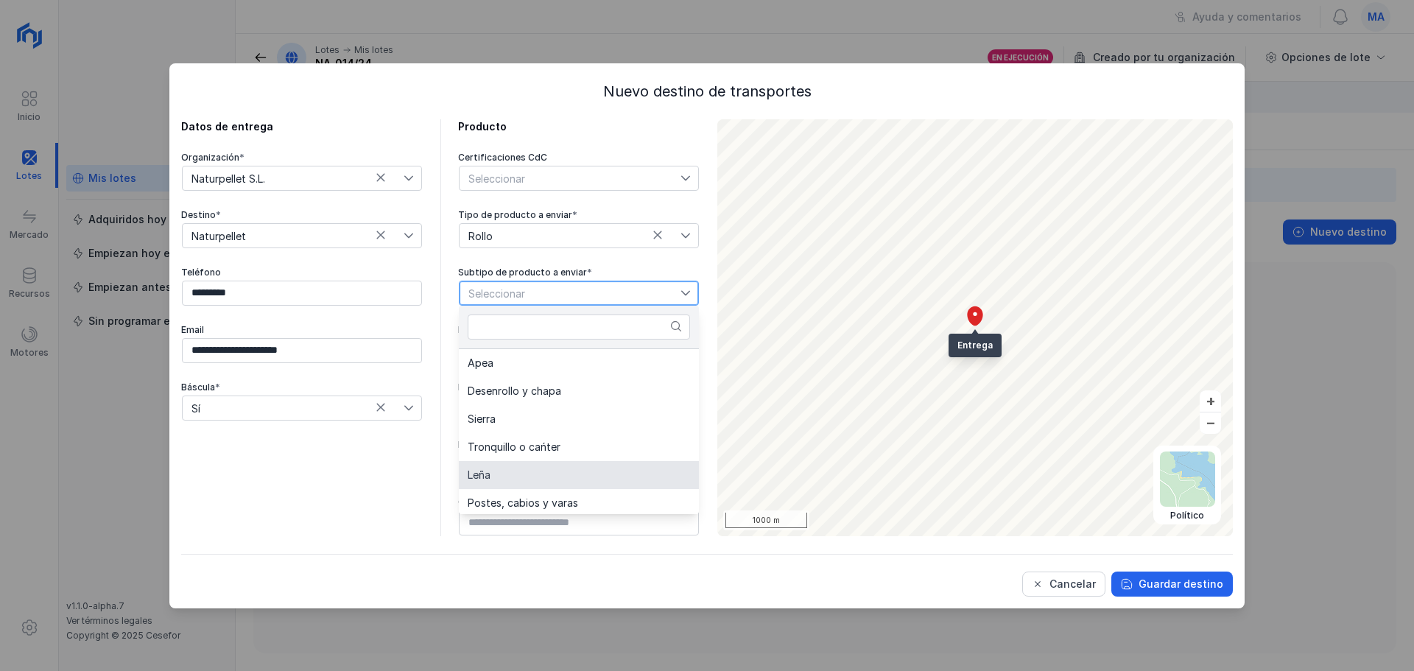
click at [595, 473] on li "Leña" at bounding box center [579, 475] width 240 height 28
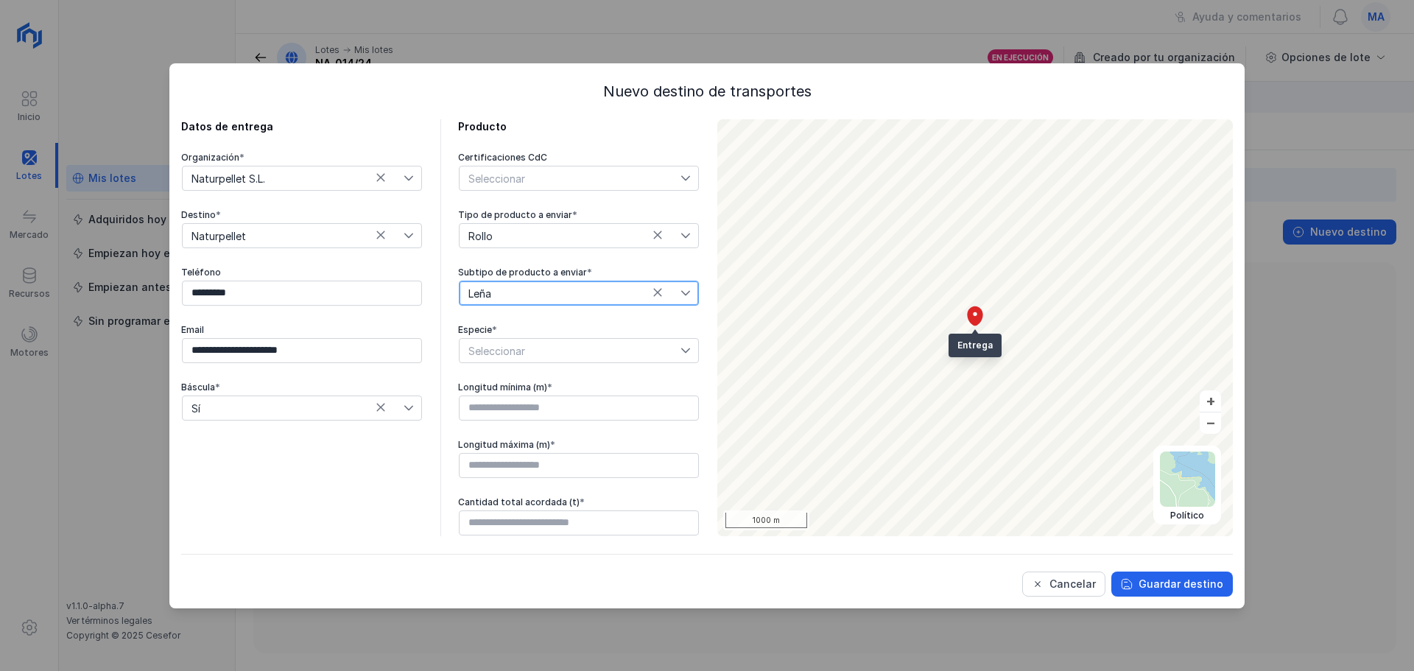
click at [588, 350] on span "Seleccionar" at bounding box center [569, 351] width 221 height 24
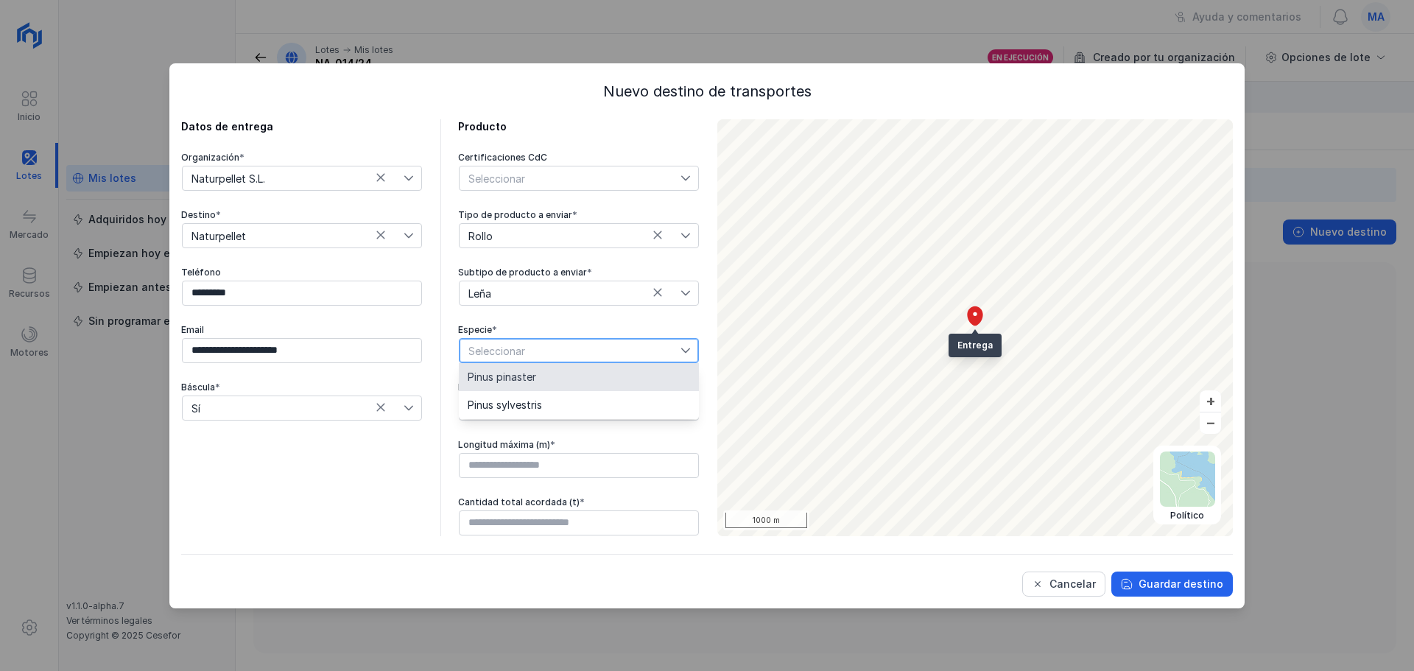
click at [580, 366] on li "Pinus pinaster" at bounding box center [579, 377] width 240 height 28
click at [585, 406] on input "text" at bounding box center [579, 407] width 240 height 25
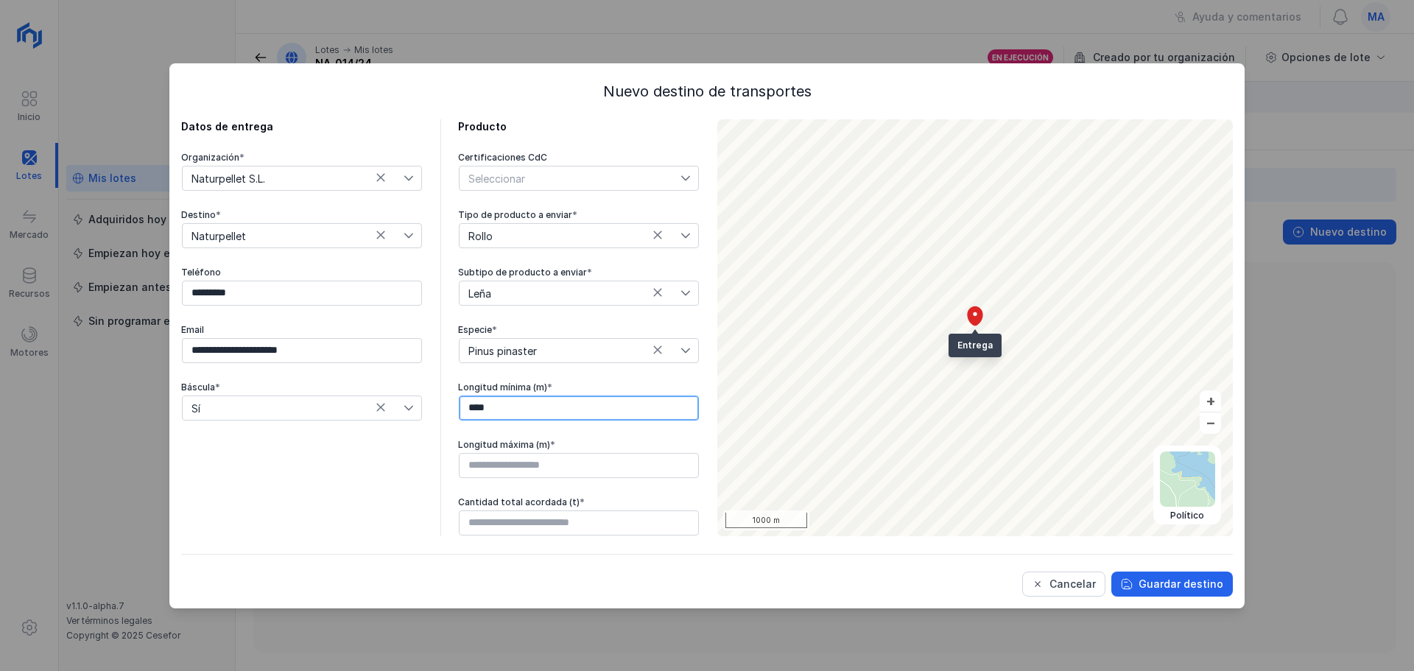
click at [484, 412] on input "****" at bounding box center [579, 407] width 240 height 25
type input "****"
click at [498, 466] on input "text" at bounding box center [579, 465] width 240 height 25
type input "****"
click at [507, 526] on input "text" at bounding box center [579, 522] width 240 height 25
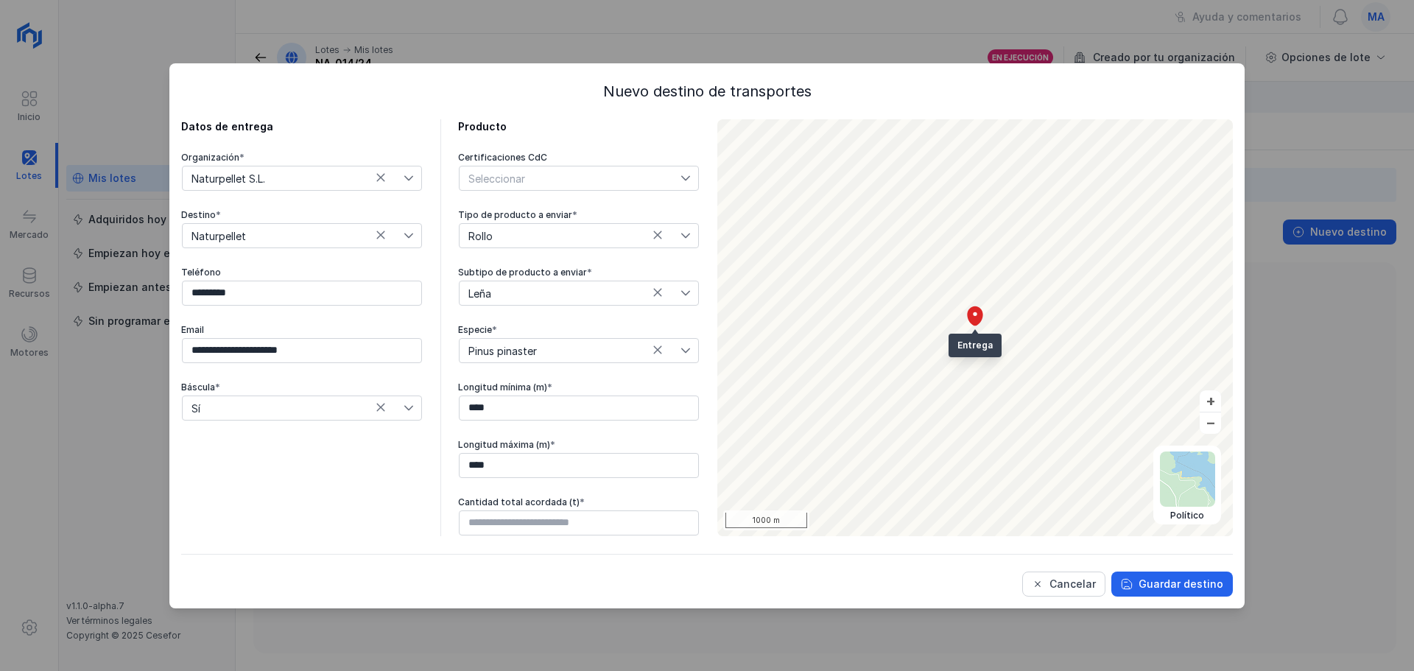
drag, startPoint x: 577, startPoint y: 70, endPoint x: 582, endPoint y: 181, distance: 111.3
click at [582, 181] on div "**********" at bounding box center [706, 335] width 1075 height 545
click at [518, 529] on input "text" at bounding box center [579, 522] width 240 height 25
type input "******"
click at [1166, 588] on div "Guardar destino" at bounding box center [1180, 584] width 85 height 15
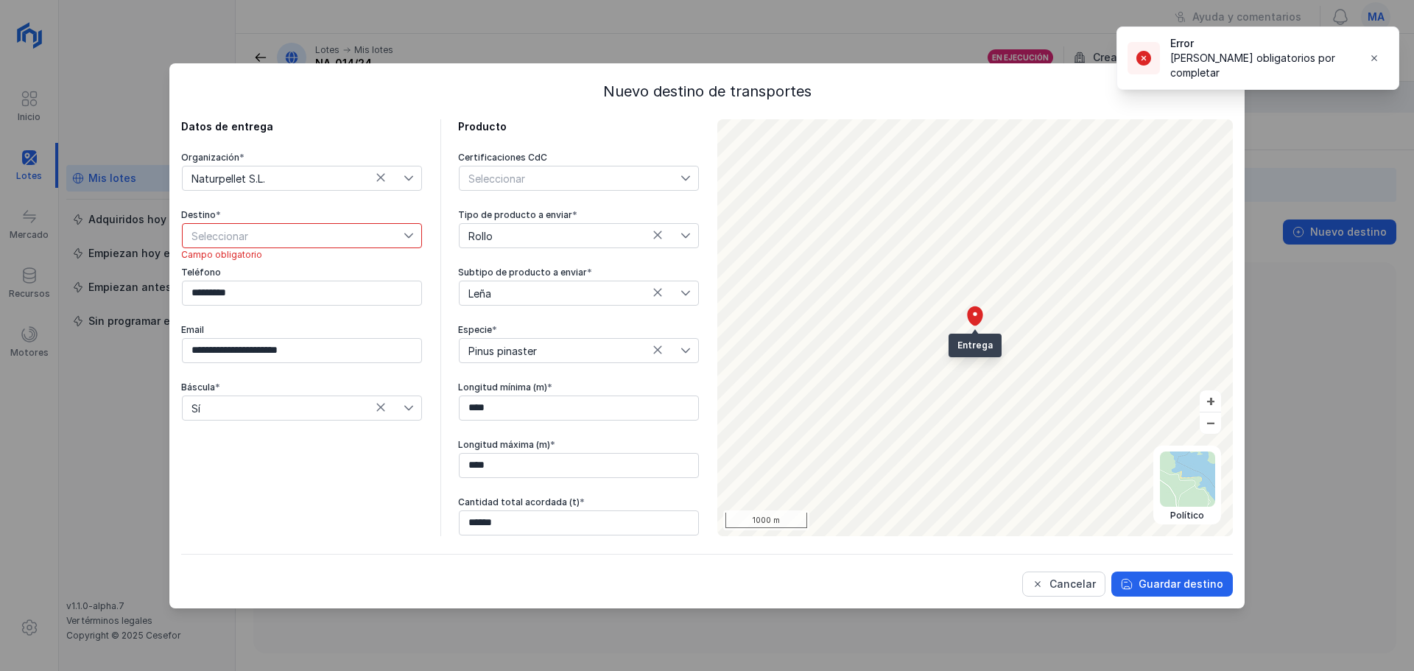
click at [275, 239] on span "Seleccionar" at bounding box center [293, 236] width 221 height 24
click at [267, 288] on li "Naturpellet" at bounding box center [302, 290] width 240 height 28
click at [1185, 594] on button "Guardar destino" at bounding box center [1171, 583] width 121 height 25
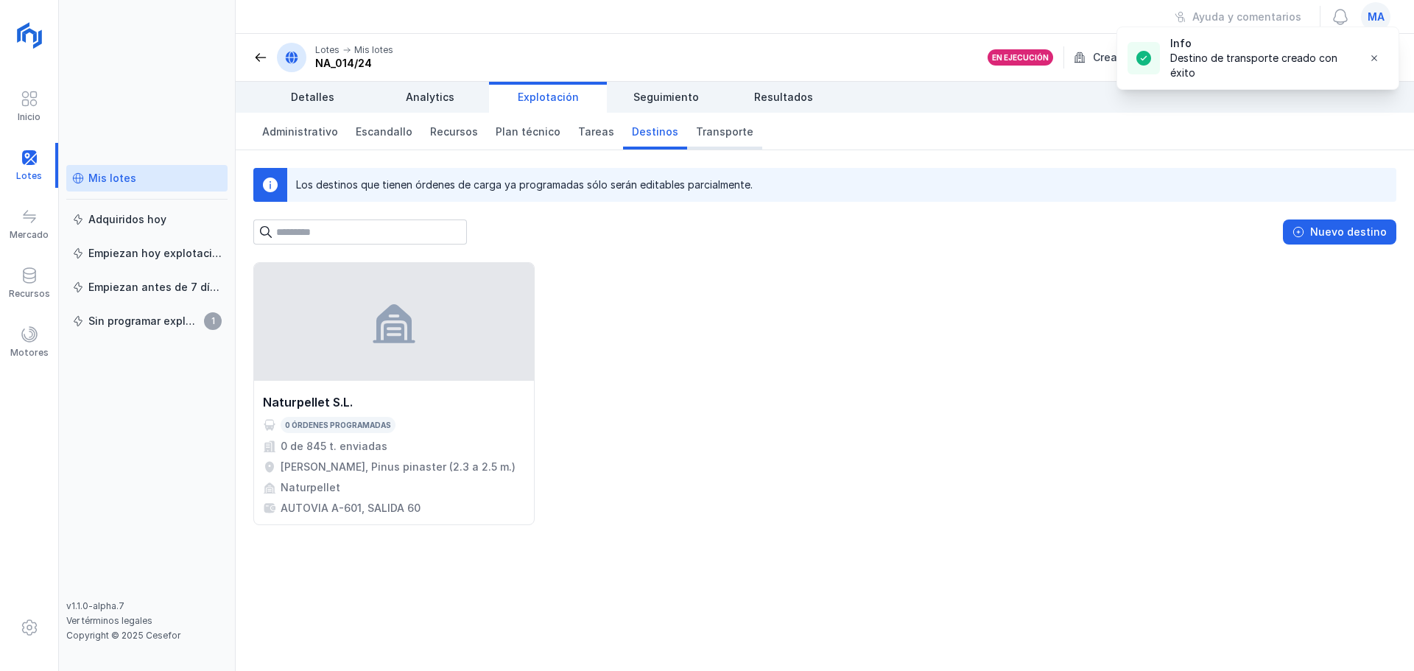
click at [708, 138] on span "Transporte" at bounding box center [724, 131] width 57 height 15
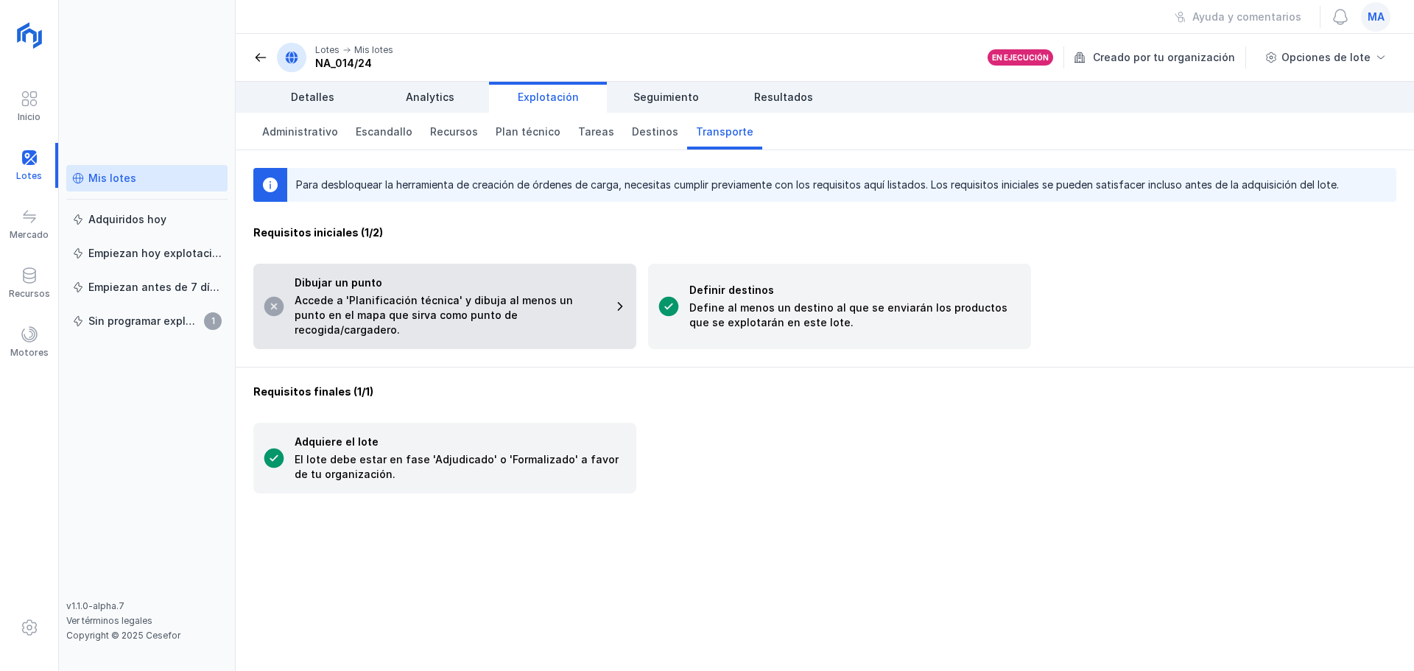
click at [474, 327] on div "Dibujar un punto Accede a 'Planificación técnica' y dibuja al menos un punto en…" at bounding box center [444, 306] width 383 height 85
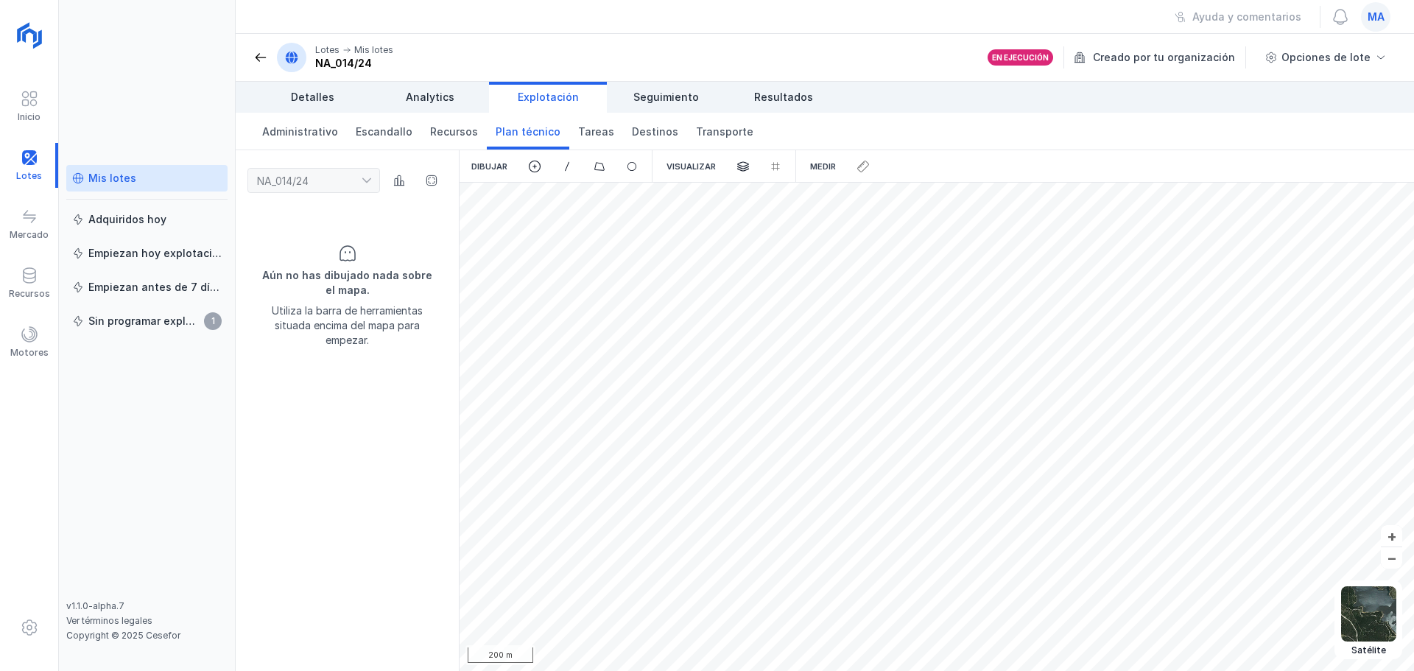
click at [481, 163] on div "Dibujar" at bounding box center [489, 166] width 60 height 32
click at [534, 169] on span at bounding box center [534, 166] width 13 height 13
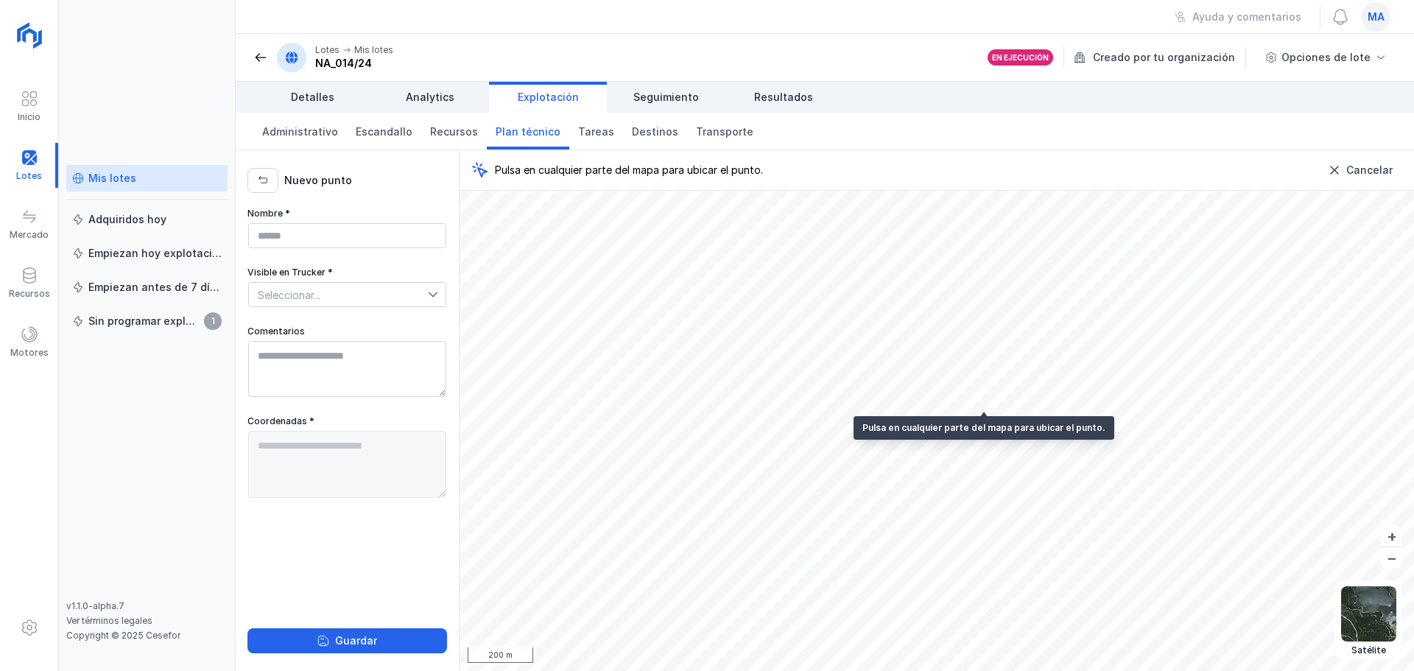
type textarea "**********"
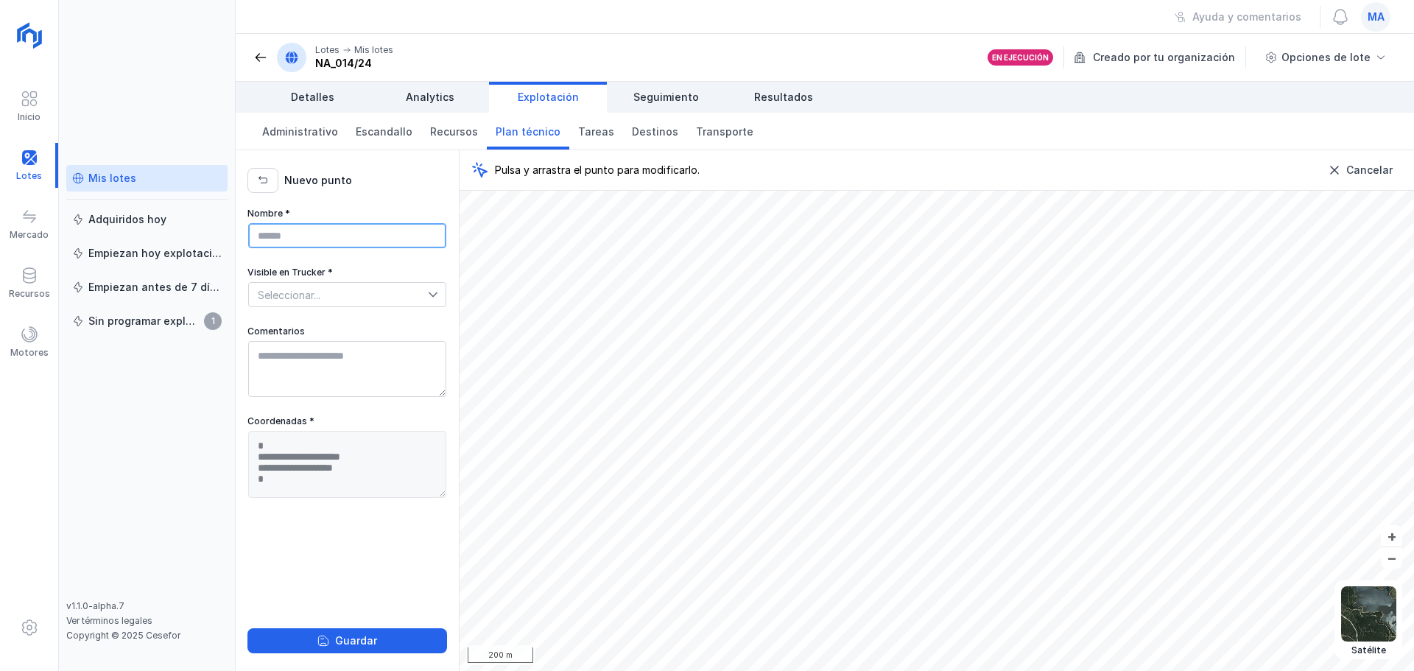
click at [302, 232] on input "Nombre *" at bounding box center [347, 235] width 198 height 25
type input "**********"
click at [321, 292] on span "Seleccionar..." at bounding box center [338, 295] width 179 height 24
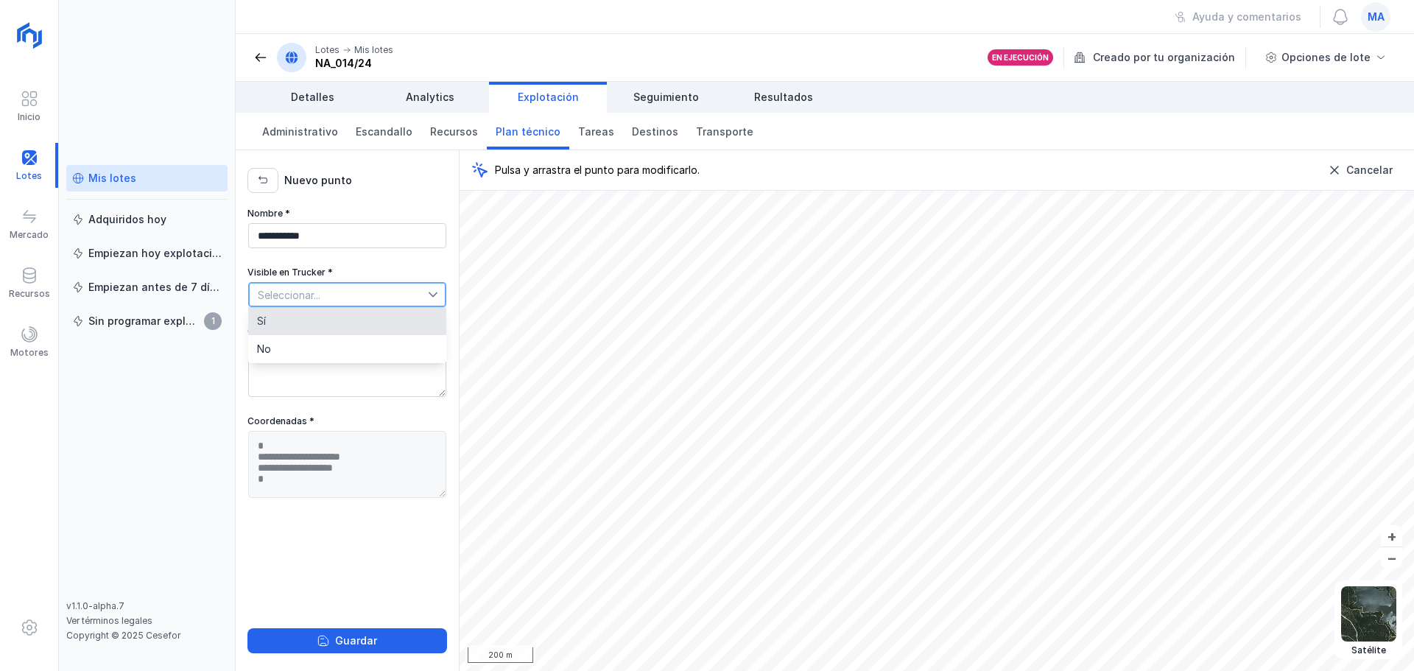
click at [318, 311] on li "Sí" at bounding box center [347, 321] width 198 height 28
click at [345, 635] on div "Guardar" at bounding box center [356, 640] width 42 height 15
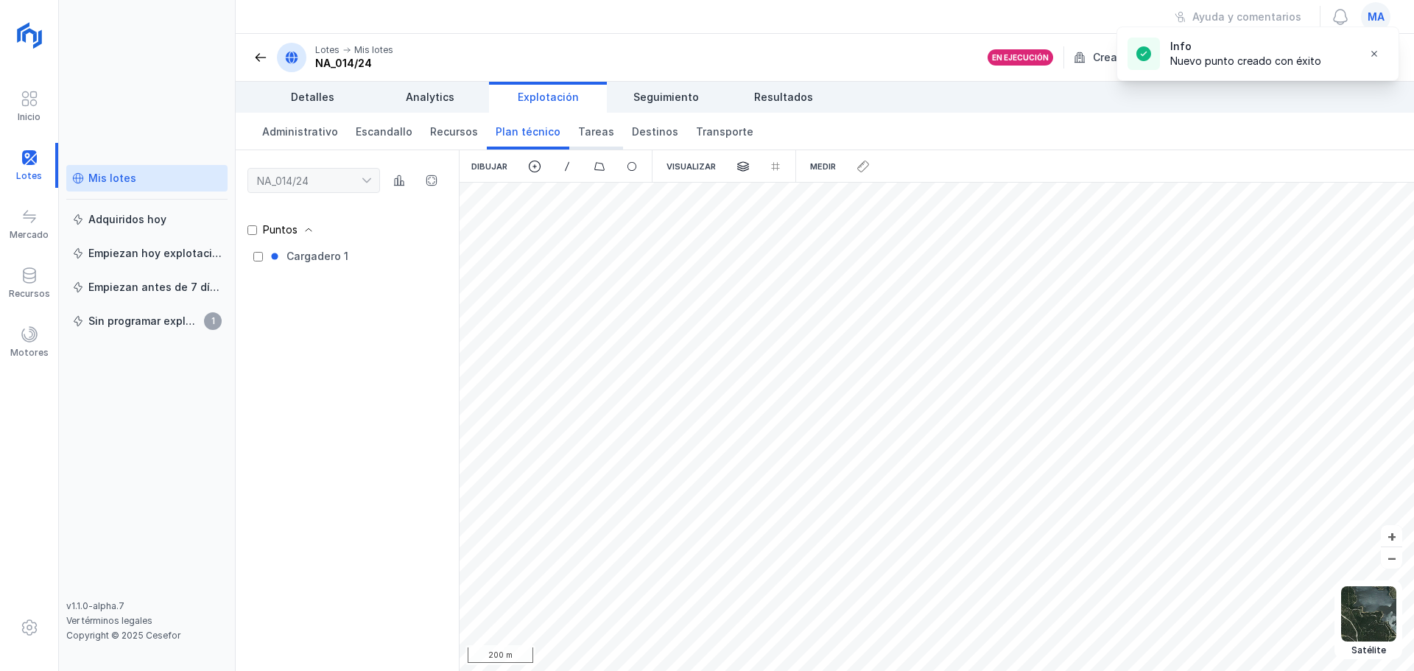
click at [578, 133] on span "Tareas" at bounding box center [596, 131] width 36 height 15
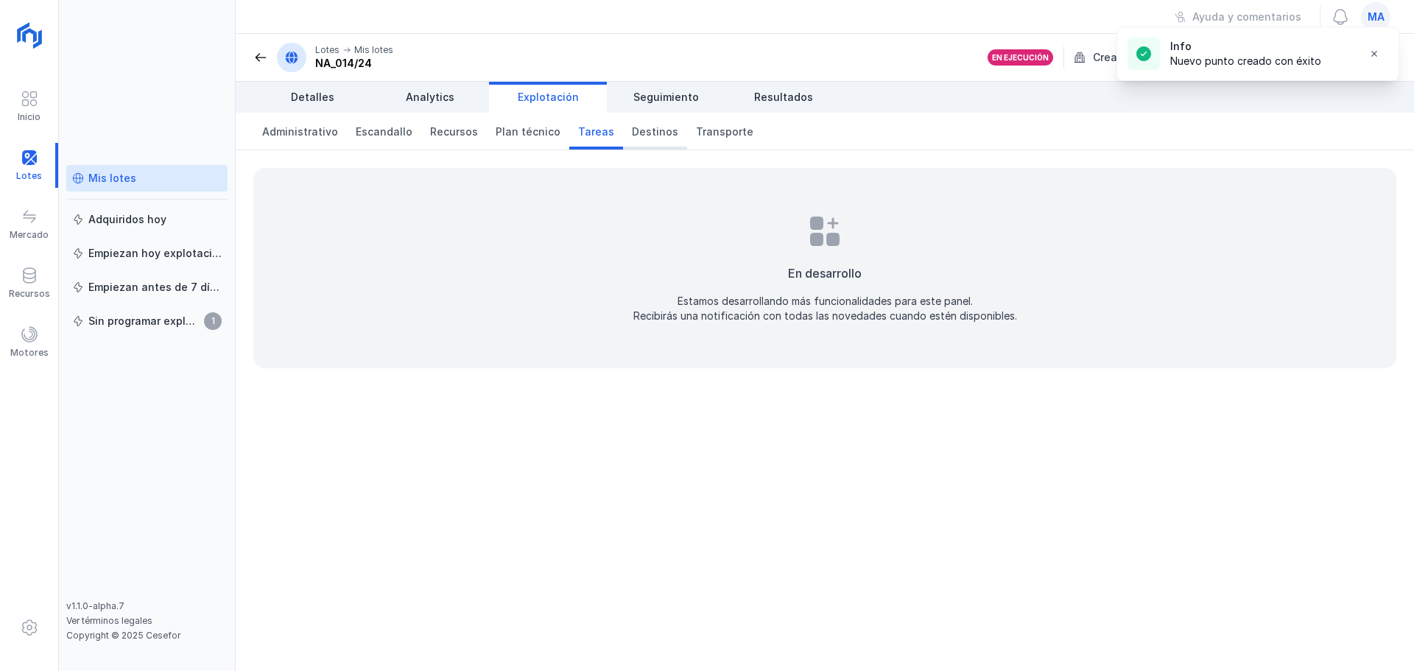
click at [628, 141] on link "Destinos" at bounding box center [655, 131] width 64 height 37
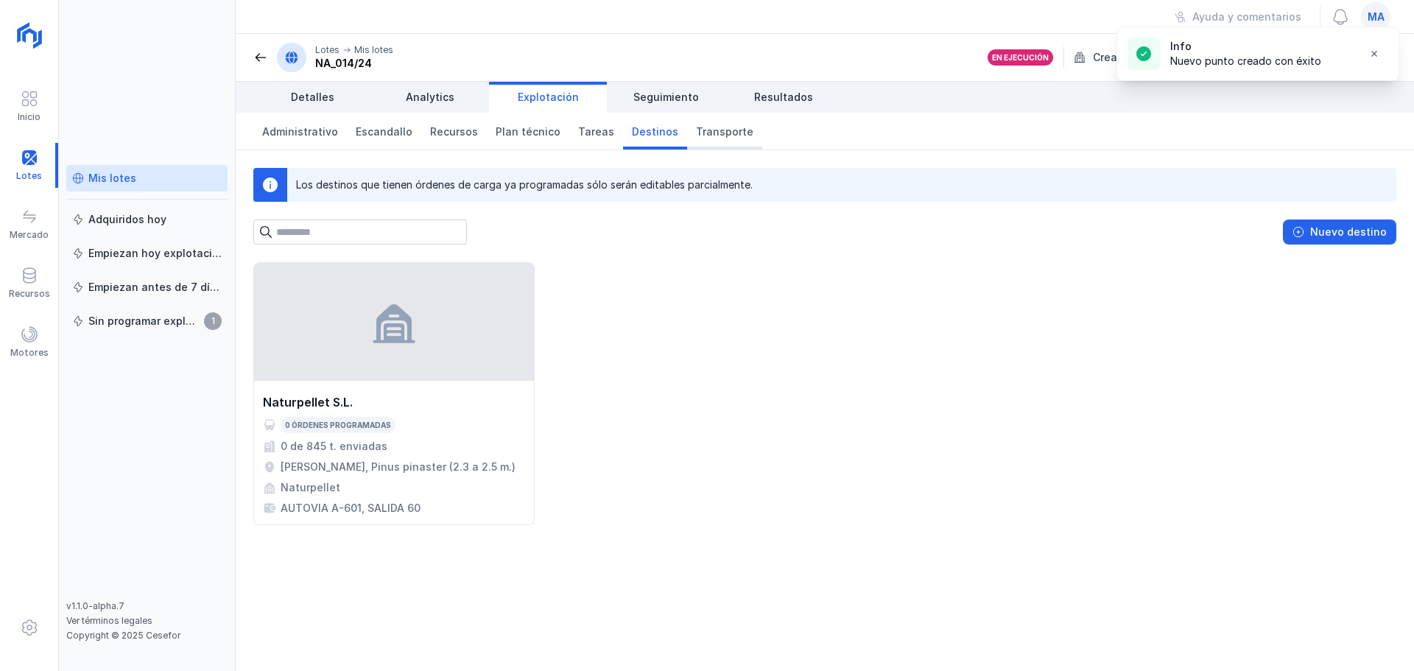
click at [696, 127] on span "Transporte" at bounding box center [724, 131] width 57 height 15
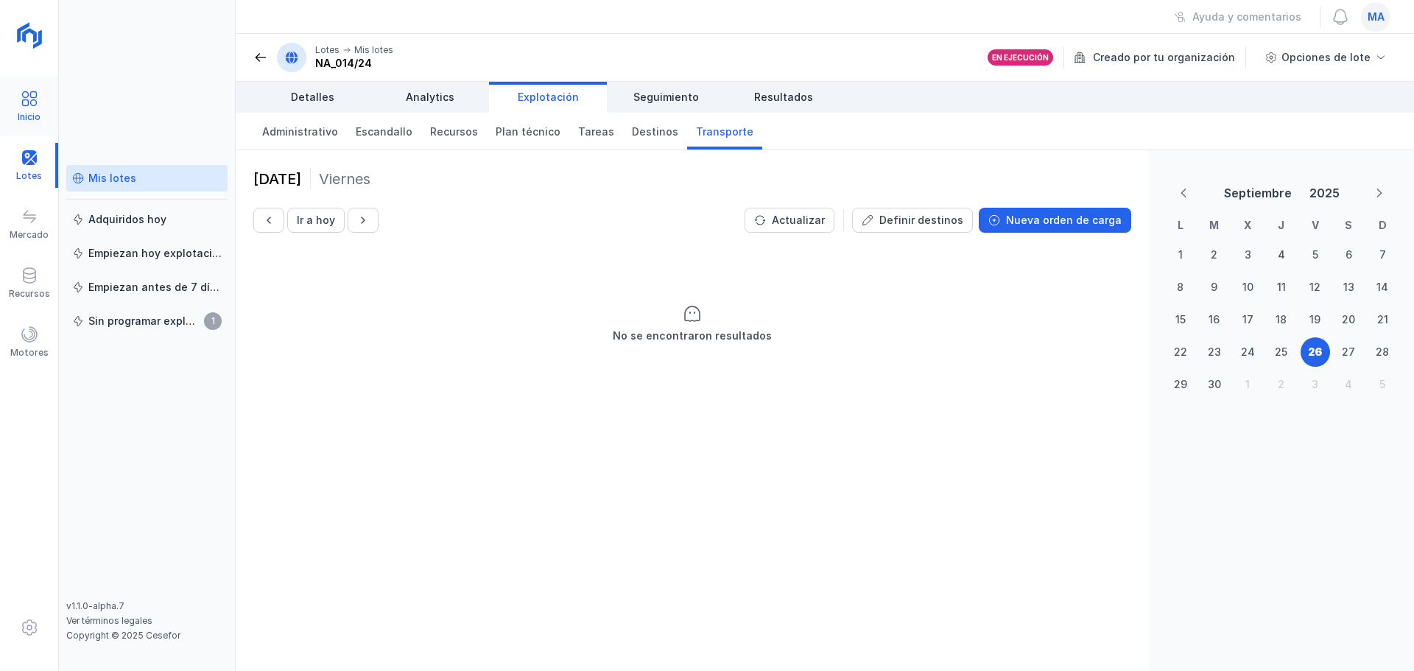
click at [29, 96] on span at bounding box center [30, 99] width 18 height 18
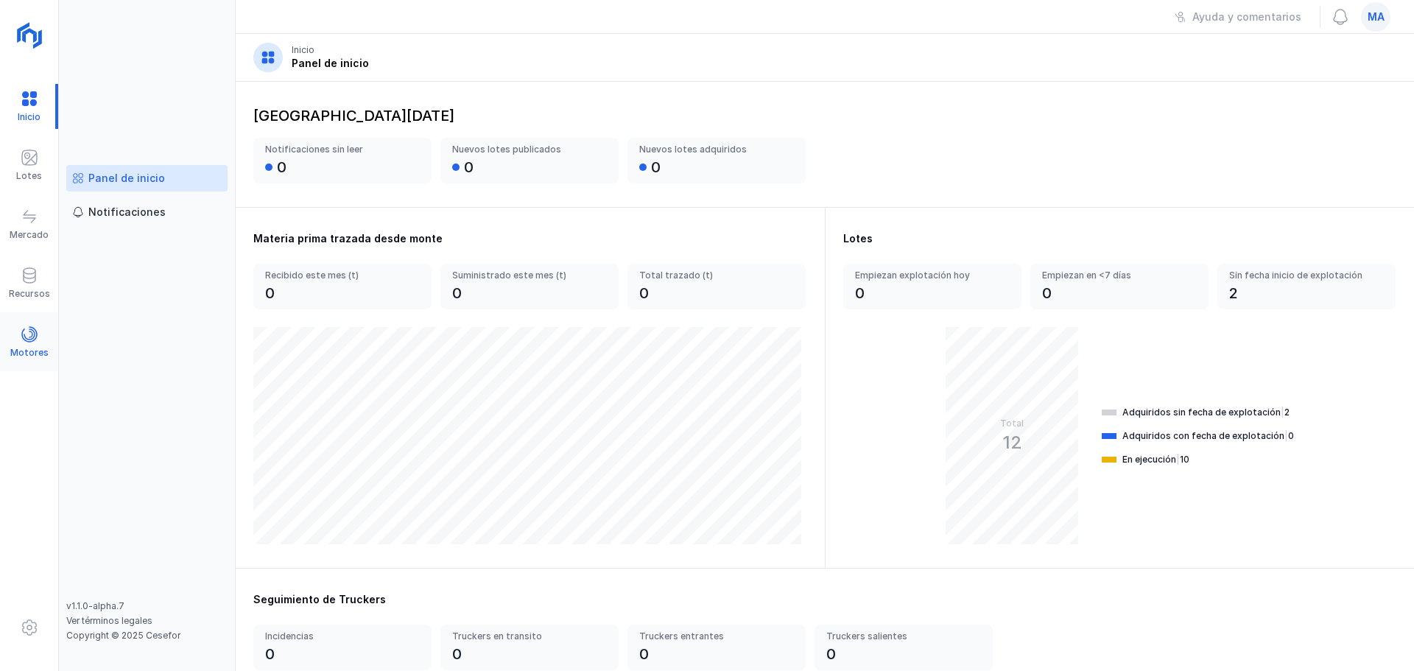
click at [35, 336] on span at bounding box center [30, 334] width 18 height 18
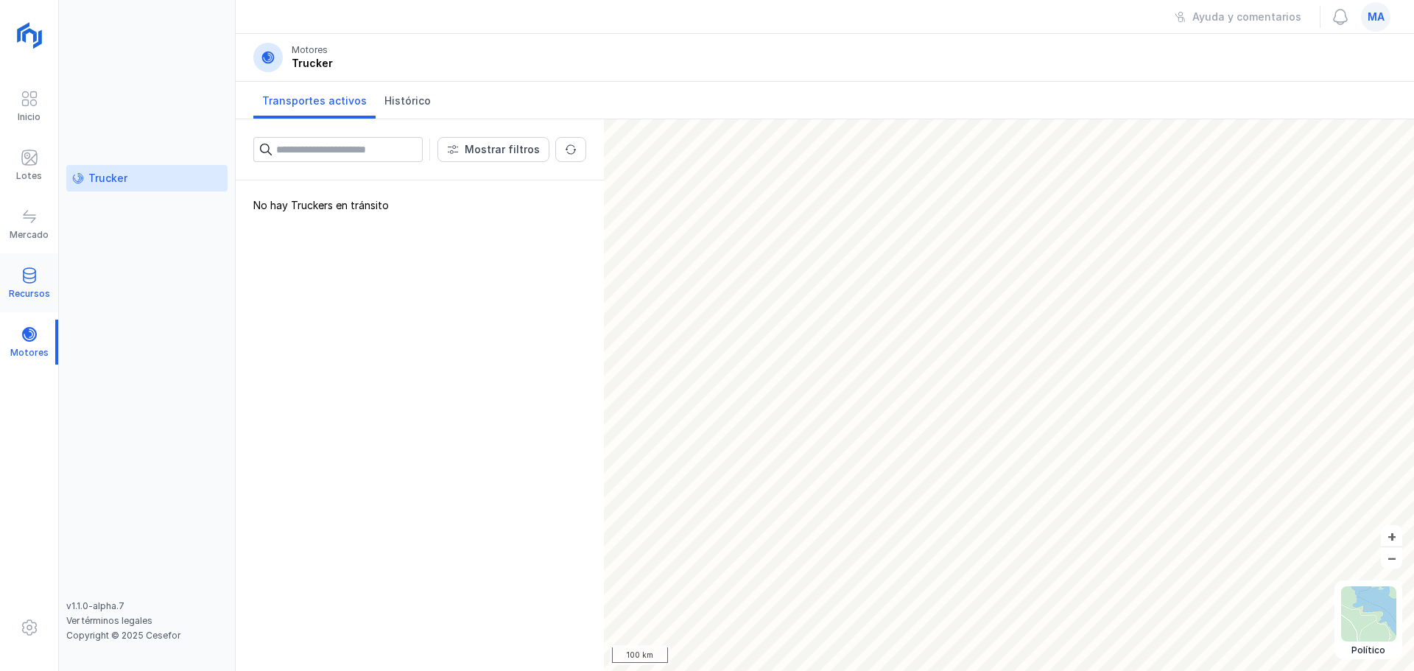
click at [32, 267] on span at bounding box center [30, 276] width 18 height 18
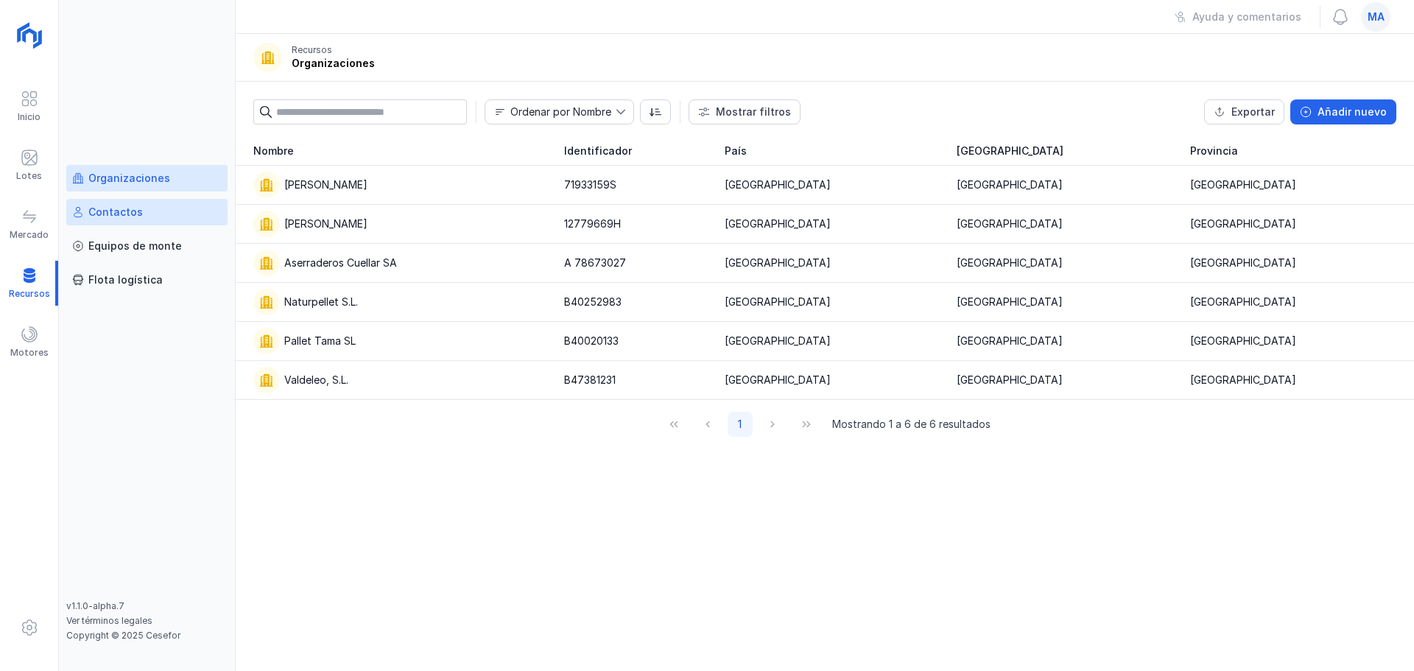
click at [193, 215] on div "Contactos" at bounding box center [146, 212] width 149 height 15
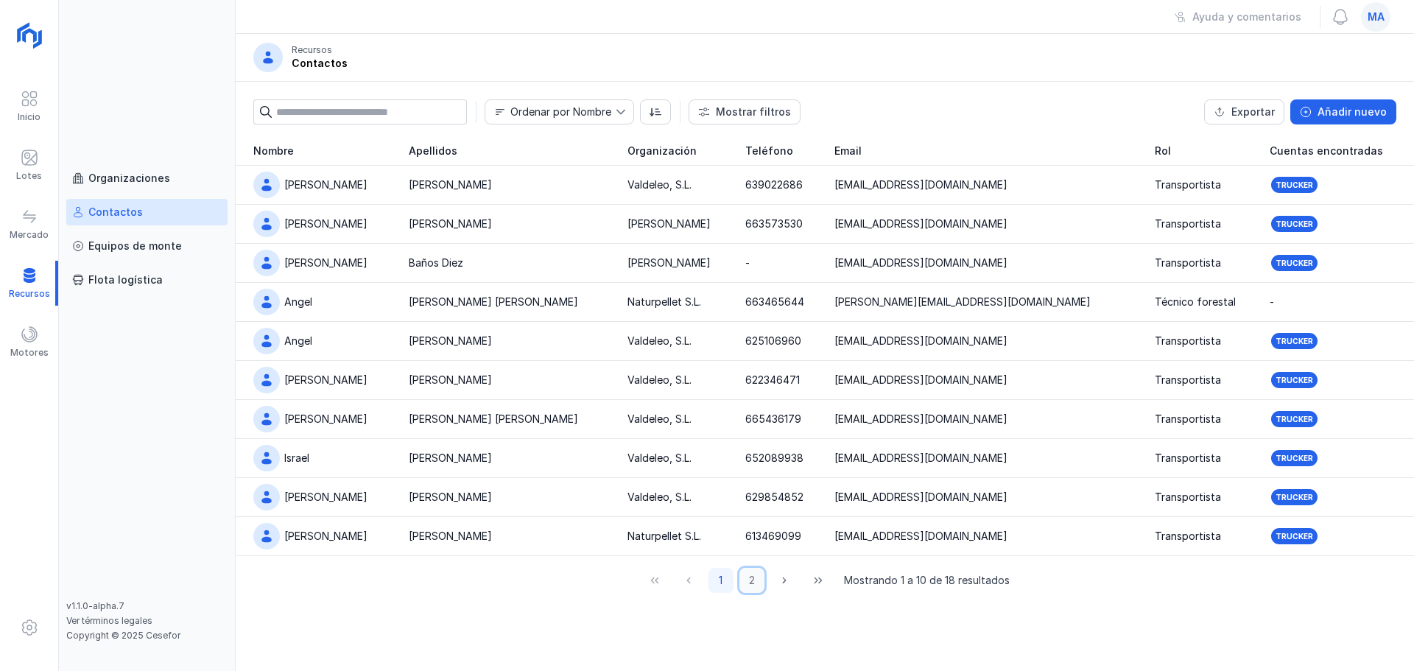
click at [750, 575] on button "2" at bounding box center [751, 580] width 25 height 25
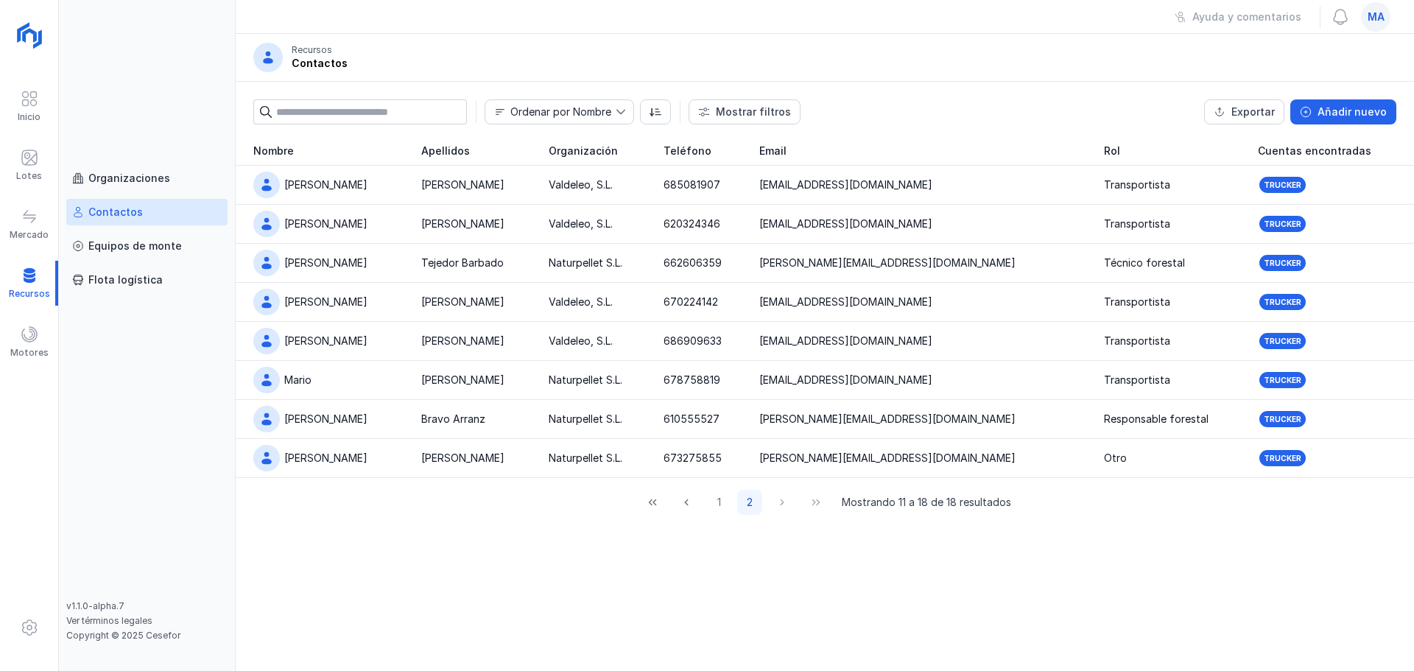
drag, startPoint x: 1088, startPoint y: 263, endPoint x: 970, endPoint y: 524, distance: 286.7
click at [973, 518] on div "Nombre Apellidos Organización Teléfono Email Rol Cuentas encontradas [PERSON_NA…" at bounding box center [825, 331] width 1178 height 390
click at [782, 498] on div "1 2 Mostrando 11 a 18 de 18 resultados" at bounding box center [824, 502] width 373 height 25
click at [144, 180] on div "Organizaciones" at bounding box center [129, 178] width 82 height 15
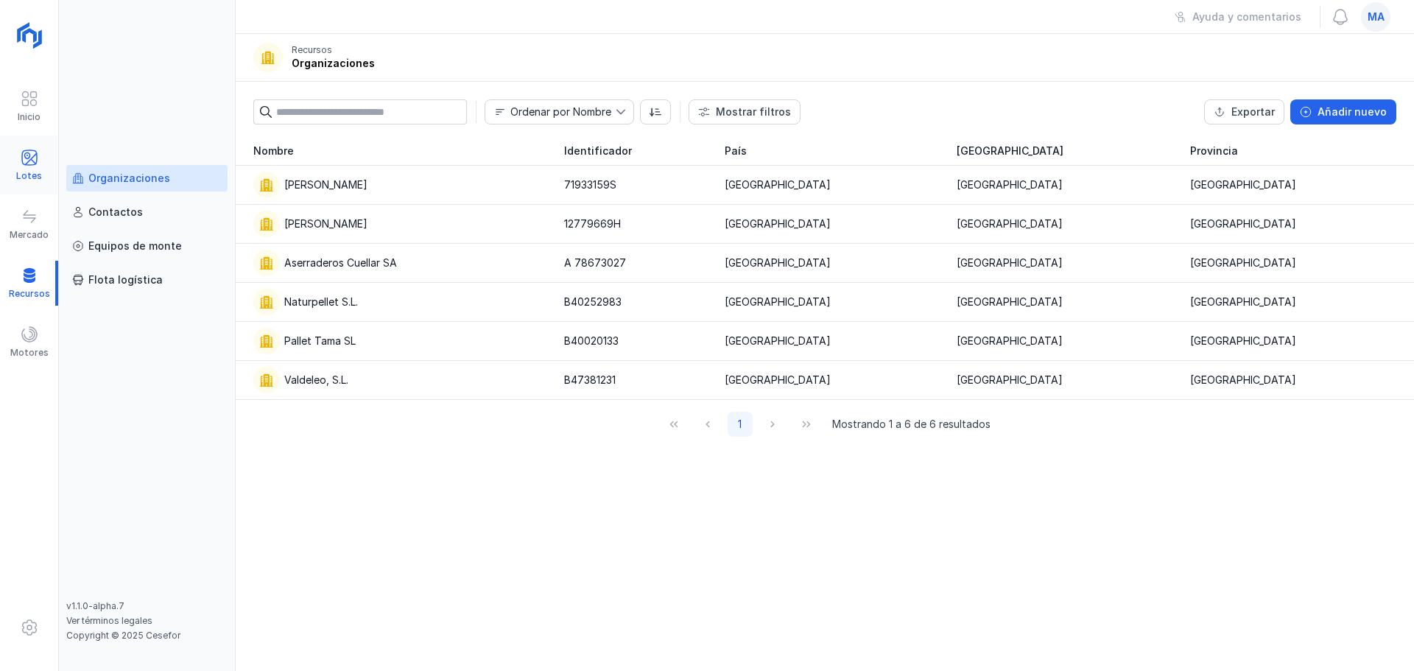
click at [21, 156] on span at bounding box center [30, 158] width 18 height 18
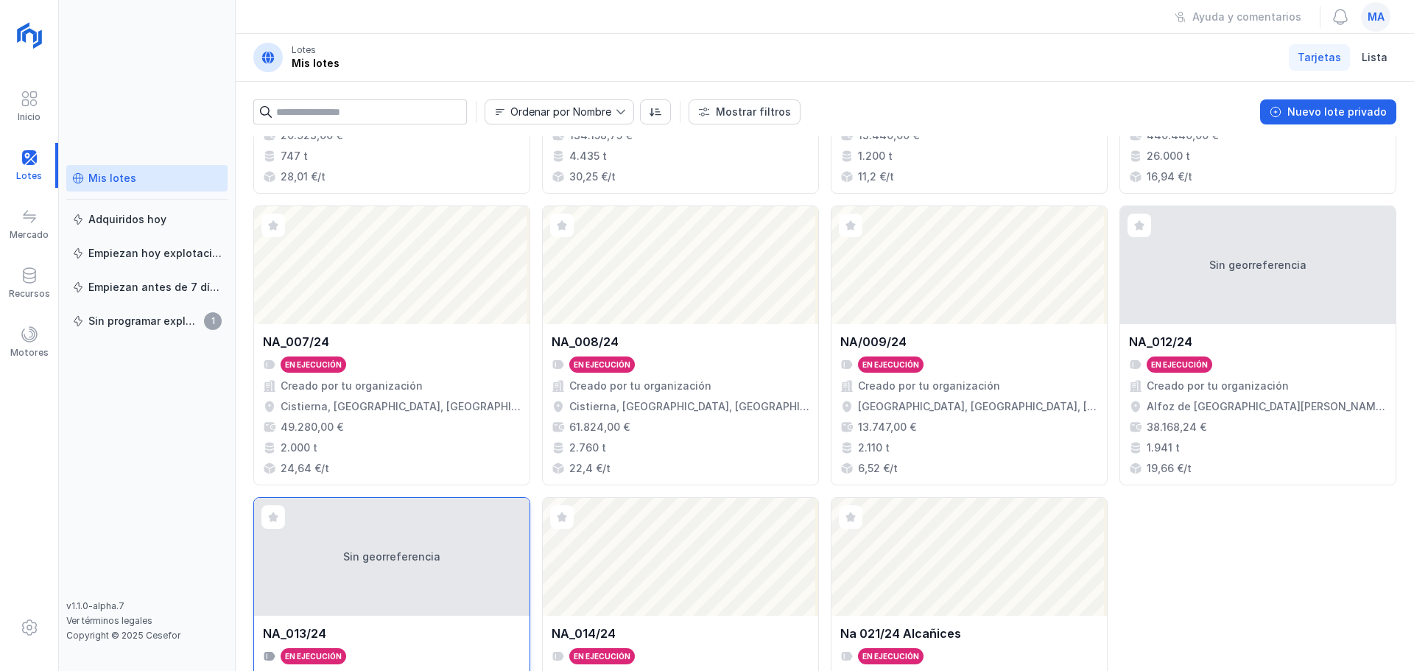
scroll to position [368, 0]
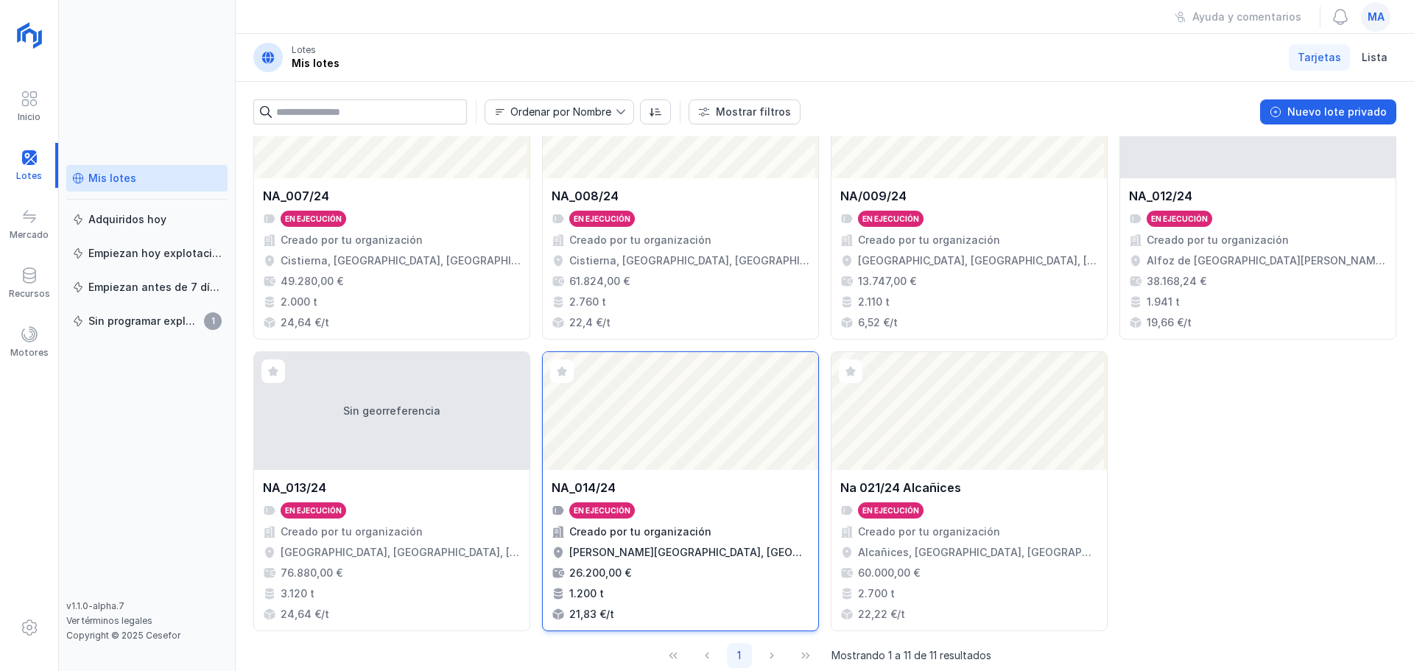
click at [590, 487] on div "NA_014/24" at bounding box center [584, 488] width 64 height 18
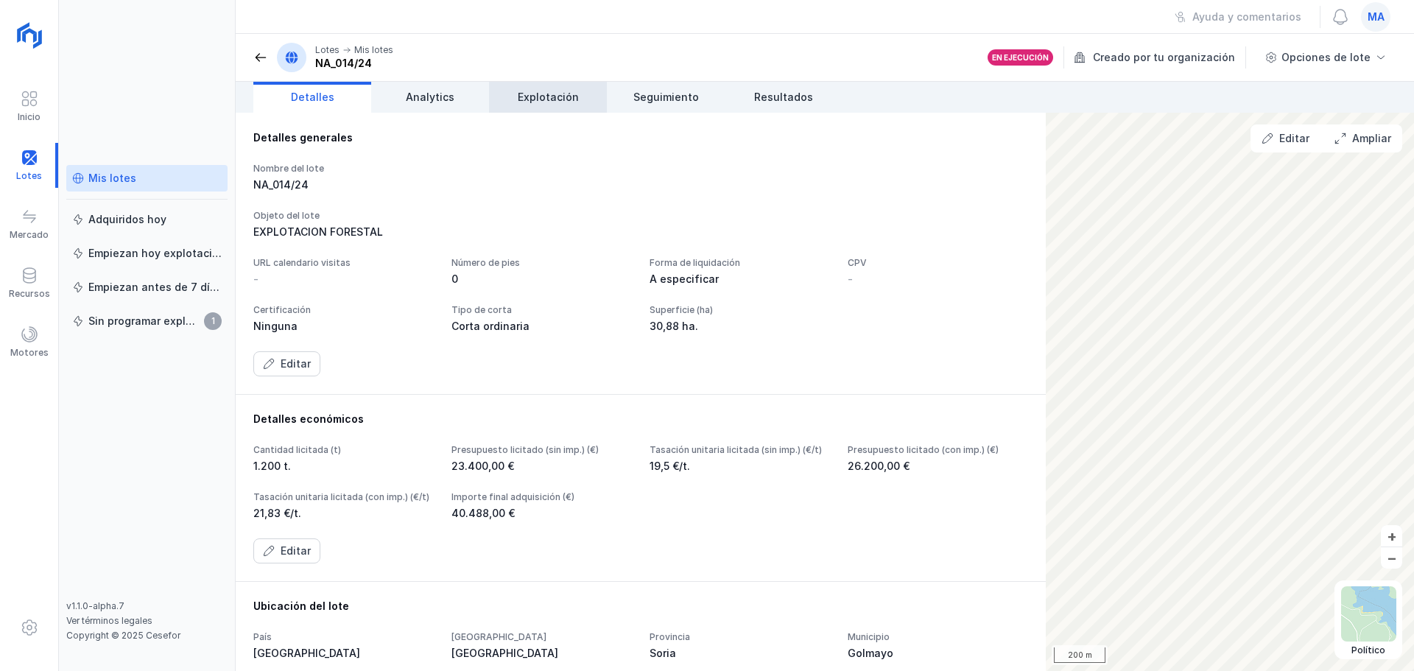
click at [561, 102] on span "Explotación" at bounding box center [548, 97] width 61 height 15
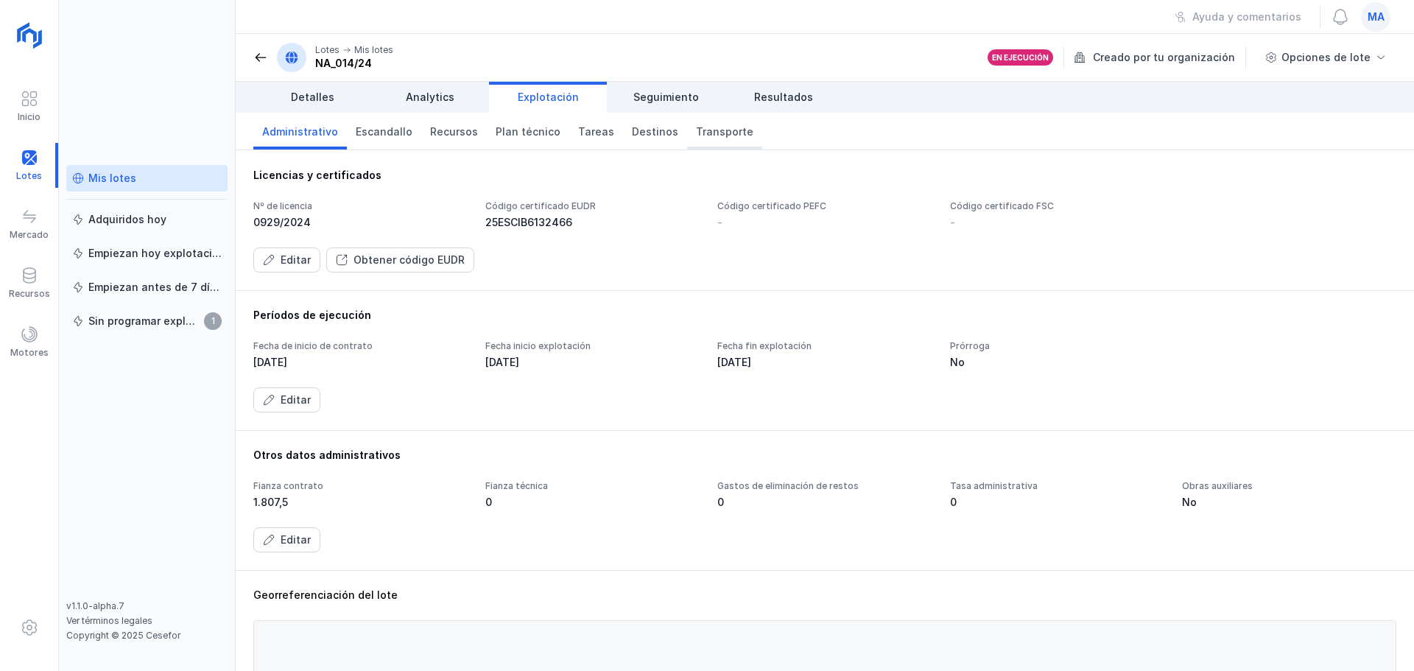
click at [722, 131] on span "Transporte" at bounding box center [724, 131] width 57 height 15
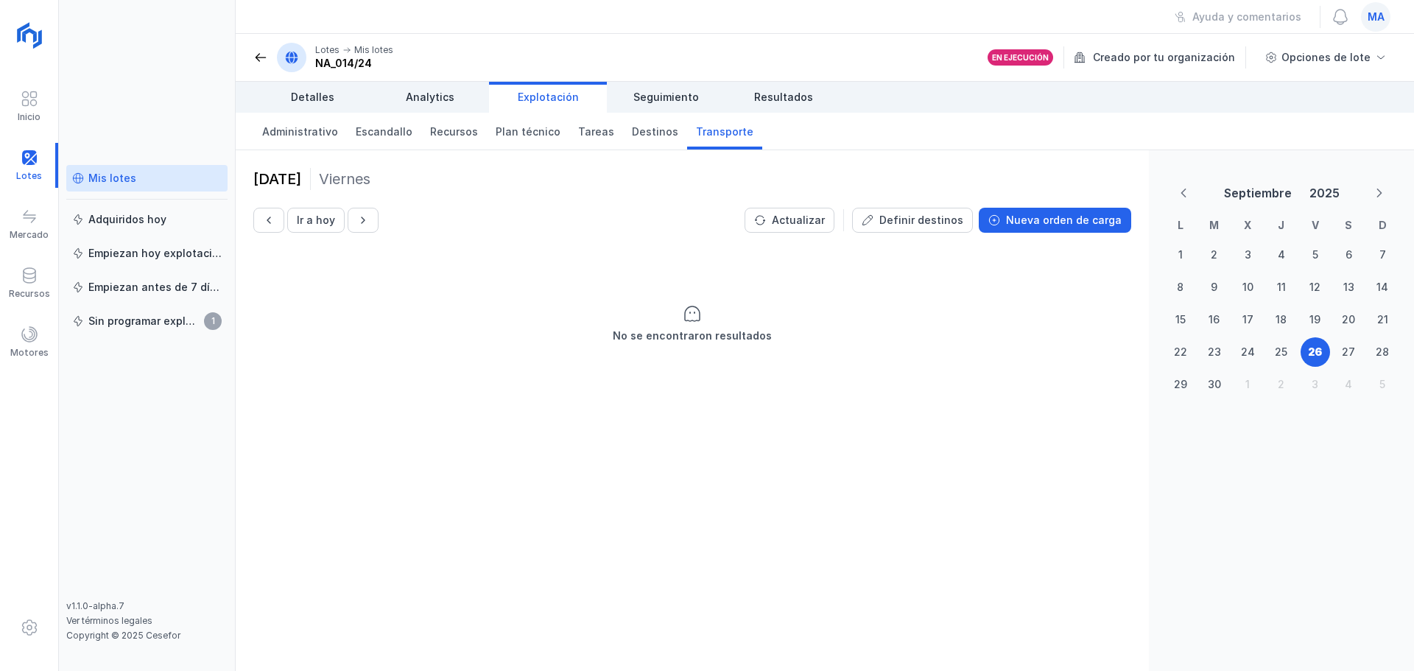
click at [1065, 207] on div "[DATE] Ir a [DATE] Actualizar Definir destinos Nueva orden de carga" at bounding box center [692, 200] width 878 height 65
click at [1060, 216] on div "Nueva orden de carga" at bounding box center [1064, 220] width 116 height 15
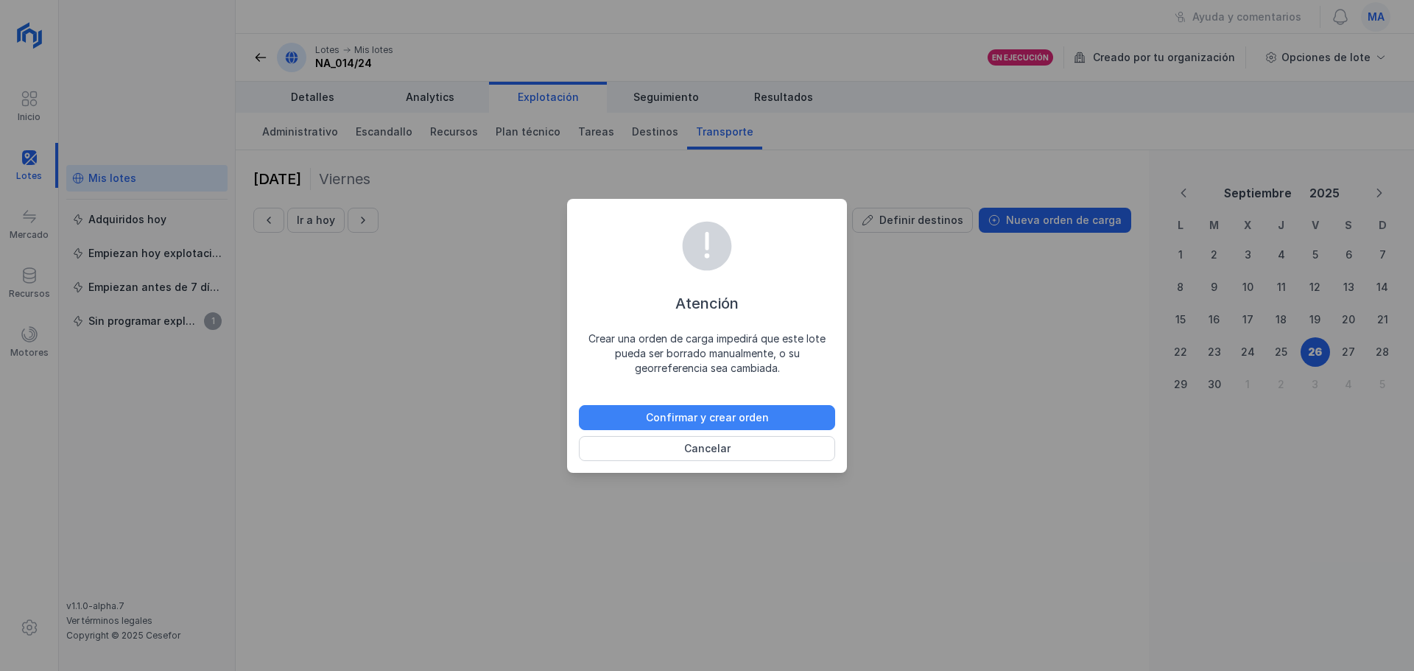
click at [706, 416] on div "Confirmar y crear orden" at bounding box center [707, 417] width 123 height 15
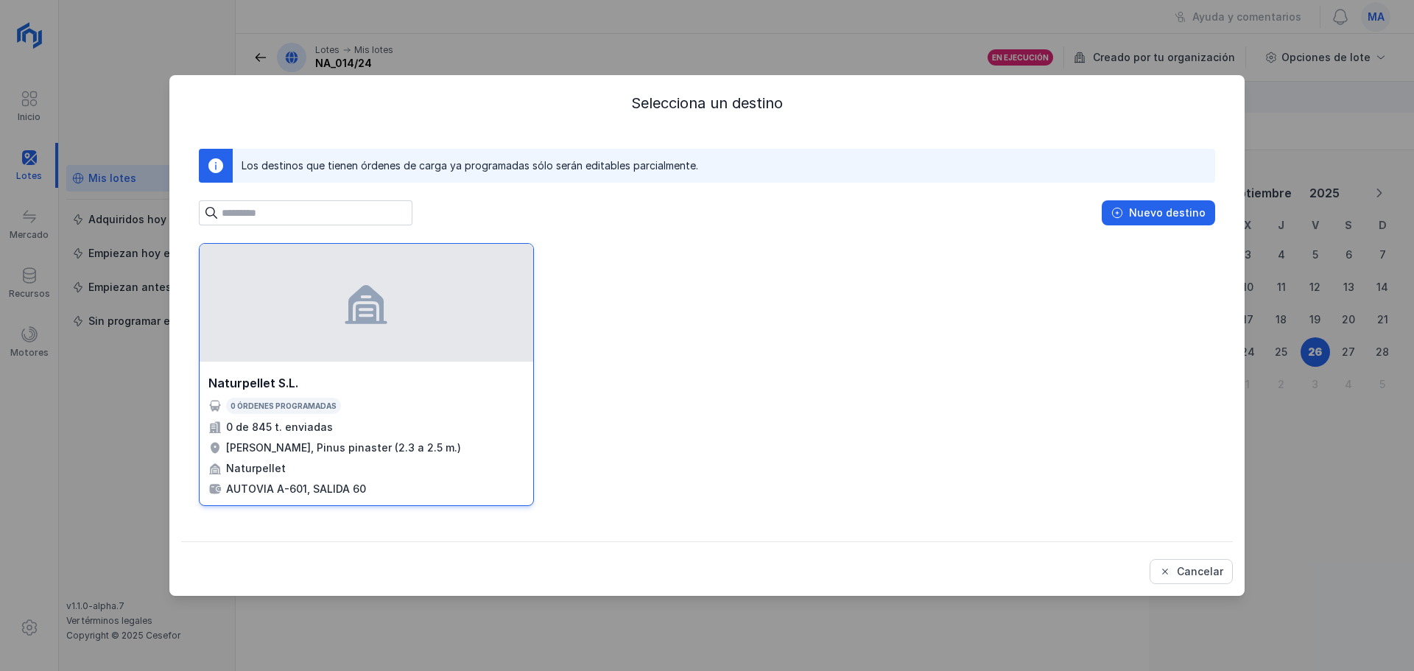
click at [267, 251] on div at bounding box center [367, 303] width 334 height 118
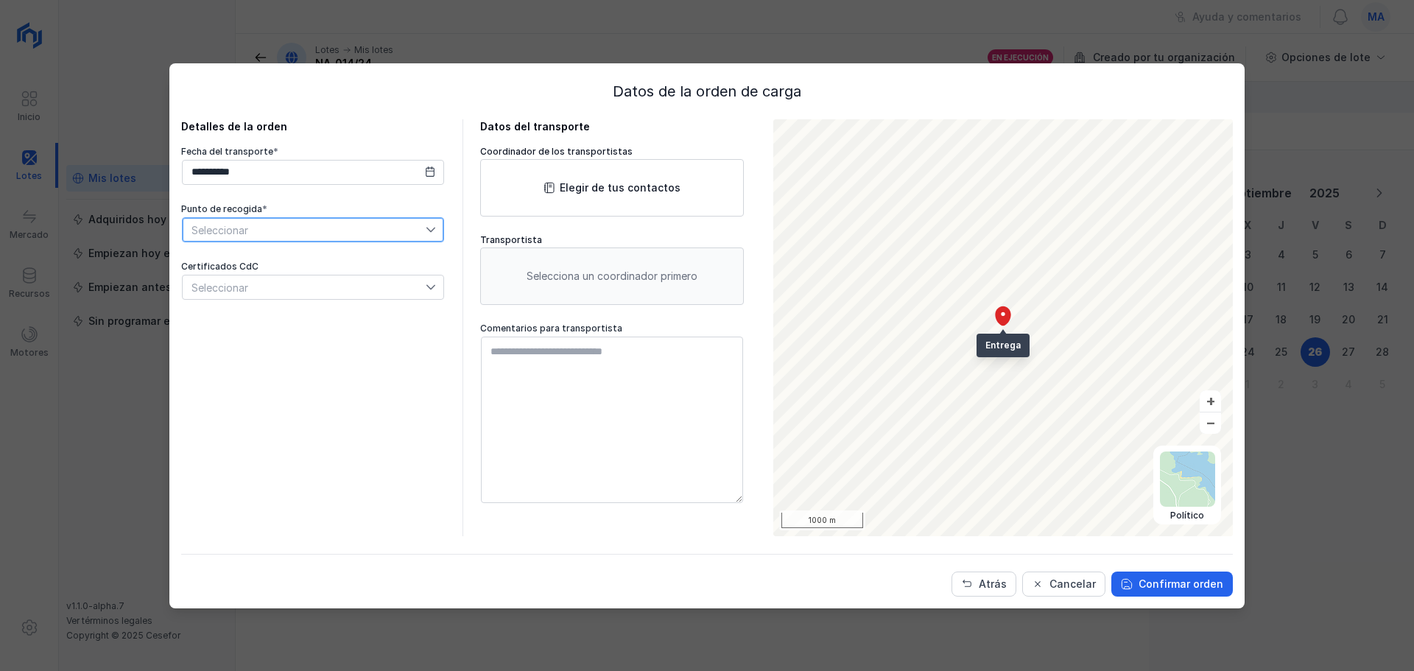
click at [305, 230] on span "Seleccionar" at bounding box center [304, 230] width 243 height 24
click at [367, 221] on span "Seleccionar" at bounding box center [304, 230] width 243 height 24
click at [363, 230] on span "Seleccionar" at bounding box center [304, 230] width 243 height 24
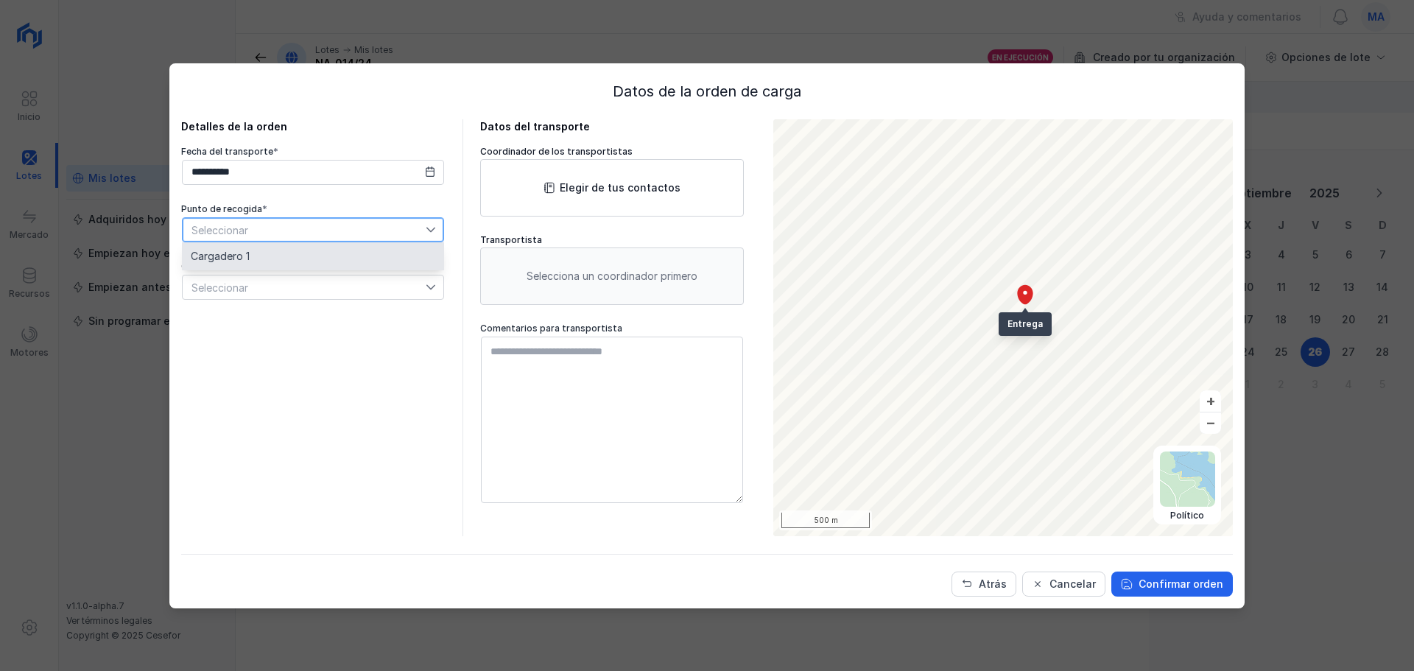
click at [404, 253] on li "Cargadero 1" at bounding box center [313, 256] width 262 height 28
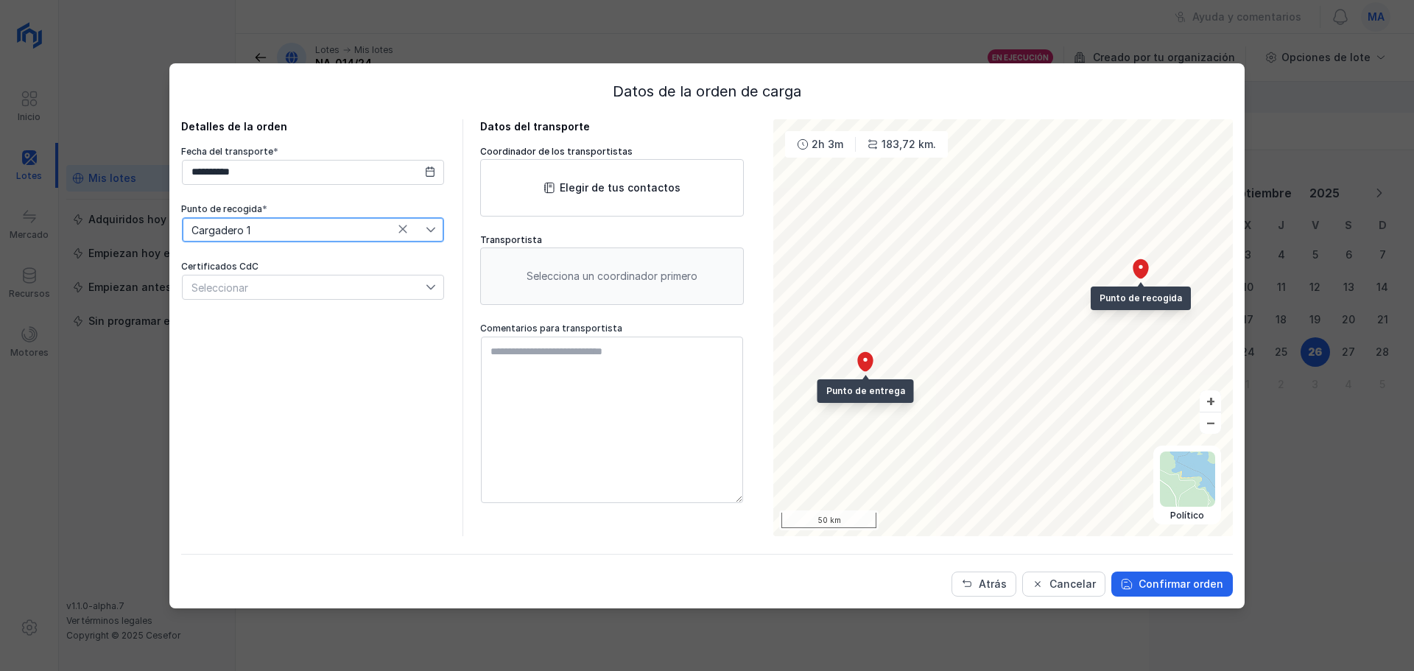
click at [412, 288] on div "Seleccionar" at bounding box center [304, 287] width 243 height 24
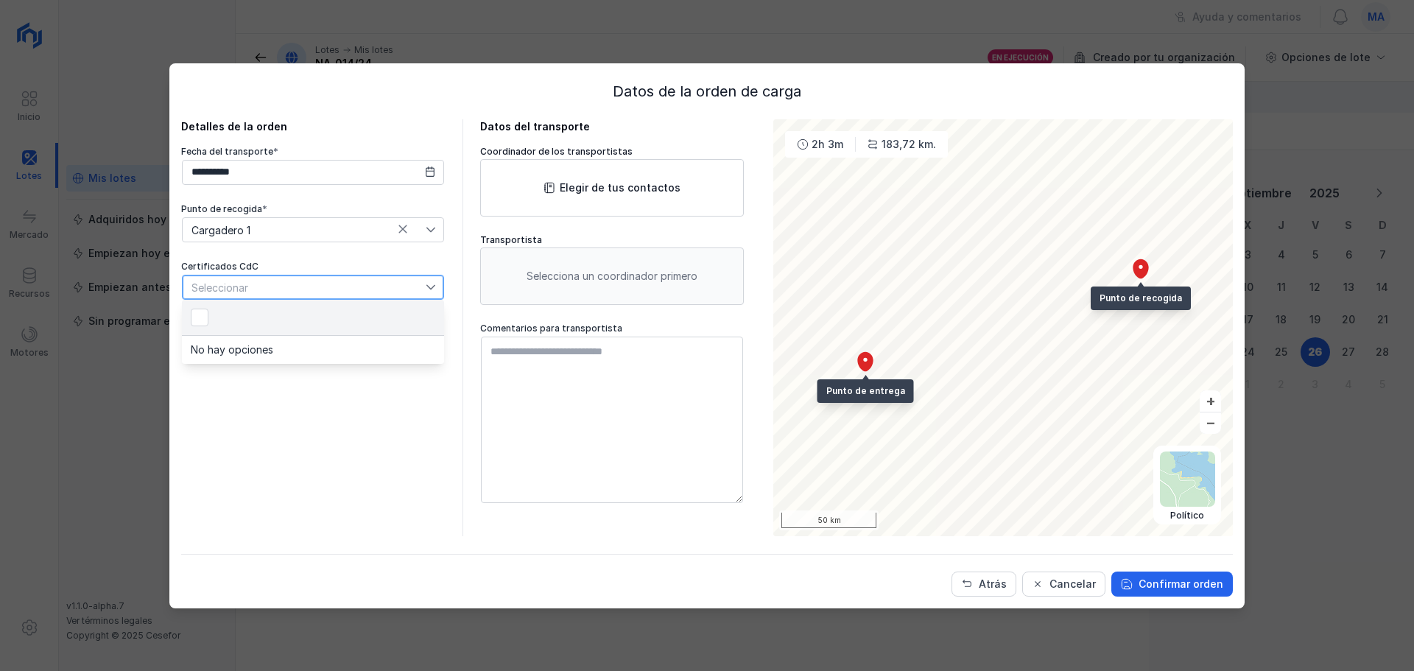
scroll to position [7, 74]
click at [426, 424] on div "**********" at bounding box center [313, 327] width 264 height 417
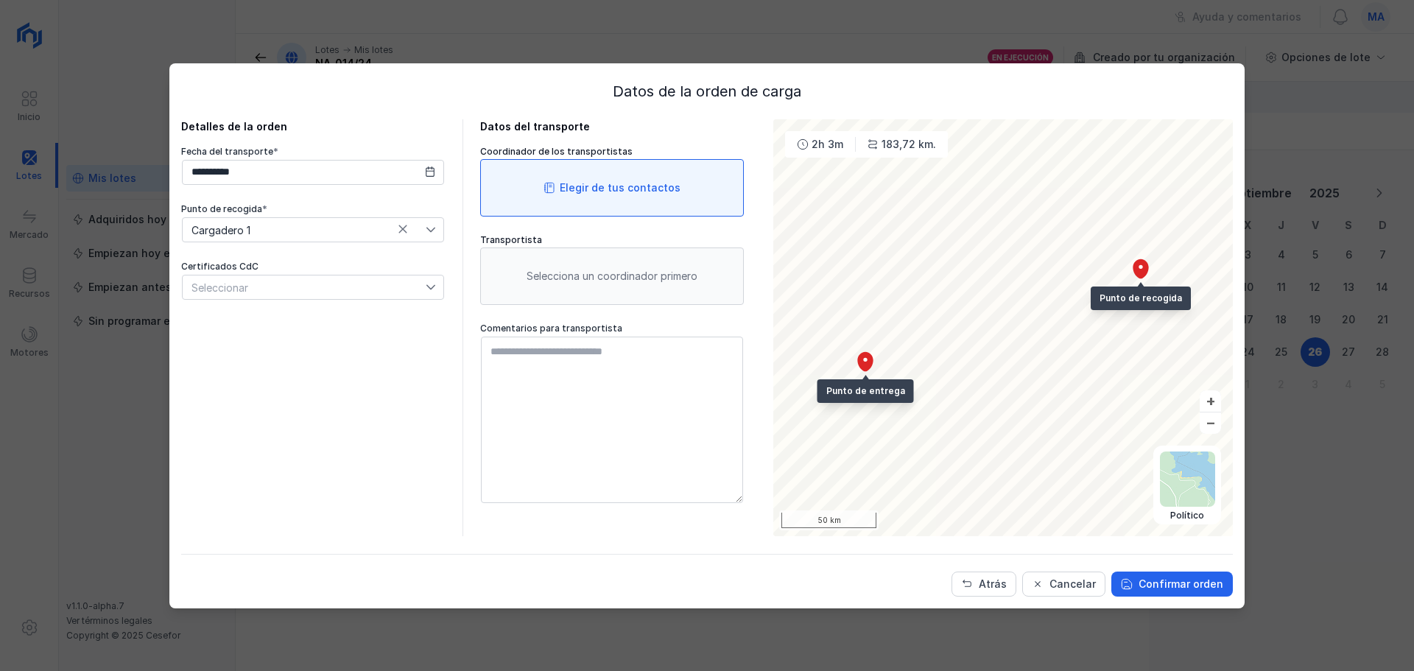
click at [588, 179] on div "Elegir de tus contactos" at bounding box center [612, 187] width 264 height 57
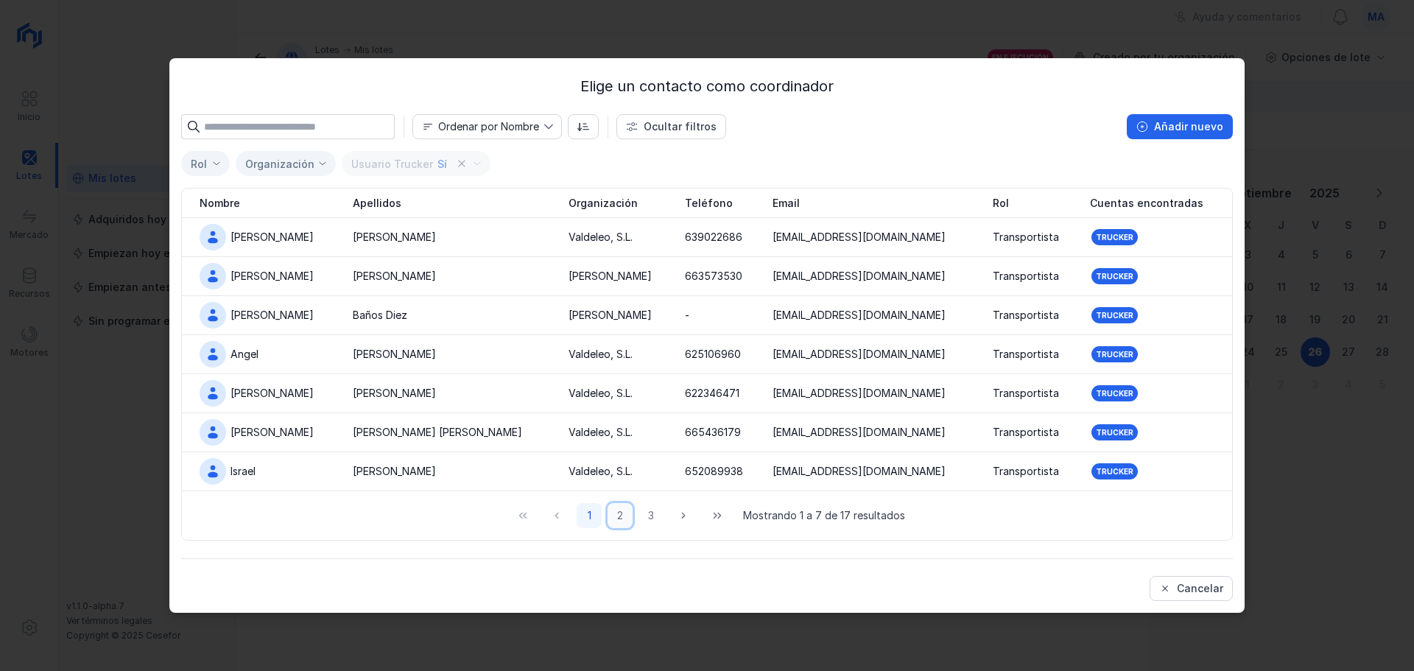
click at [627, 519] on button "2" at bounding box center [619, 515] width 25 height 25
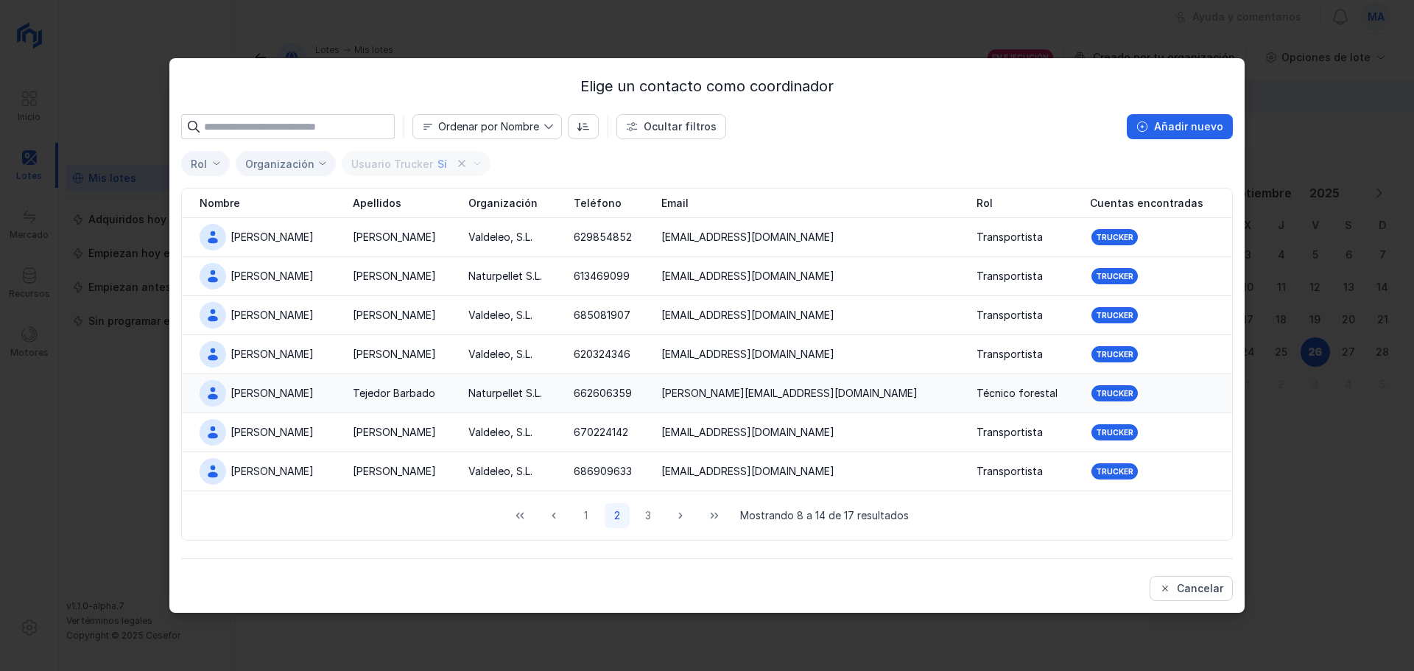
click at [565, 387] on td "Naturpellet S.L." at bounding box center [511, 393] width 105 height 39
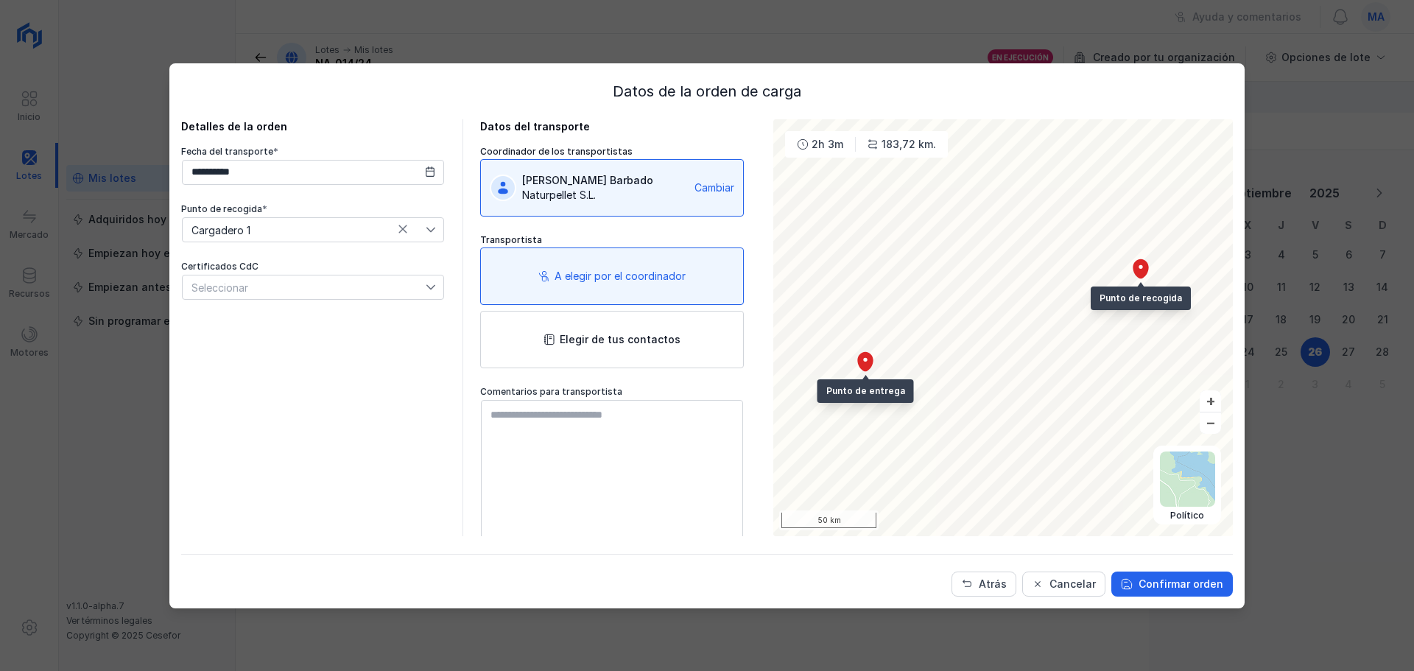
click at [633, 281] on div "A elegir por el coordinador" at bounding box center [619, 276] width 131 height 15
click at [608, 269] on div "A elegir por el coordinador" at bounding box center [619, 276] width 131 height 15
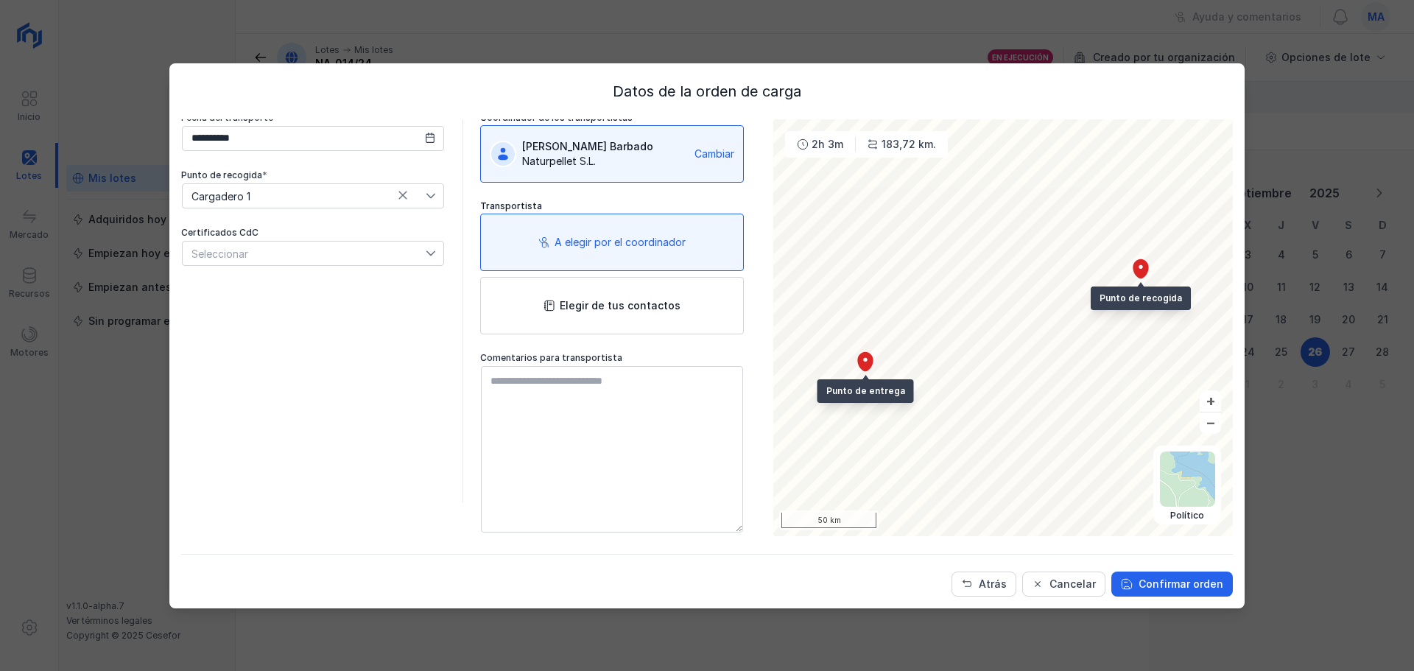
scroll to position [53, 0]
click at [1173, 578] on div "Confirmar orden" at bounding box center [1180, 584] width 85 height 15
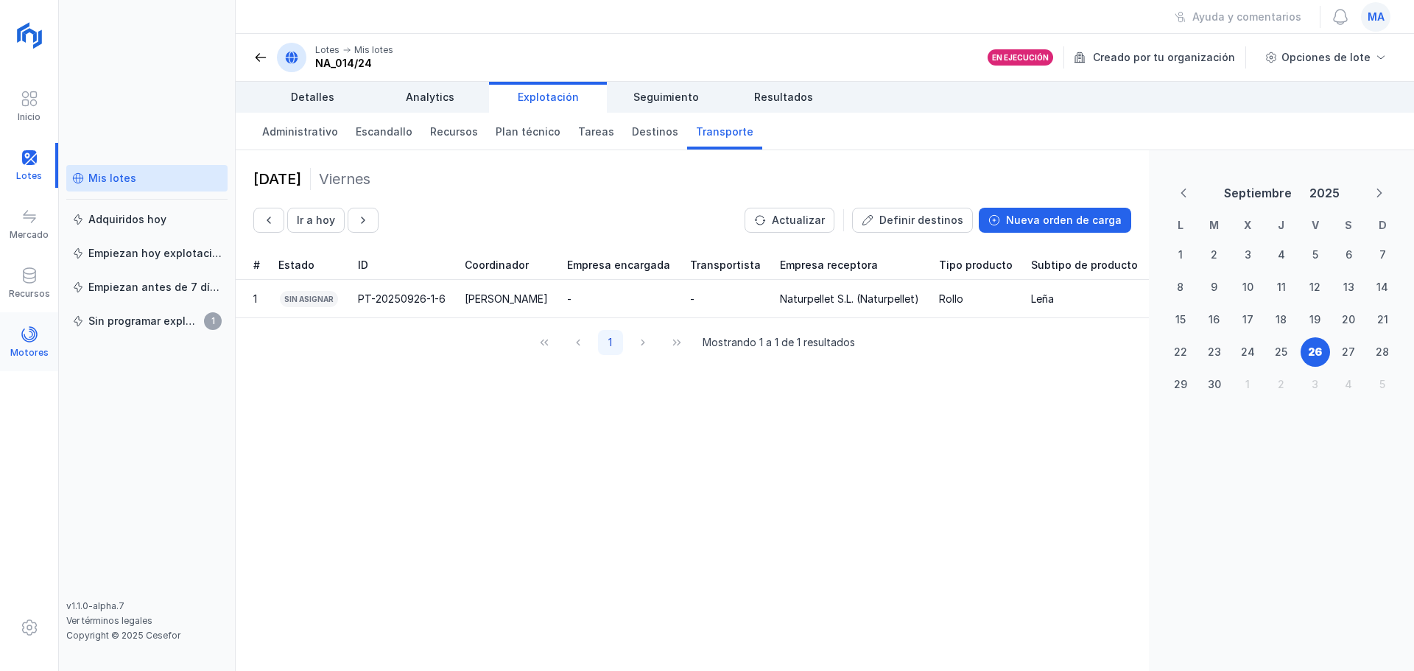
click at [29, 356] on div "Motores" at bounding box center [29, 353] width 38 height 12
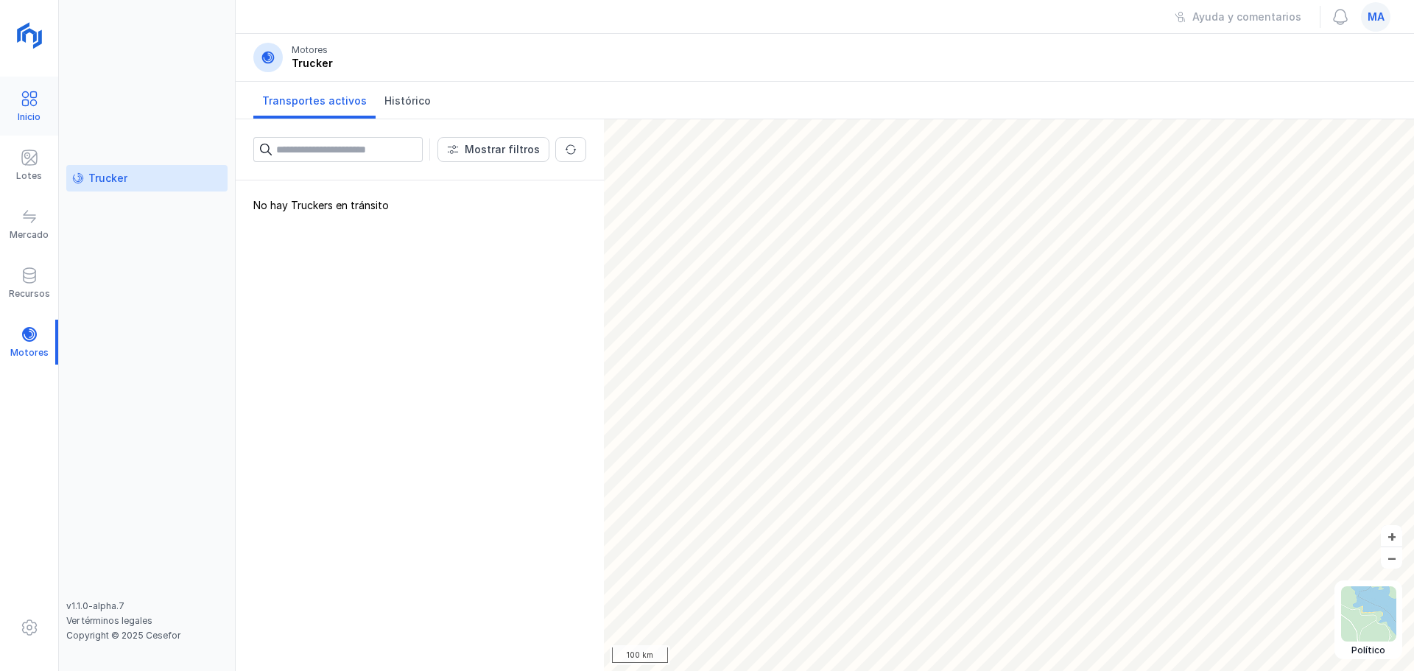
click at [28, 102] on span at bounding box center [30, 99] width 18 height 18
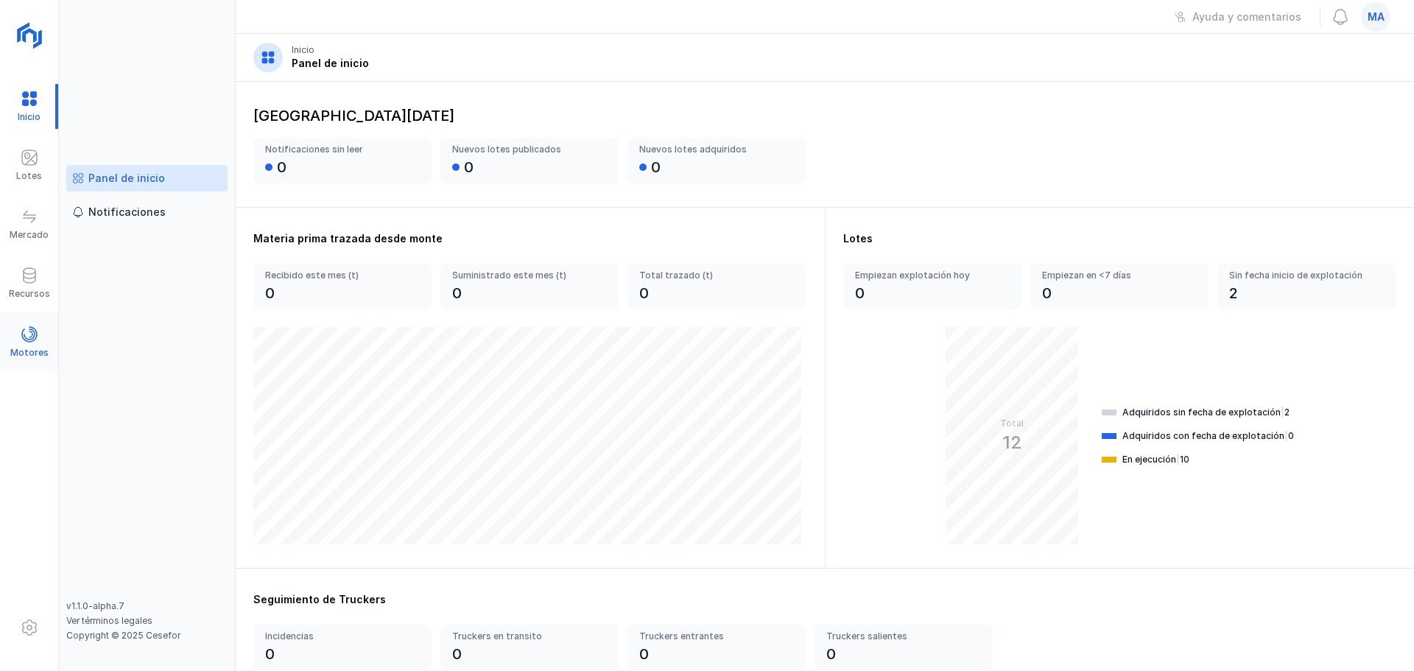
click at [29, 348] on div "Motores" at bounding box center [29, 353] width 38 height 12
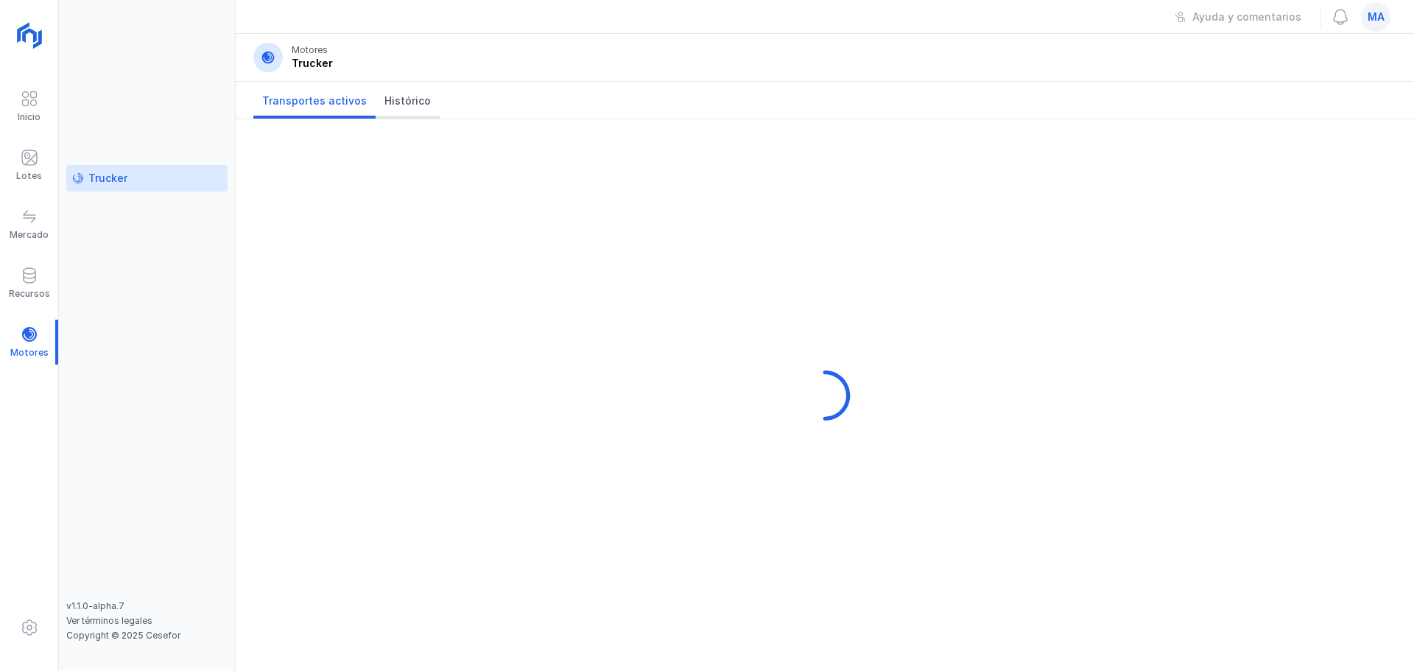
click at [409, 95] on span "Histórico" at bounding box center [407, 101] width 46 height 15
